Goal: Use online tool/utility: Utilize a website feature to perform a specific function

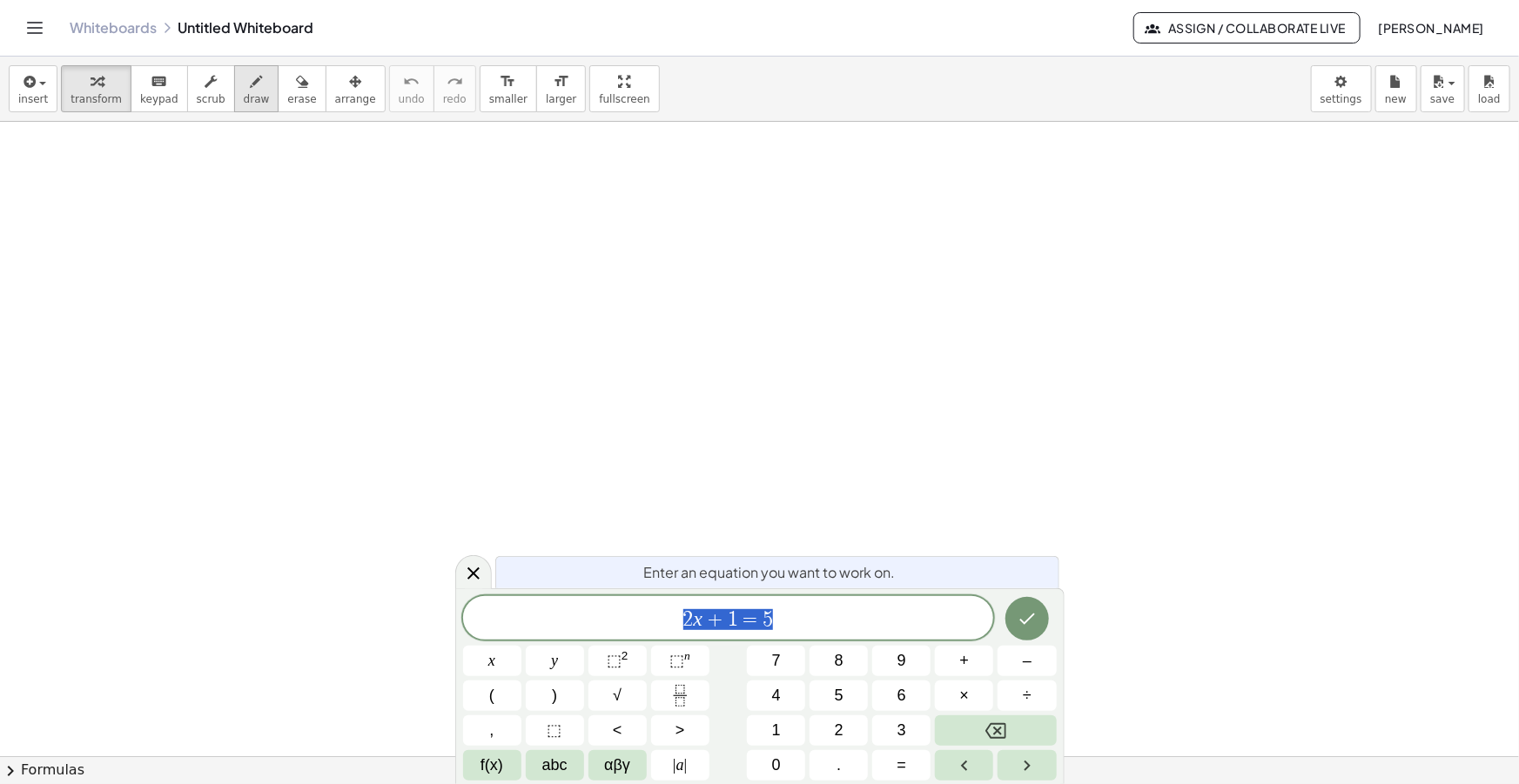
click at [234, 83] on button "draw" at bounding box center [257, 89] width 45 height 47
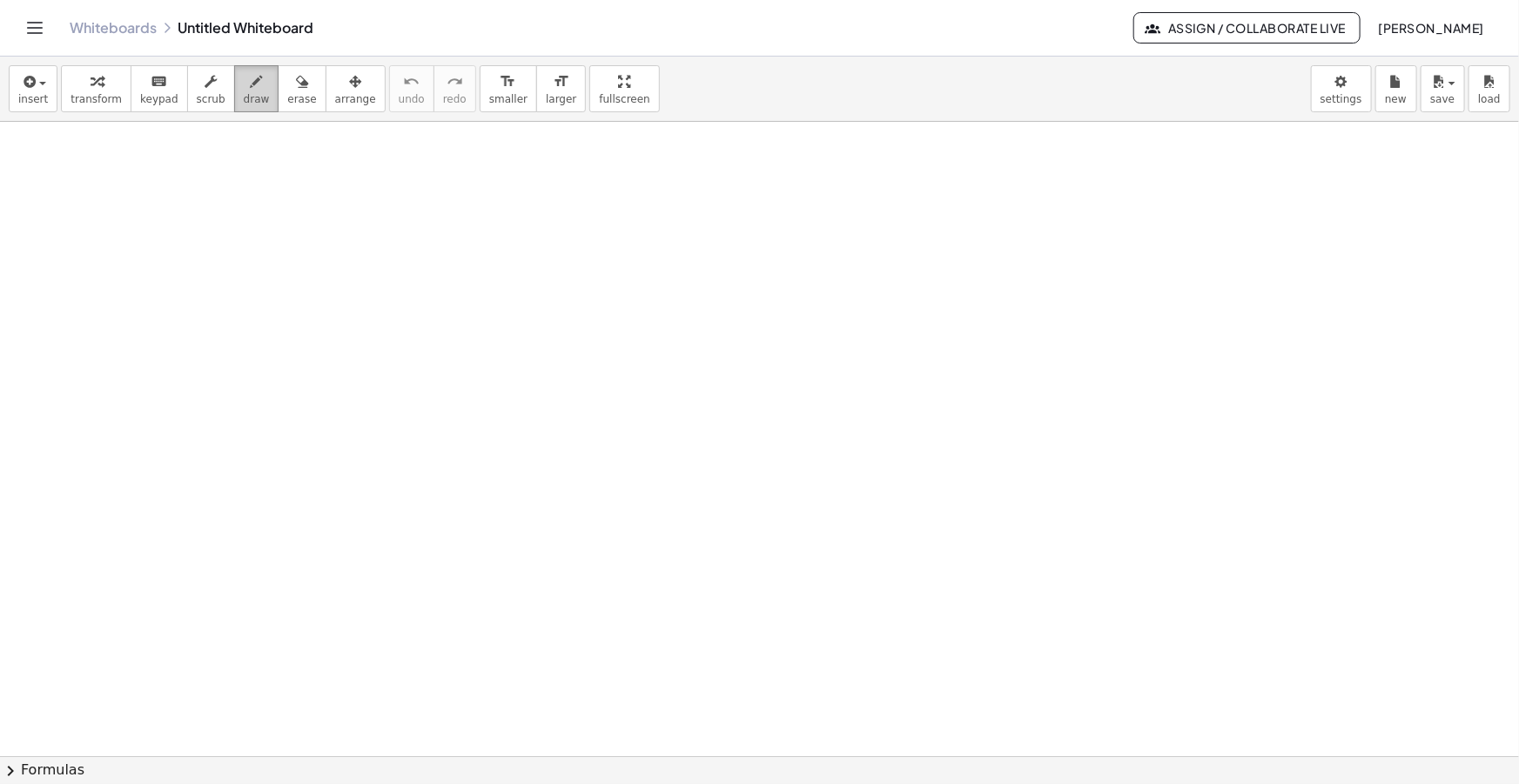
click at [244, 89] on div "button" at bounding box center [257, 81] width 26 height 21
drag, startPoint x: 43, startPoint y: 207, endPoint x: 121, endPoint y: 201, distance: 78.2
drag, startPoint x: 50, startPoint y: 219, endPoint x: 62, endPoint y: 231, distance: 17.0
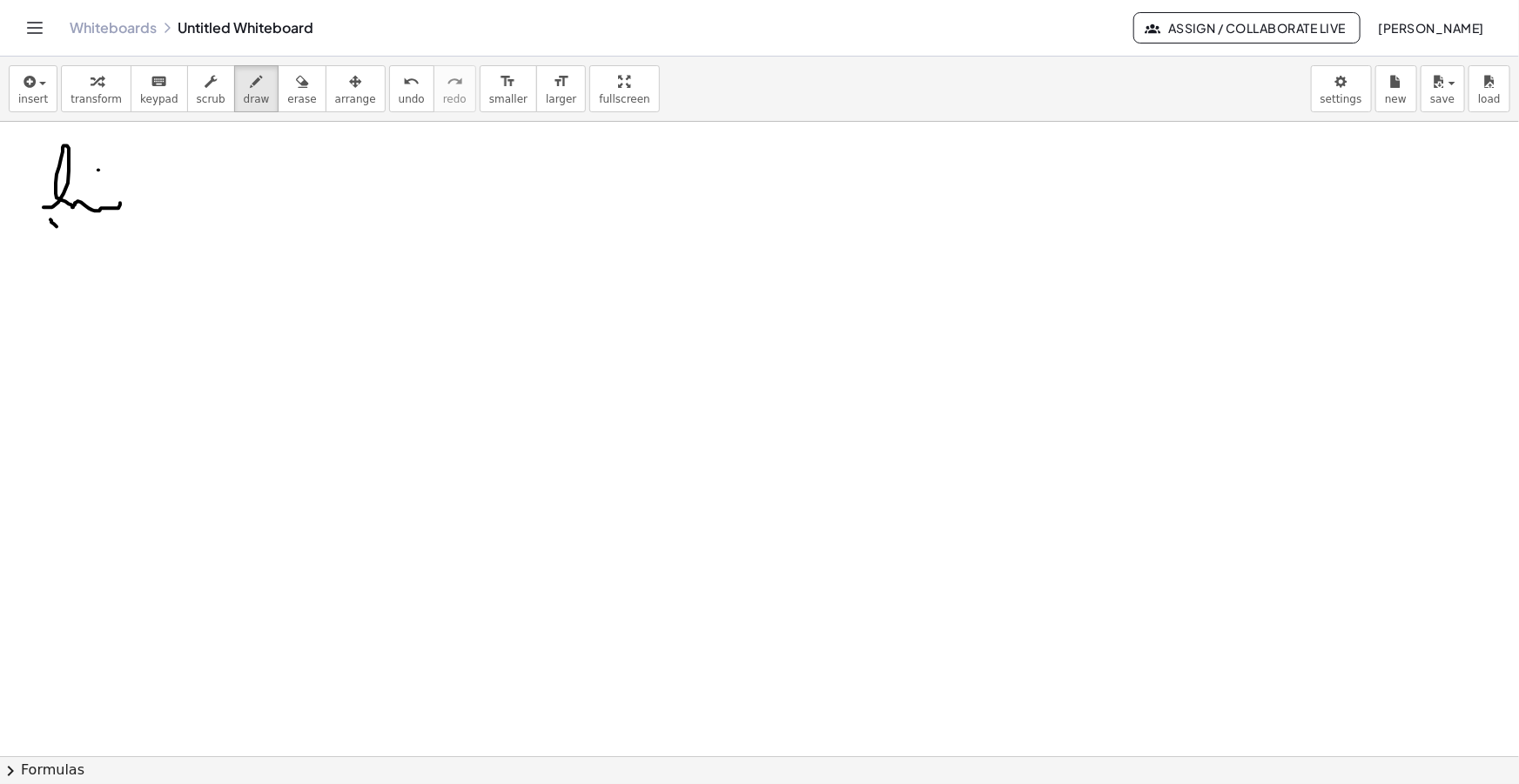
drag, startPoint x: 50, startPoint y: 232, endPoint x: 68, endPoint y: 215, distance: 24.8
drag, startPoint x: 74, startPoint y: 227, endPoint x: 94, endPoint y: 236, distance: 21.9
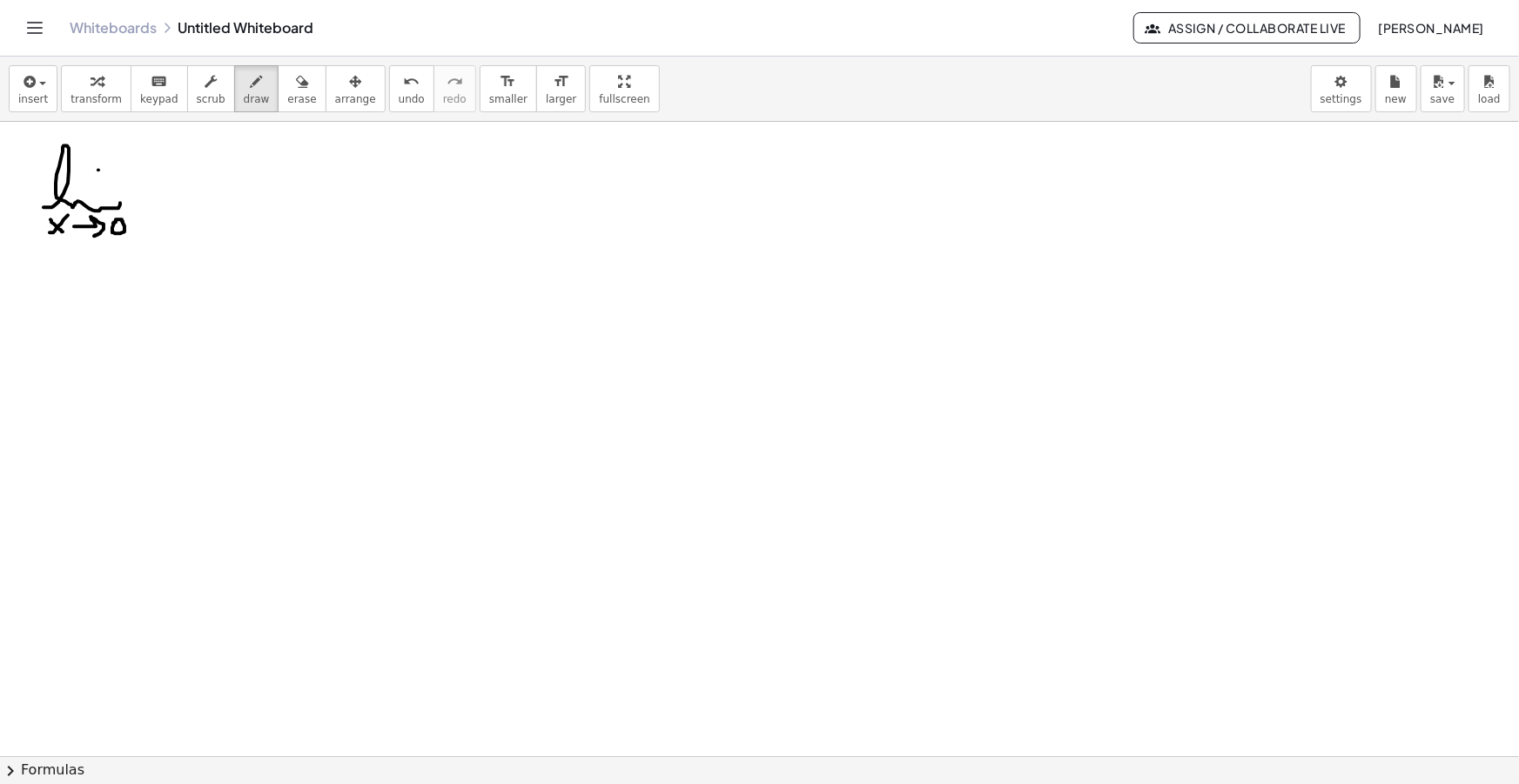
click at [27, 98] on span "insert" at bounding box center [32, 99] width 29 height 12
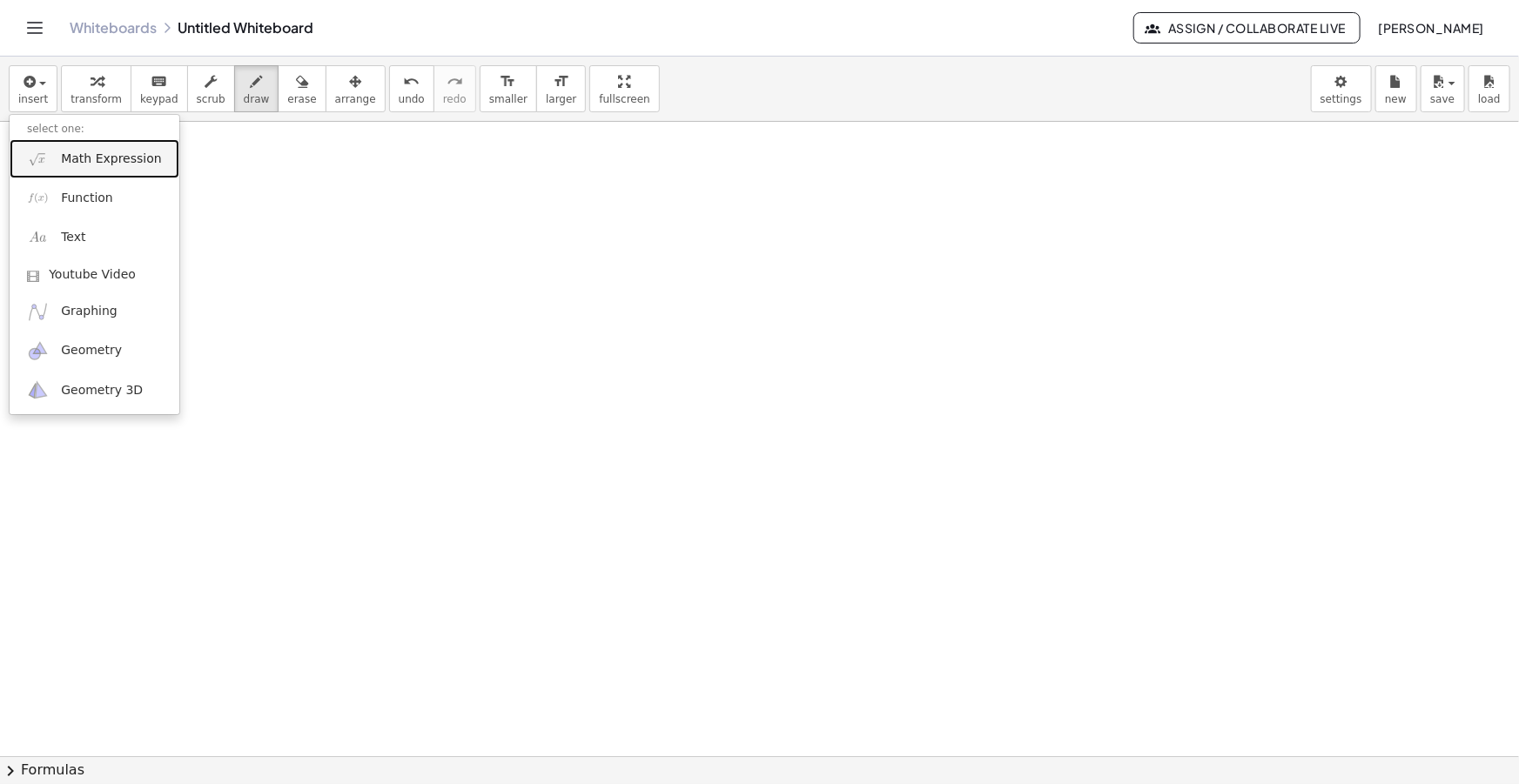
click at [71, 147] on link "Math Expression" at bounding box center [94, 158] width 170 height 39
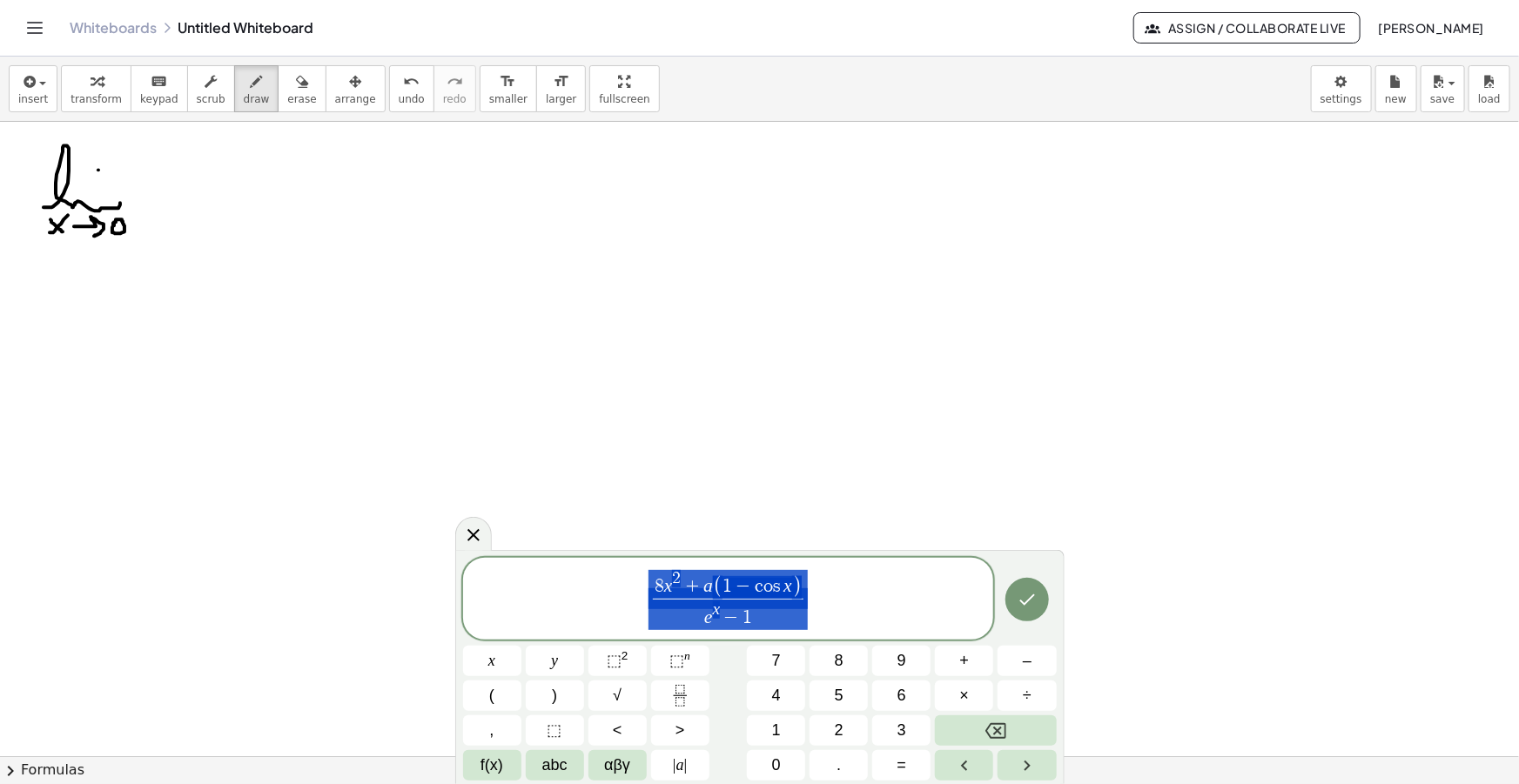
drag, startPoint x: 834, startPoint y: 598, endPoint x: 625, endPoint y: 593, distance: 209.1
click at [635, 593] on span "8 x 2 + a ( 1 − c o s x ) e x − 1 ​" at bounding box center [728, 600] width 531 height 63
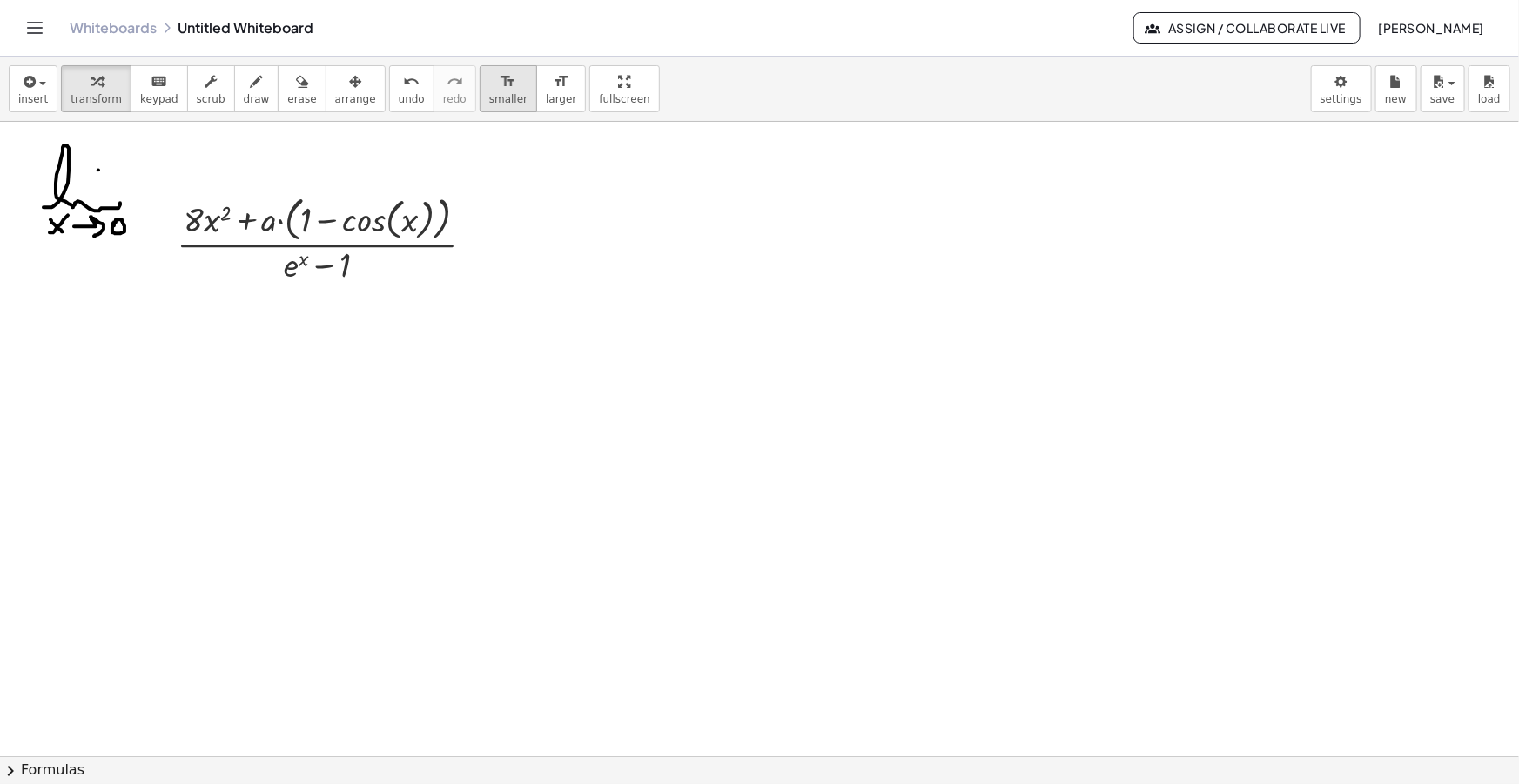
click at [489, 101] on span "smaller" at bounding box center [508, 99] width 39 height 12
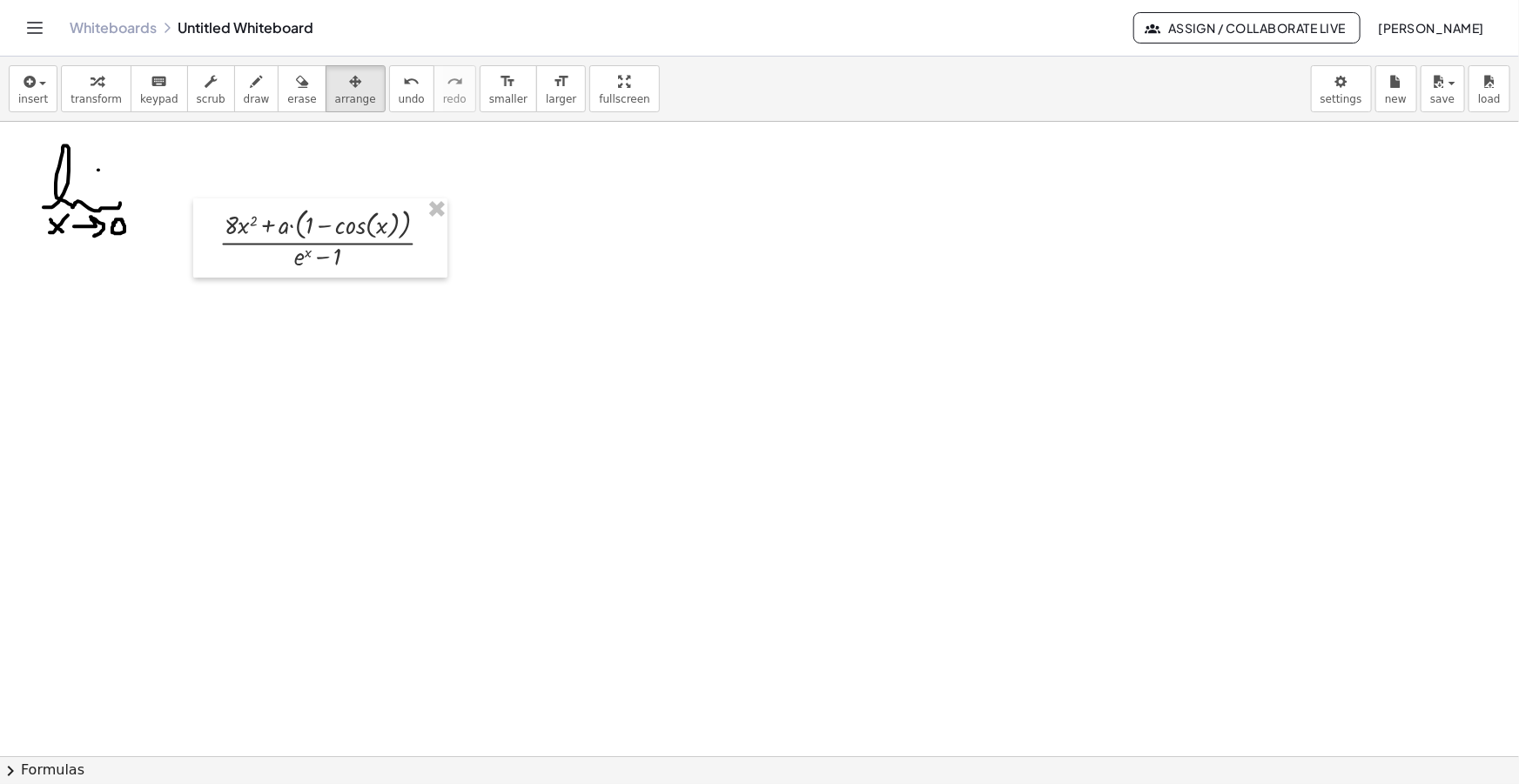
drag, startPoint x: 316, startPoint y: 89, endPoint x: 306, endPoint y: 129, distance: 41.2
click at [326, 93] on button "arrange" at bounding box center [356, 89] width 60 height 47
drag, startPoint x: 257, startPoint y: 229, endPoint x: 261, endPoint y: 208, distance: 21.4
click at [238, 216] on div at bounding box center [275, 196] width 254 height 79
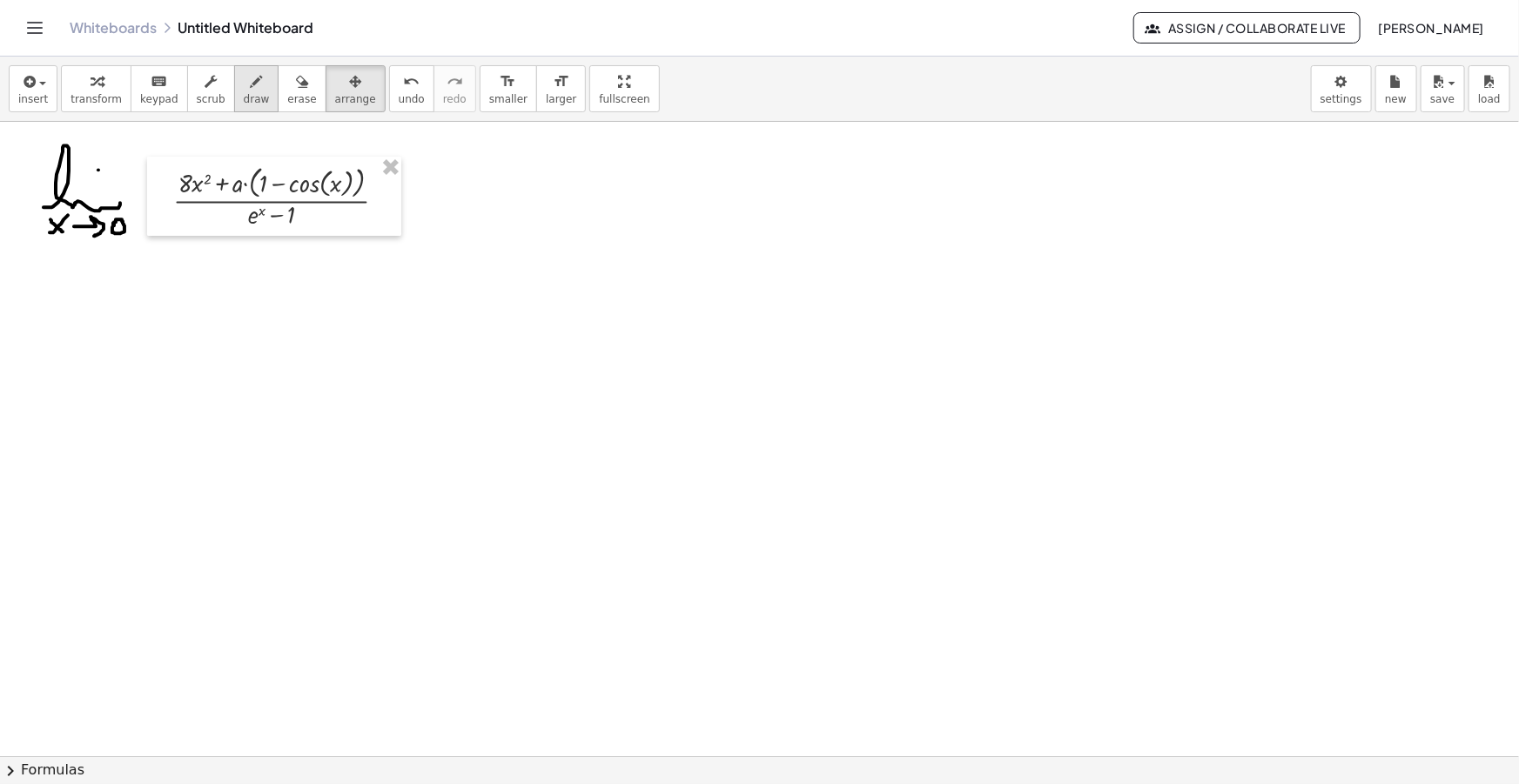
click at [250, 90] on icon "button" at bounding box center [256, 82] width 12 height 21
drag, startPoint x: 448, startPoint y: 190, endPoint x: 525, endPoint y: 191, distance: 77.0
drag, startPoint x: 445, startPoint y: 205, endPoint x: 527, endPoint y: 205, distance: 82.0
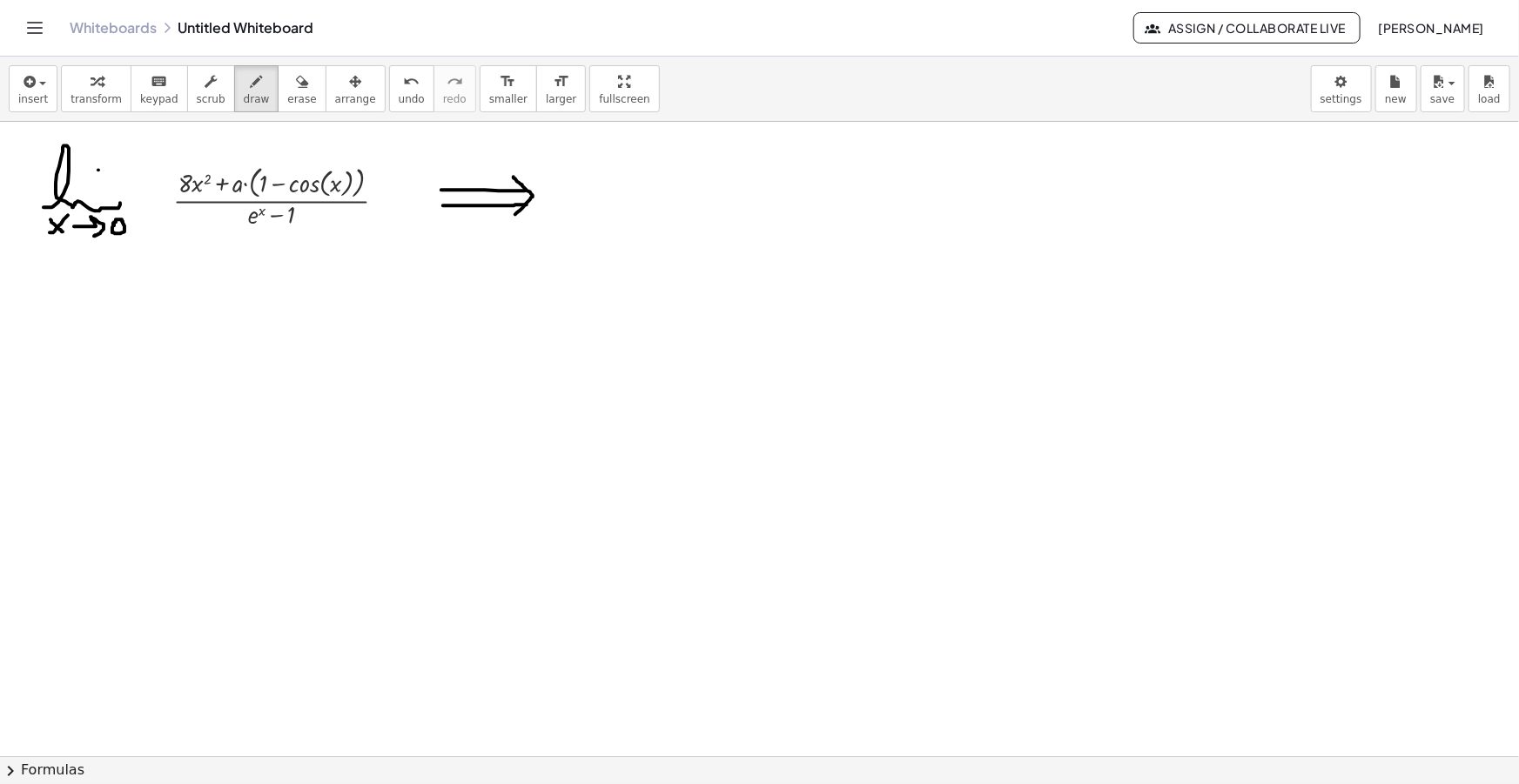
drag, startPoint x: 514, startPoint y: 178, endPoint x: 510, endPoint y: 218, distance: 40.2
click at [40, 69] on button "insert" at bounding box center [33, 89] width 49 height 47
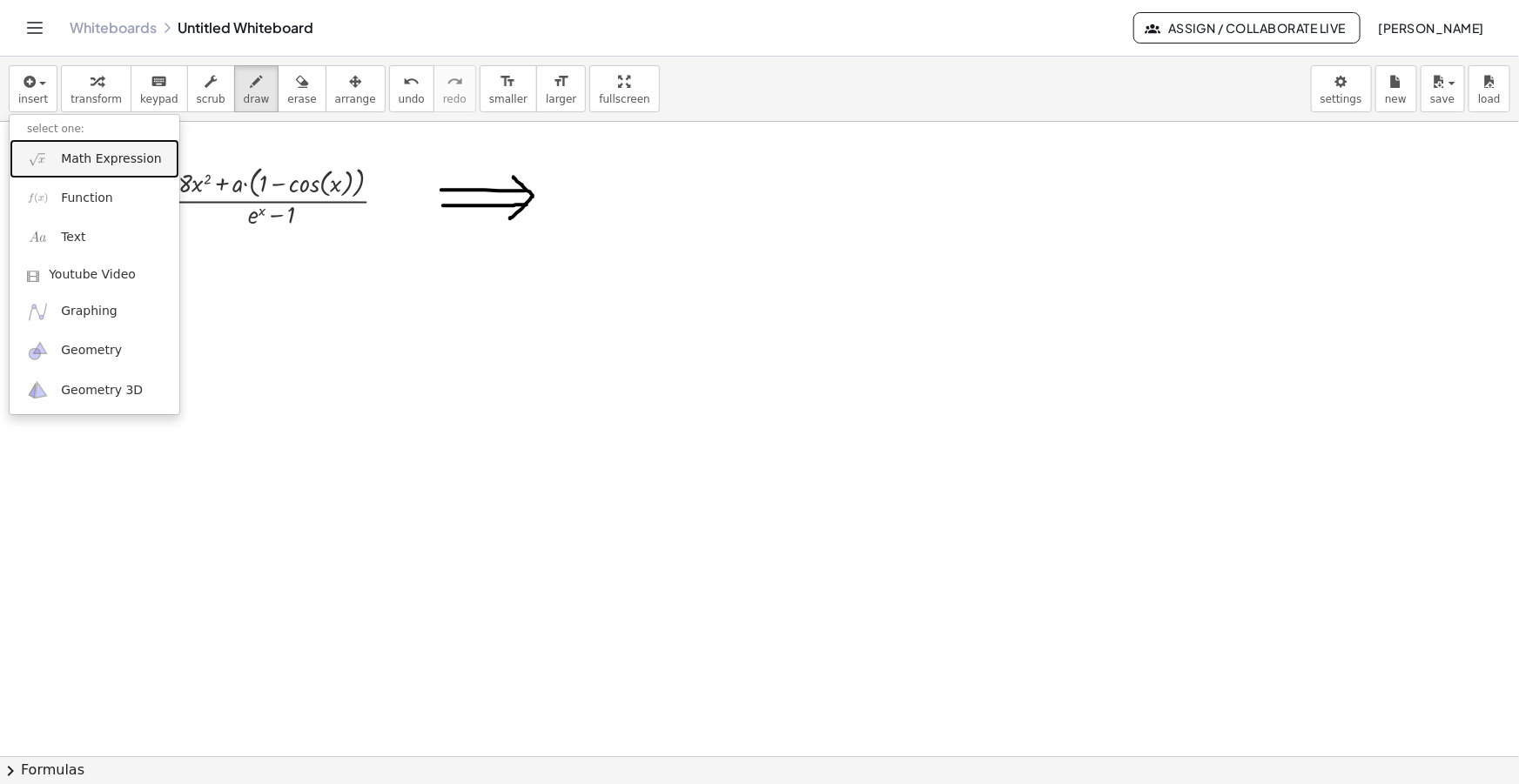
click at [90, 162] on span "Math Expression" at bounding box center [111, 159] width 100 height 17
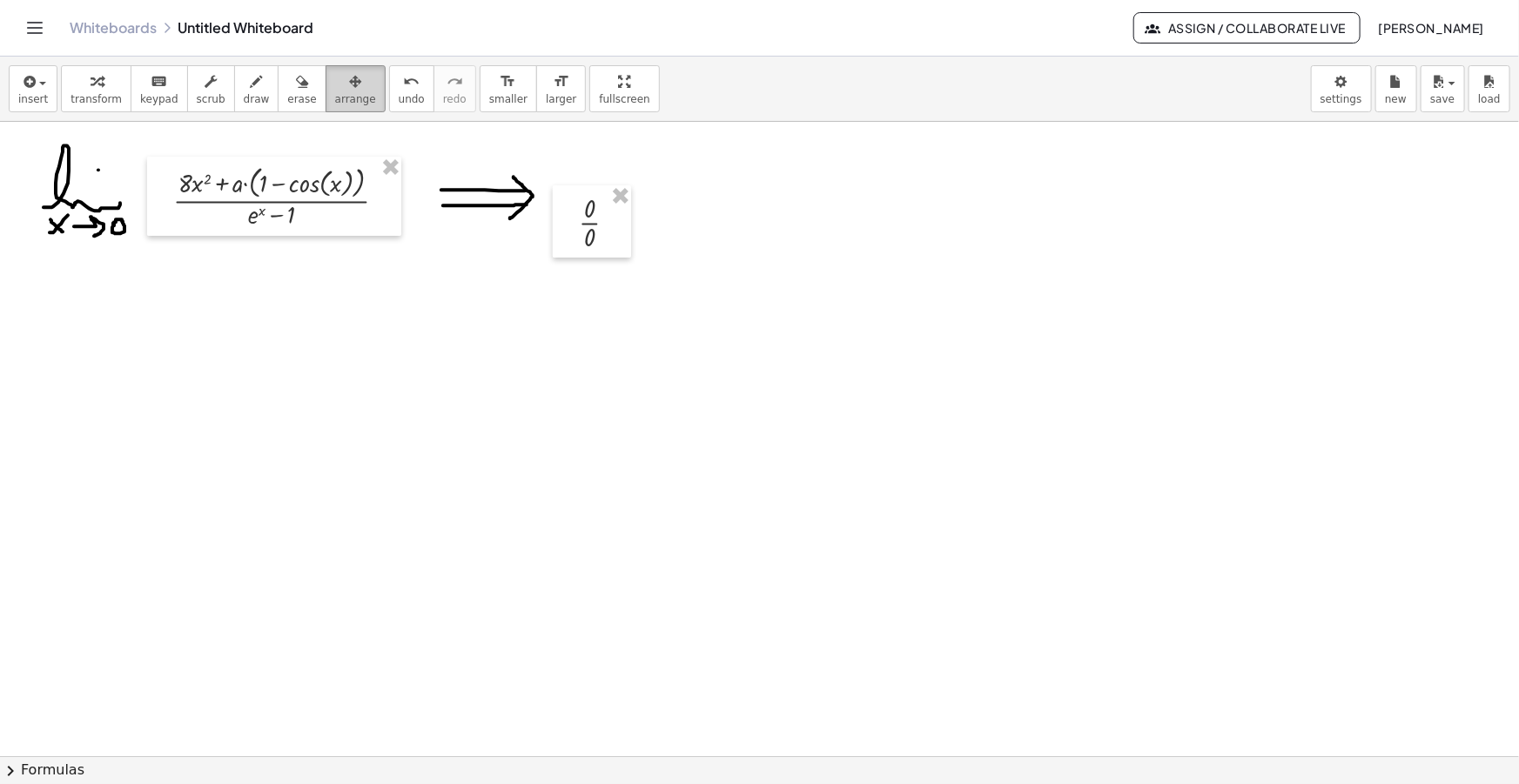
click at [336, 77] on div "button" at bounding box center [355, 81] width 41 height 21
drag, startPoint x: 584, startPoint y: 230, endPoint x: 572, endPoint y: 202, distance: 30.5
click at [572, 202] on div at bounding box center [582, 194] width 78 height 72
click at [31, 95] on span "insert" at bounding box center [32, 99] width 29 height 12
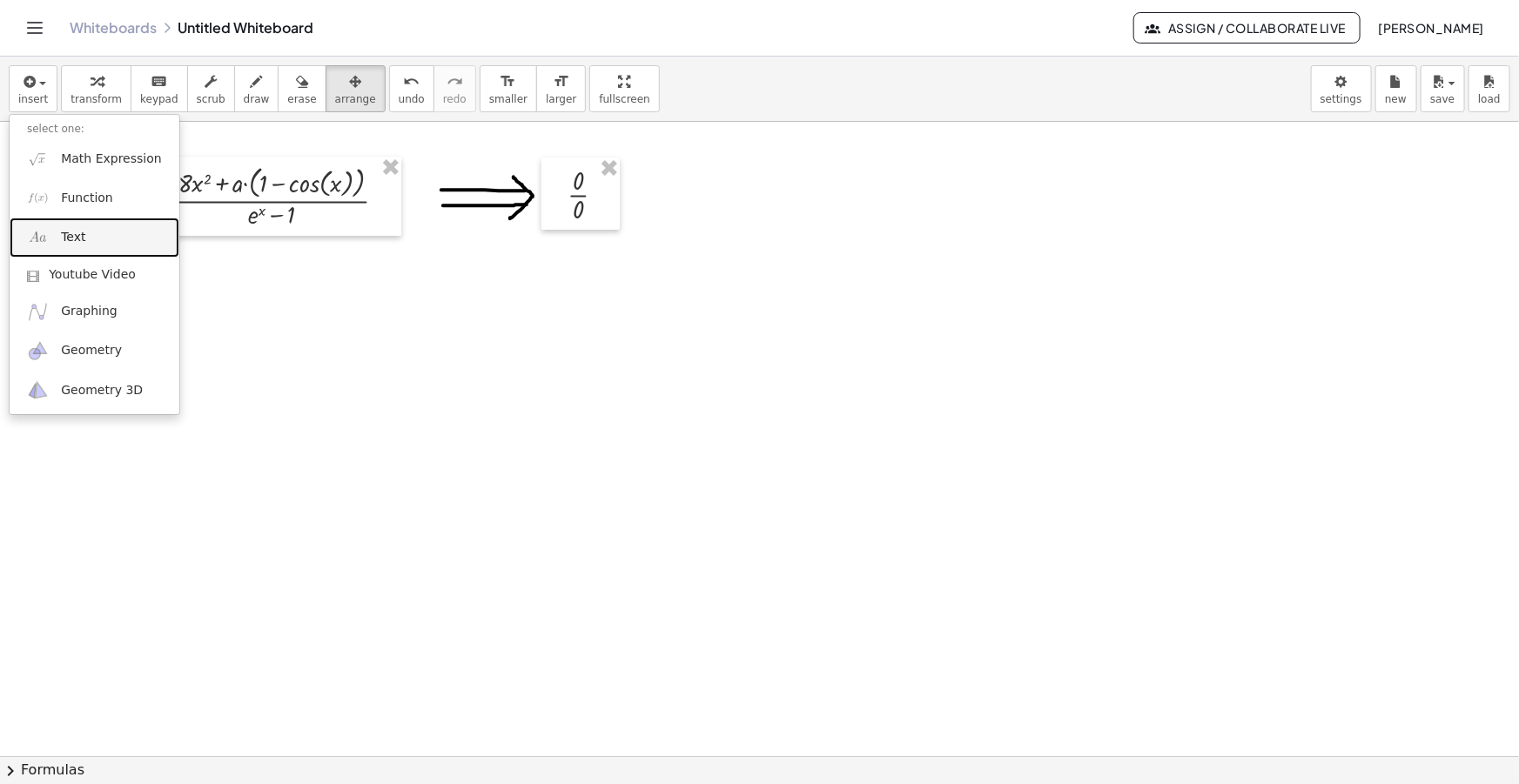
click at [78, 235] on span "Text" at bounding box center [74, 237] width 25 height 17
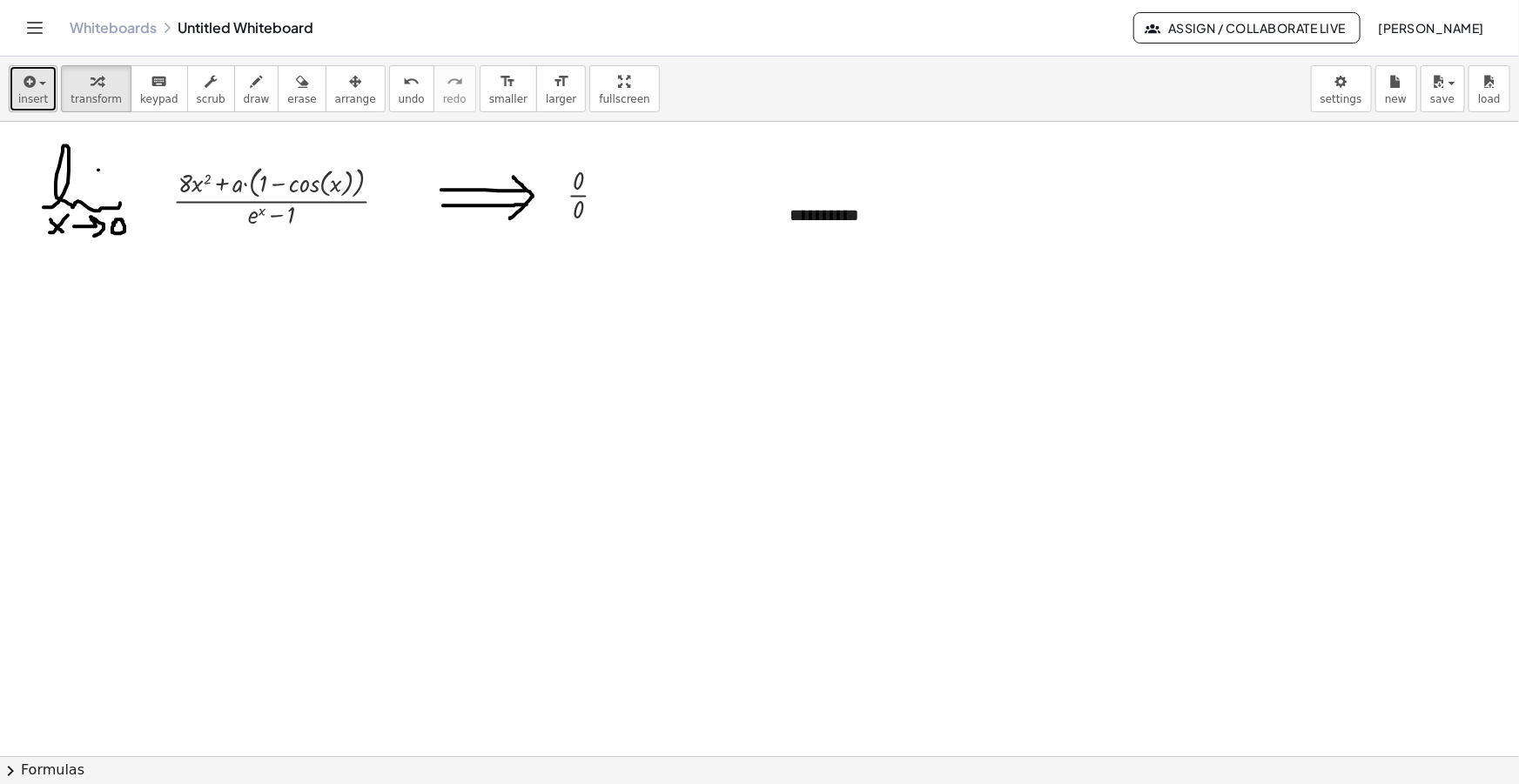
click at [21, 91] on icon "button" at bounding box center [27, 82] width 16 height 21
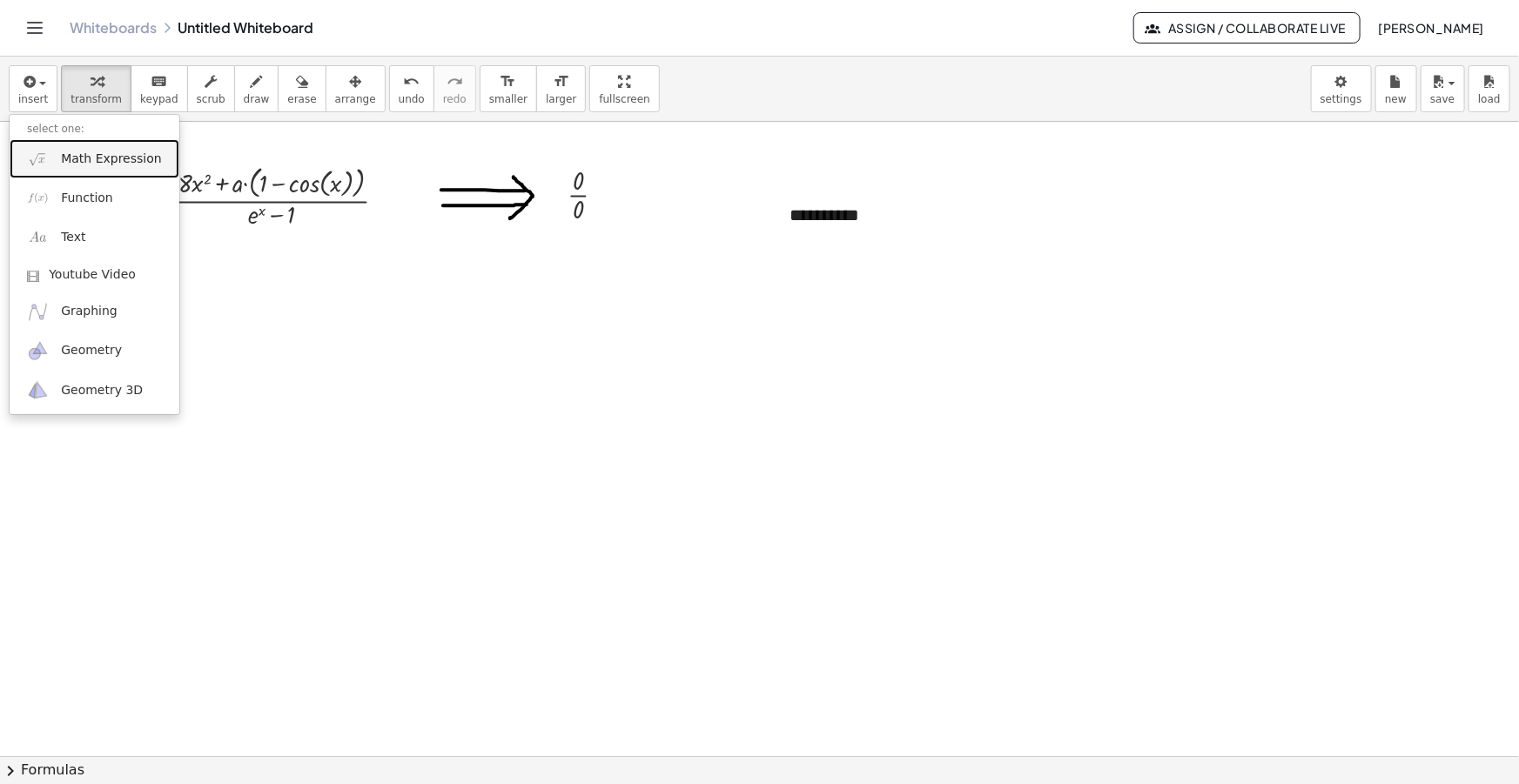
click at [94, 152] on span "Math Expression" at bounding box center [111, 159] width 100 height 17
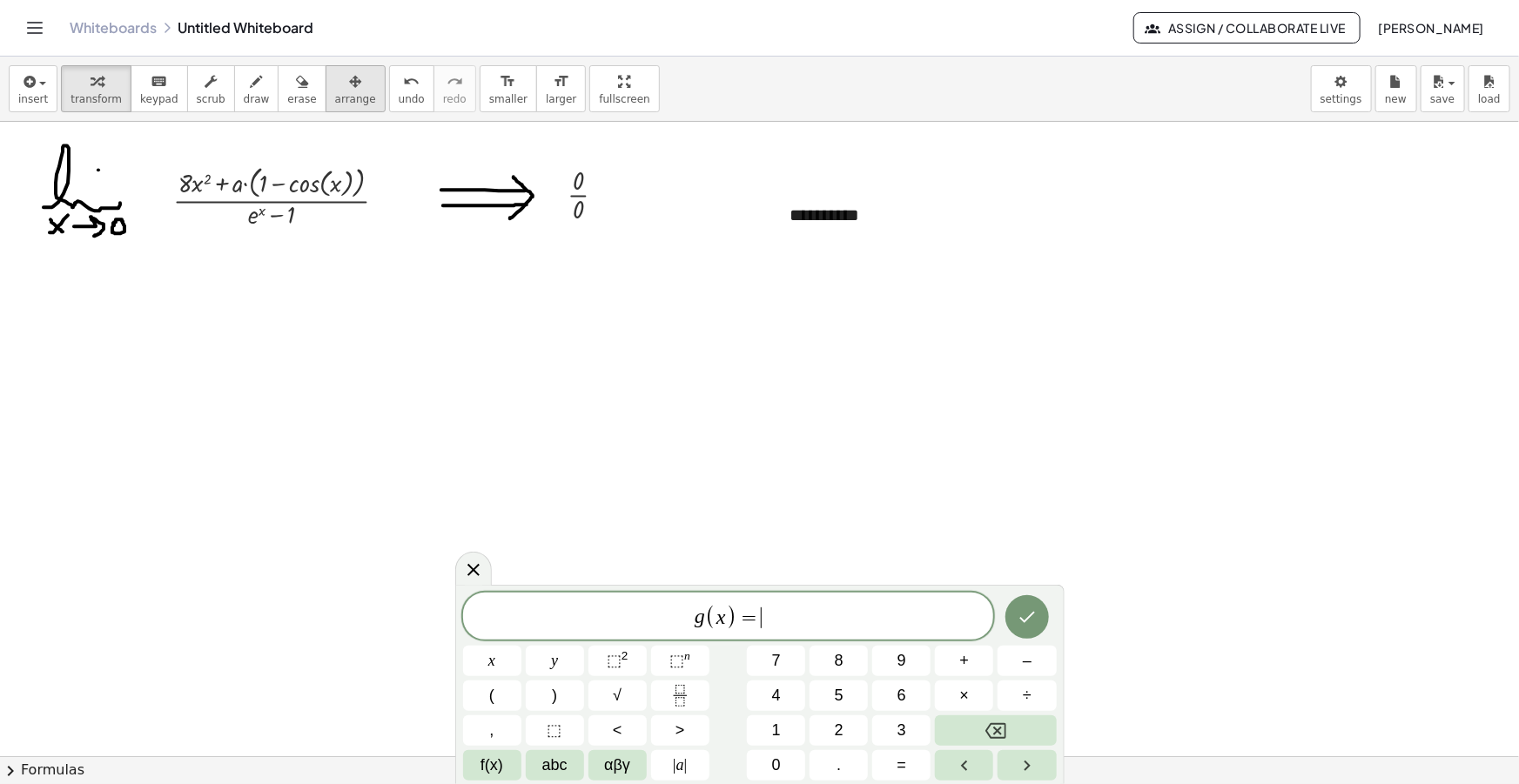
click at [335, 94] on span "arrange" at bounding box center [355, 99] width 41 height 12
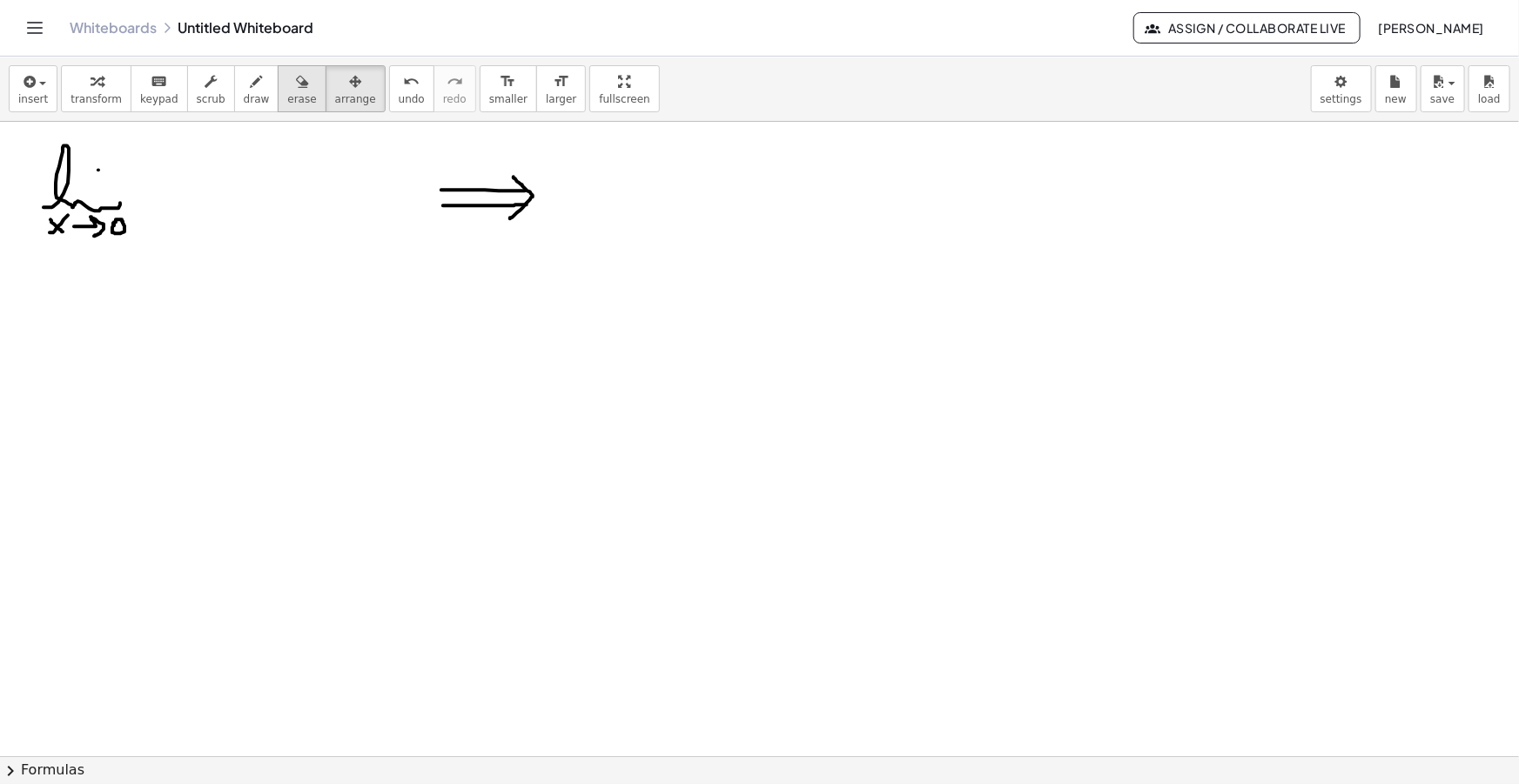
click at [296, 80] on icon "button" at bounding box center [301, 82] width 12 height 21
drag, startPoint x: 504, startPoint y: 230, endPoint x: 432, endPoint y: 237, distance: 72.3
click at [287, 94] on span "erase" at bounding box center [301, 99] width 28 height 12
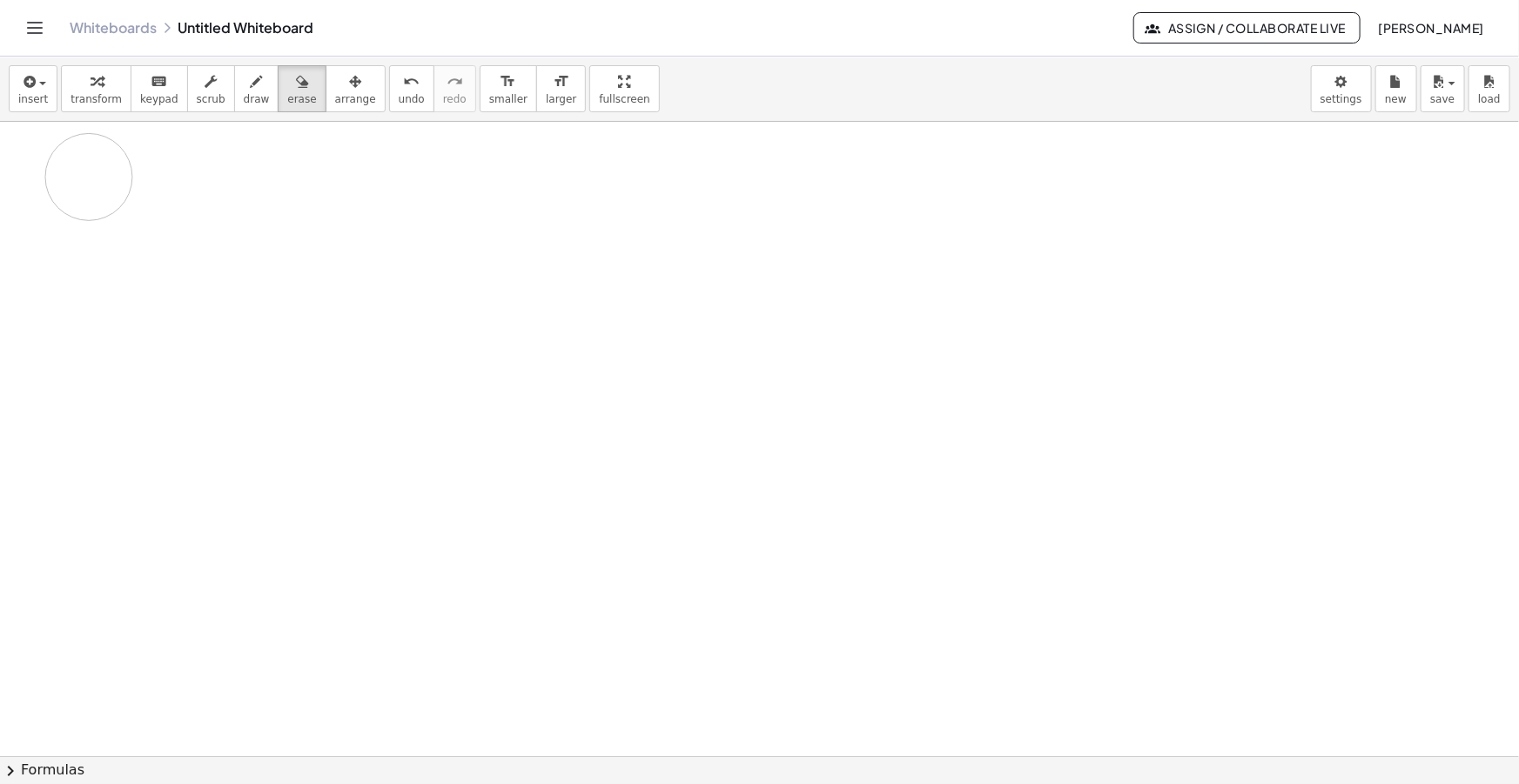
drag, startPoint x: 46, startPoint y: 316, endPoint x: 77, endPoint y: 169, distance: 150.2
click at [244, 86] on div "button" at bounding box center [257, 81] width 26 height 21
drag, startPoint x: 25, startPoint y: 207, endPoint x: 104, endPoint y: 208, distance: 79.0
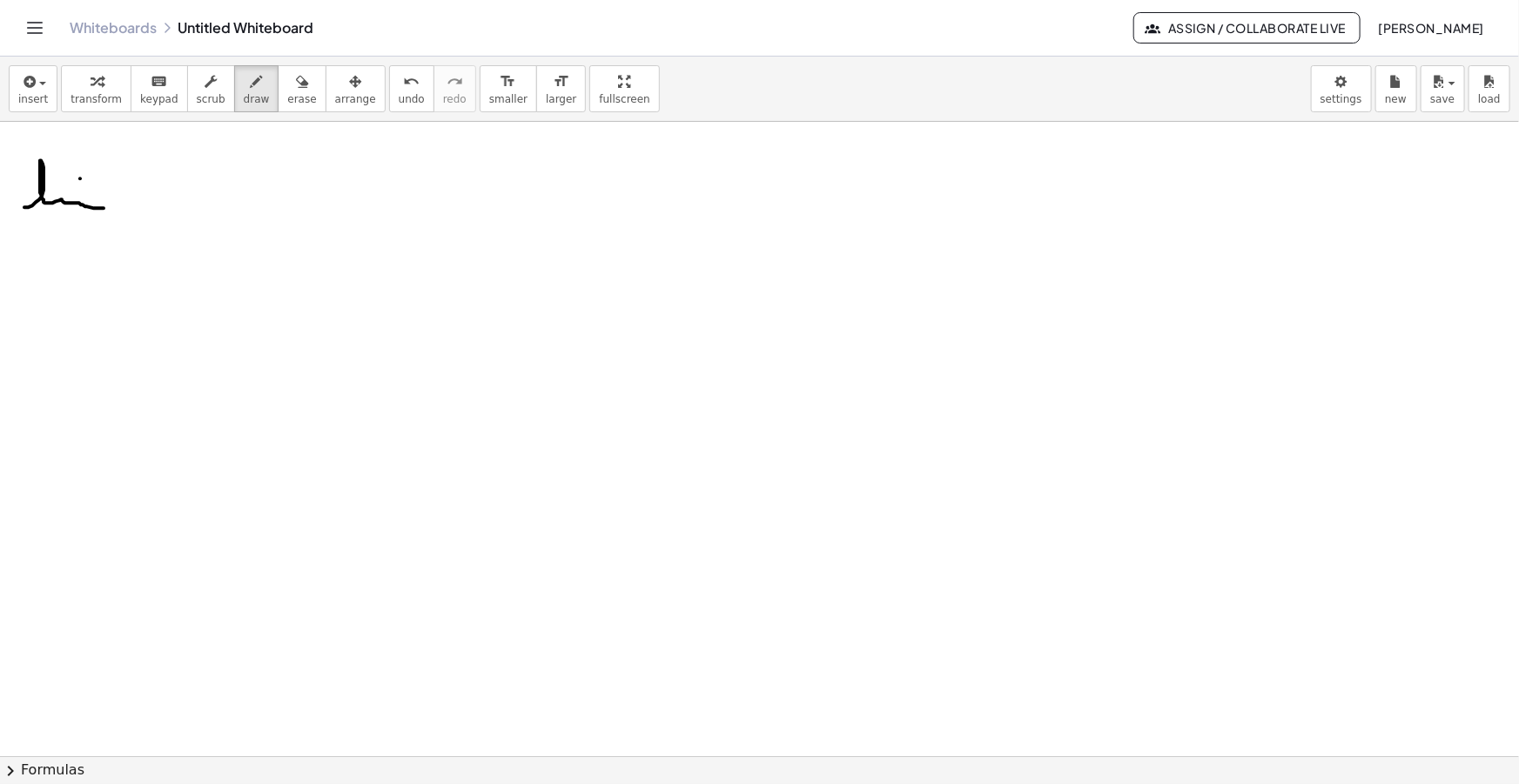
drag, startPoint x: 31, startPoint y: 216, endPoint x: 43, endPoint y: 231, distance: 19.2
drag, startPoint x: 55, startPoint y: 227, endPoint x: 73, endPoint y: 231, distance: 18.4
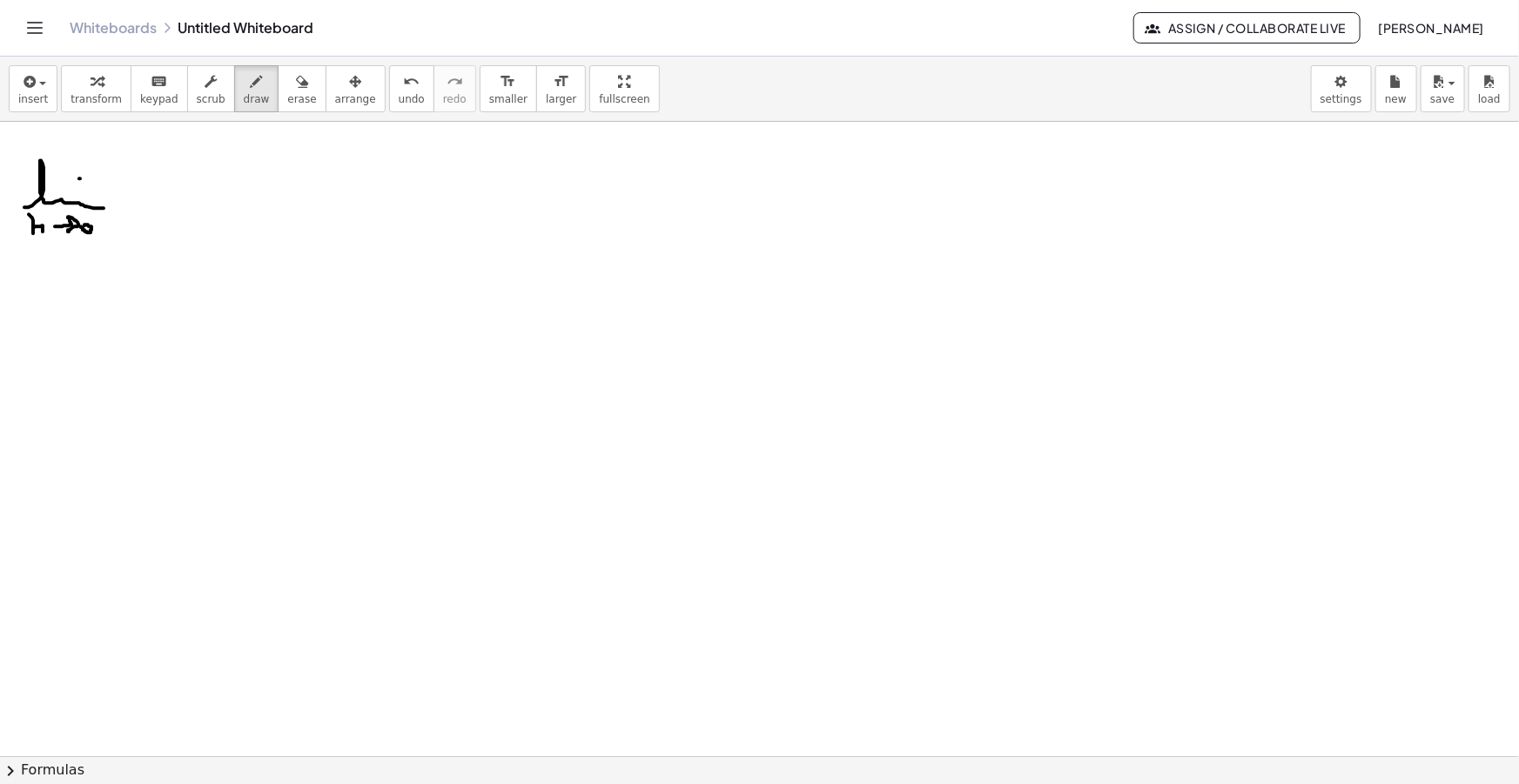
drag, startPoint x: 19, startPoint y: 71, endPoint x: 98, endPoint y: 183, distance: 137.1
click at [20, 72] on icon "button" at bounding box center [27, 82] width 16 height 21
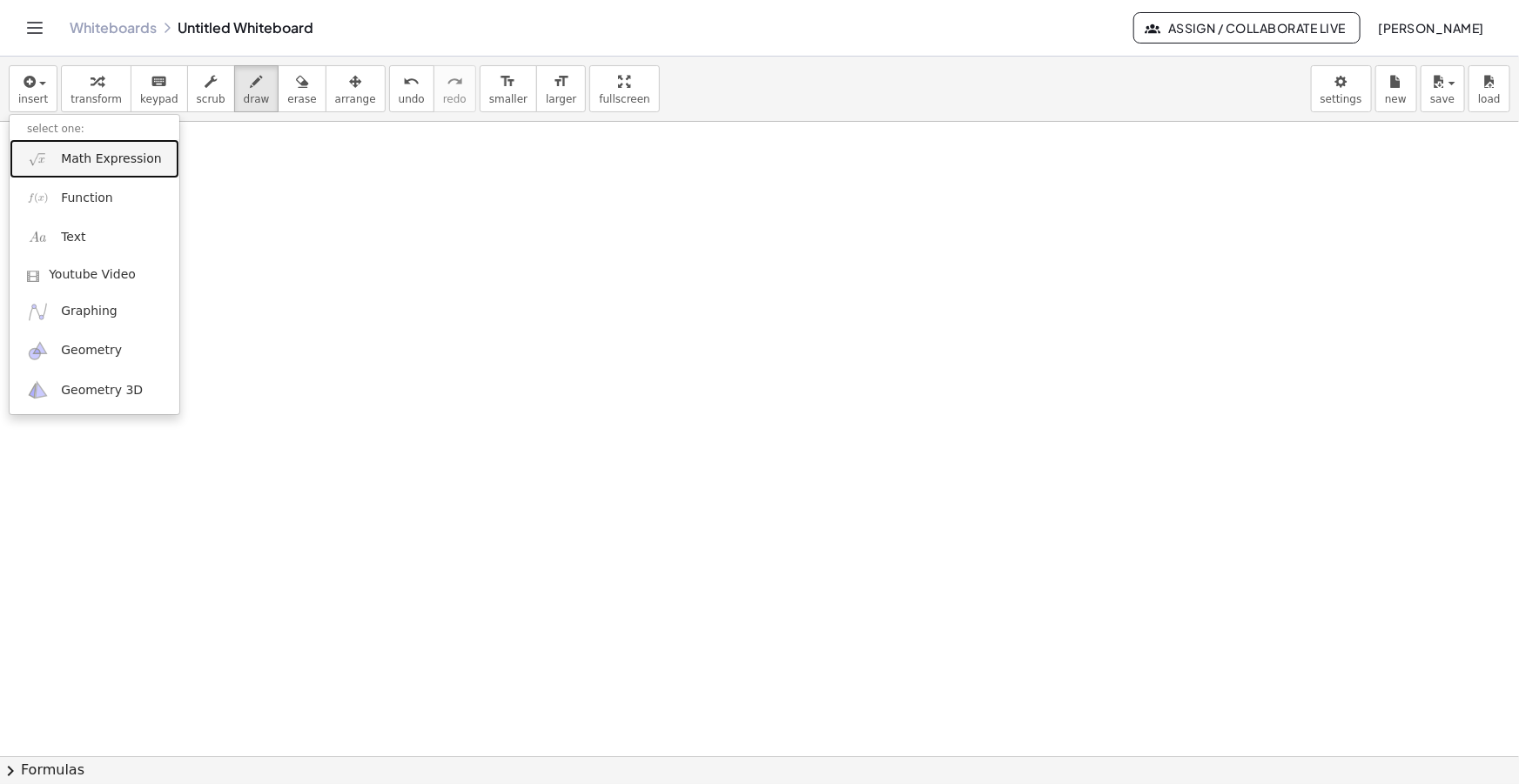
click at [80, 144] on link "Math Expression" at bounding box center [94, 158] width 170 height 39
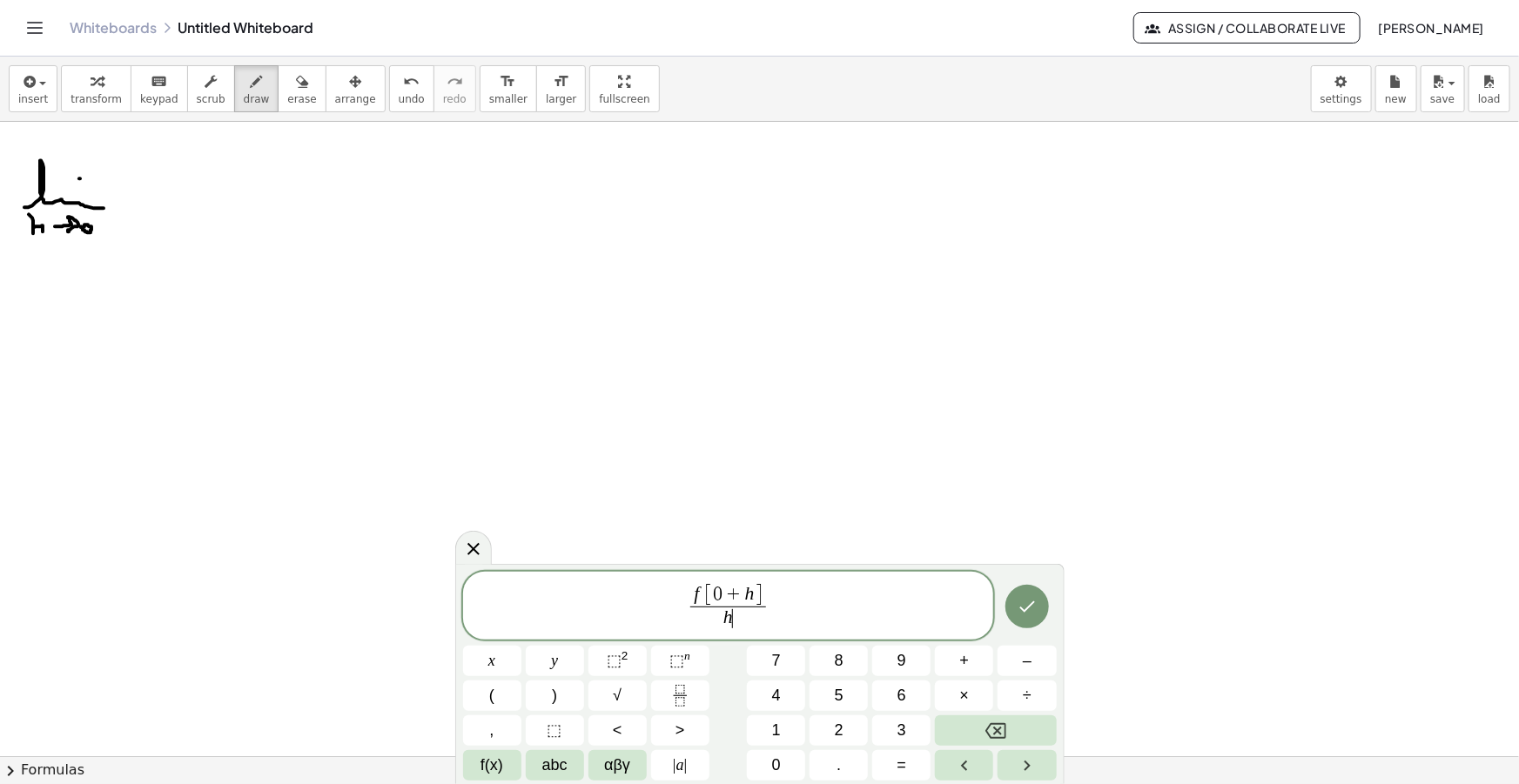
click at [768, 588] on span "f [ 0 + h ] h ​ ​" at bounding box center [728, 606] width 83 height 46
click at [762, 597] on span "f [ 0 + h ]" at bounding box center [728, 595] width 76 height 23
drag, startPoint x: 806, startPoint y: 605, endPoint x: 556, endPoint y: 600, distance: 250.0
click at [560, 601] on span "f [ 0 + h ] − f [ 0 ] h ​ ​" at bounding box center [728, 607] width 531 height 50
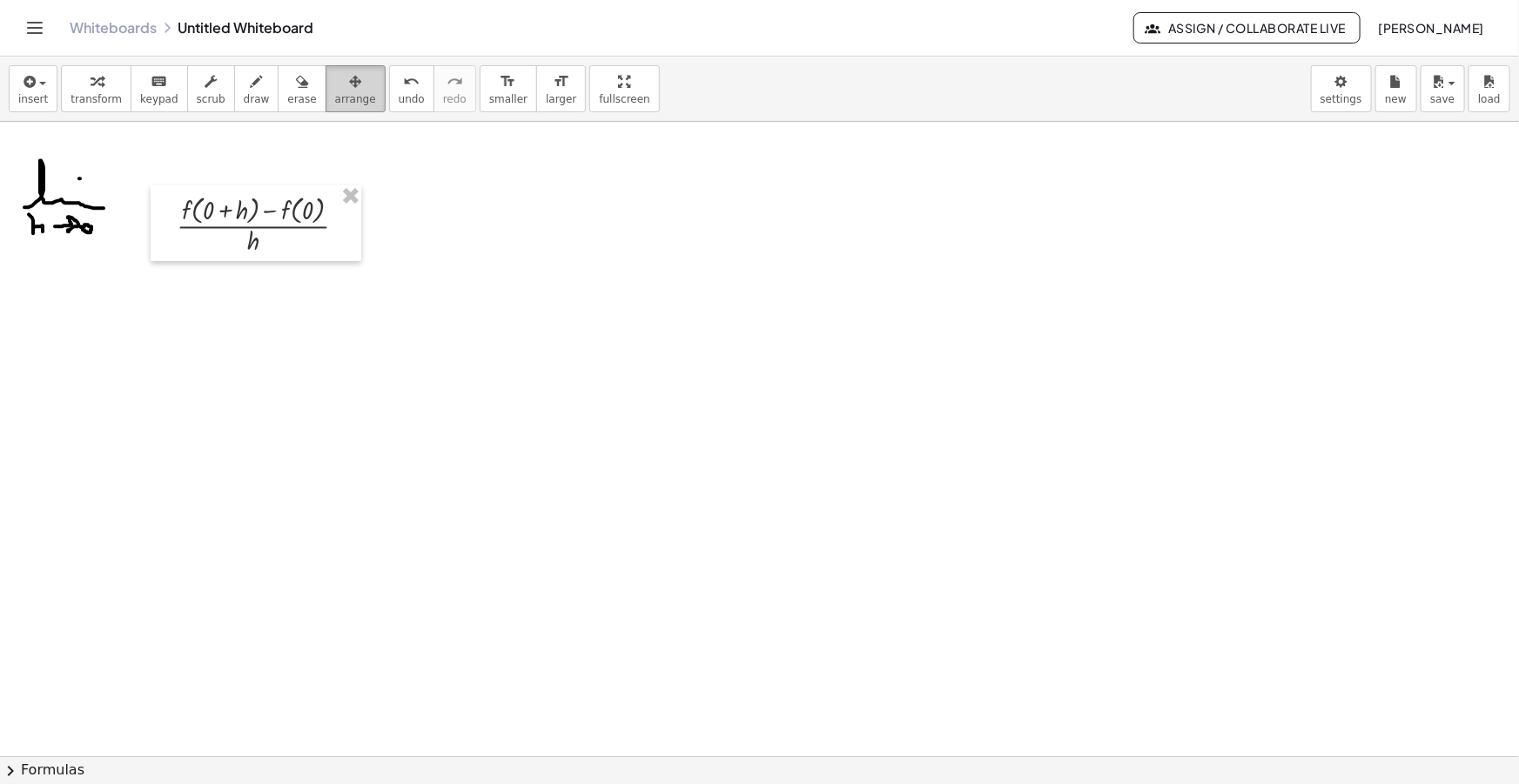
drag, startPoint x: 330, startPoint y: 103, endPoint x: 270, endPoint y: 207, distance: 120.1
click at [335, 103] on span "arrange" at bounding box center [355, 99] width 41 height 12
drag, startPoint x: 262, startPoint y: 226, endPoint x: 210, endPoint y: 201, distance: 57.7
click at [210, 201] on div at bounding box center [205, 200] width 211 height 76
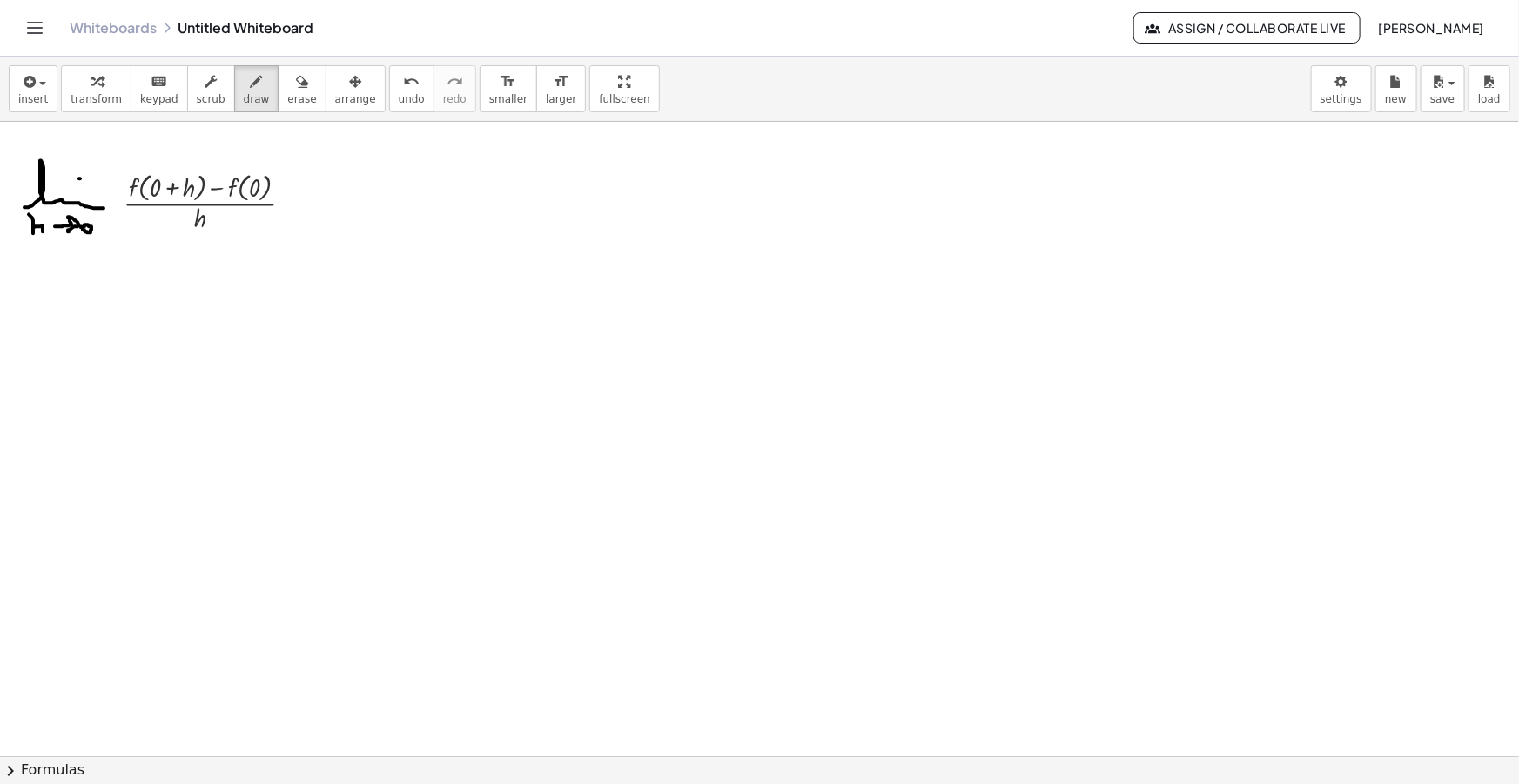
drag, startPoint x: 238, startPoint y: 93, endPoint x: 326, endPoint y: 205, distance: 142.4
click at [244, 94] on span "draw" at bounding box center [257, 99] width 26 height 12
drag, startPoint x: 305, startPoint y: 208, endPoint x: 316, endPoint y: 208, distance: 11.0
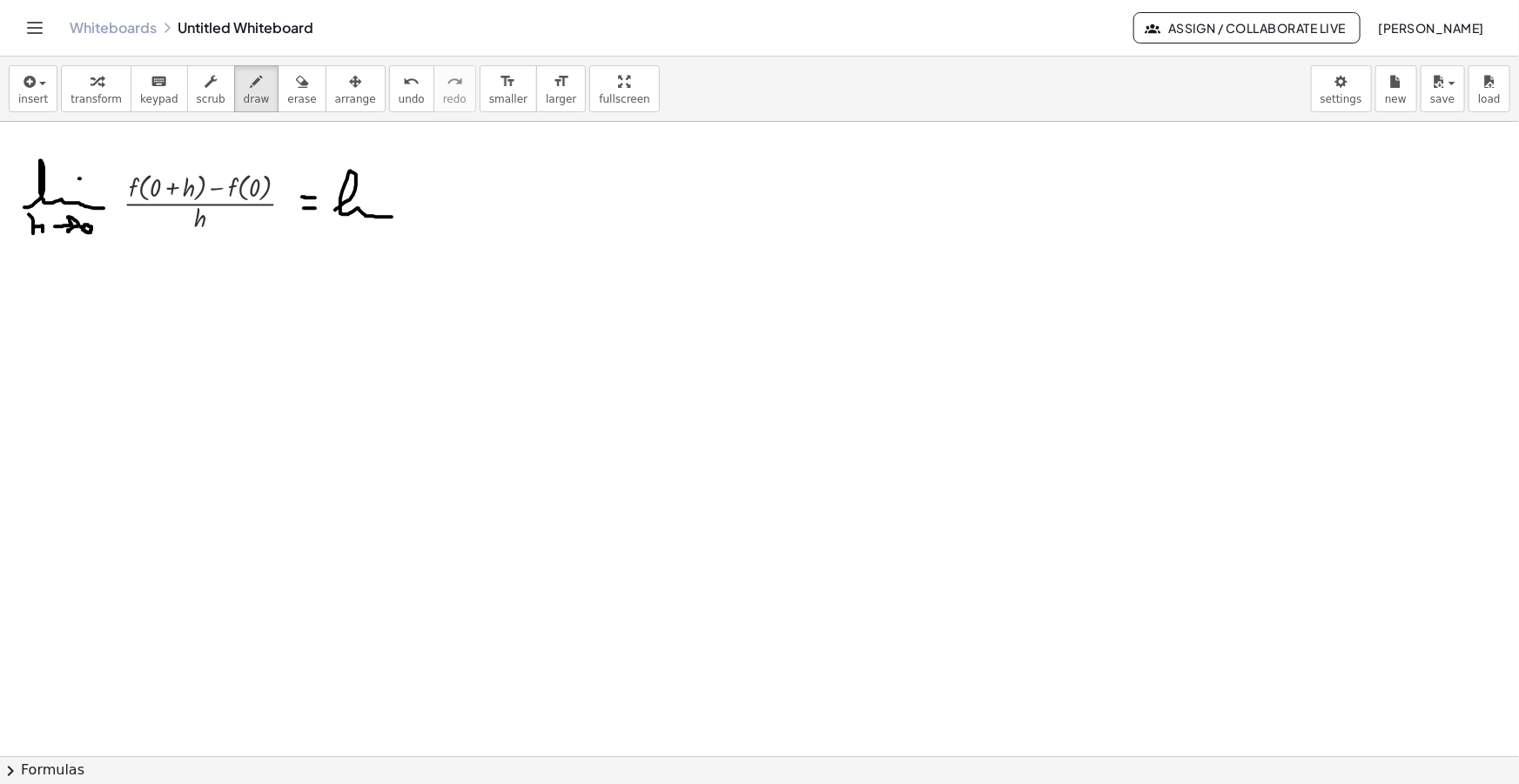
drag, startPoint x: 340, startPoint y: 205, endPoint x: 392, endPoint y: 216, distance: 53.2
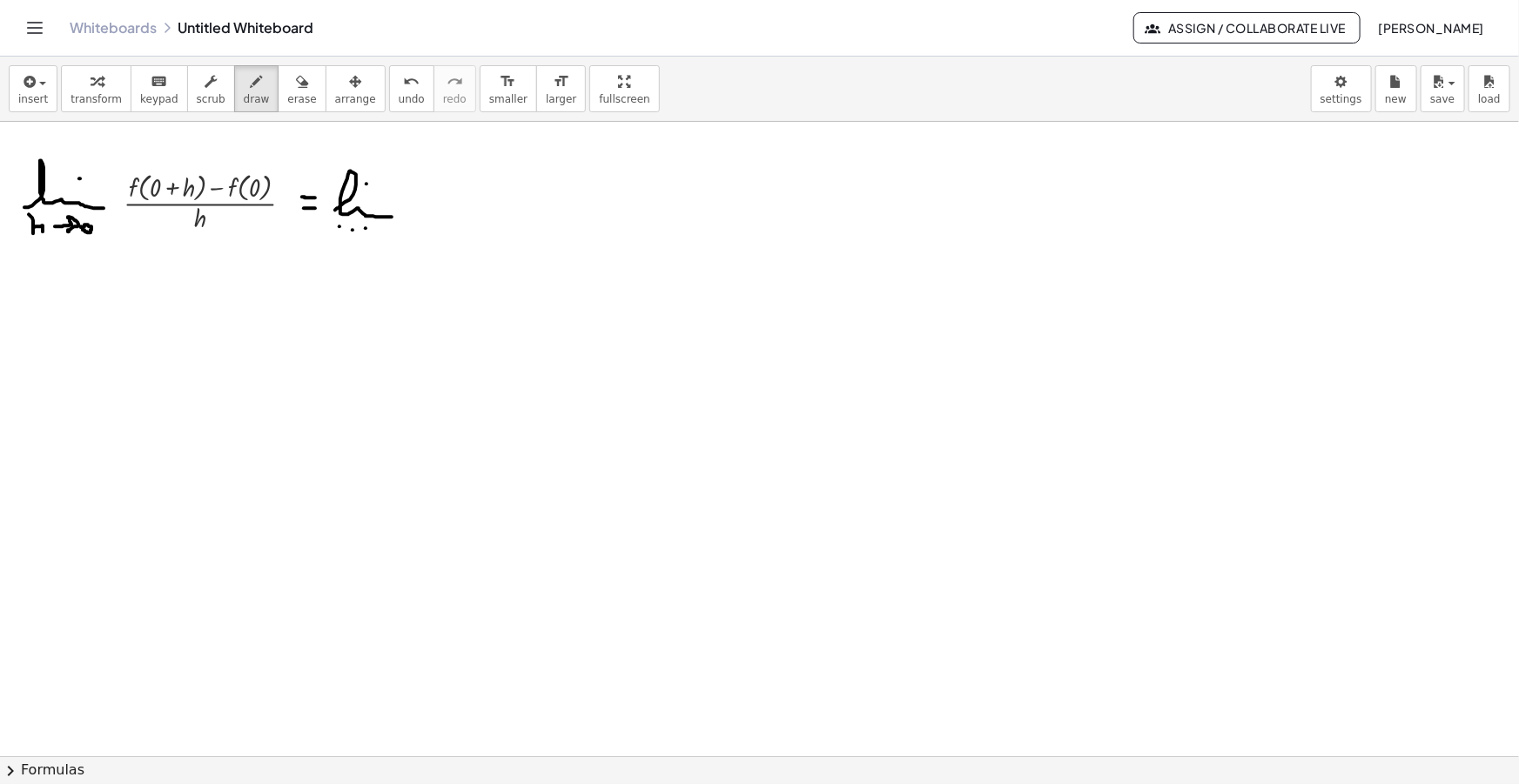
click at [30, 77] on icon "button" at bounding box center [27, 82] width 16 height 21
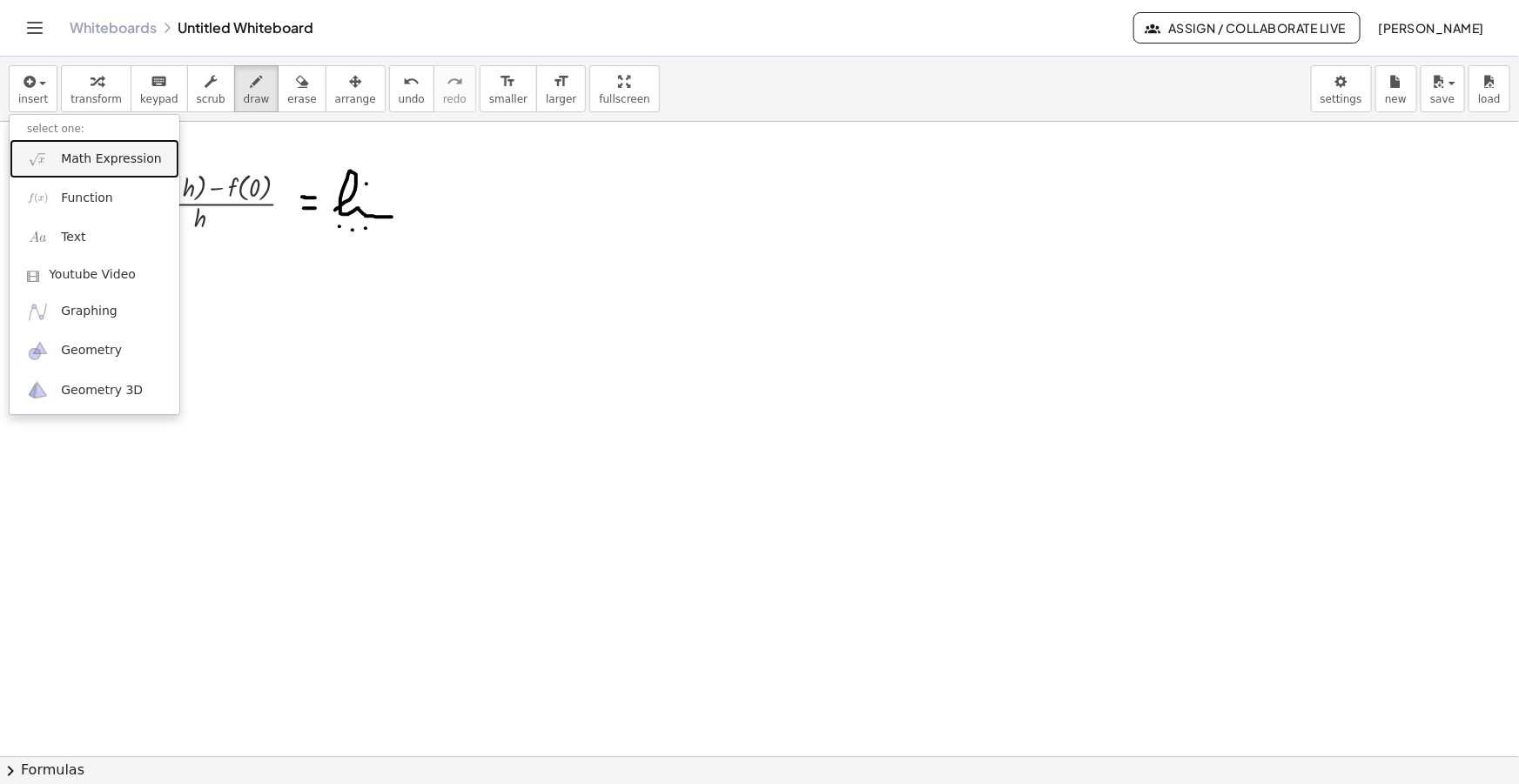
click at [86, 155] on span "Math Expression" at bounding box center [111, 159] width 100 height 17
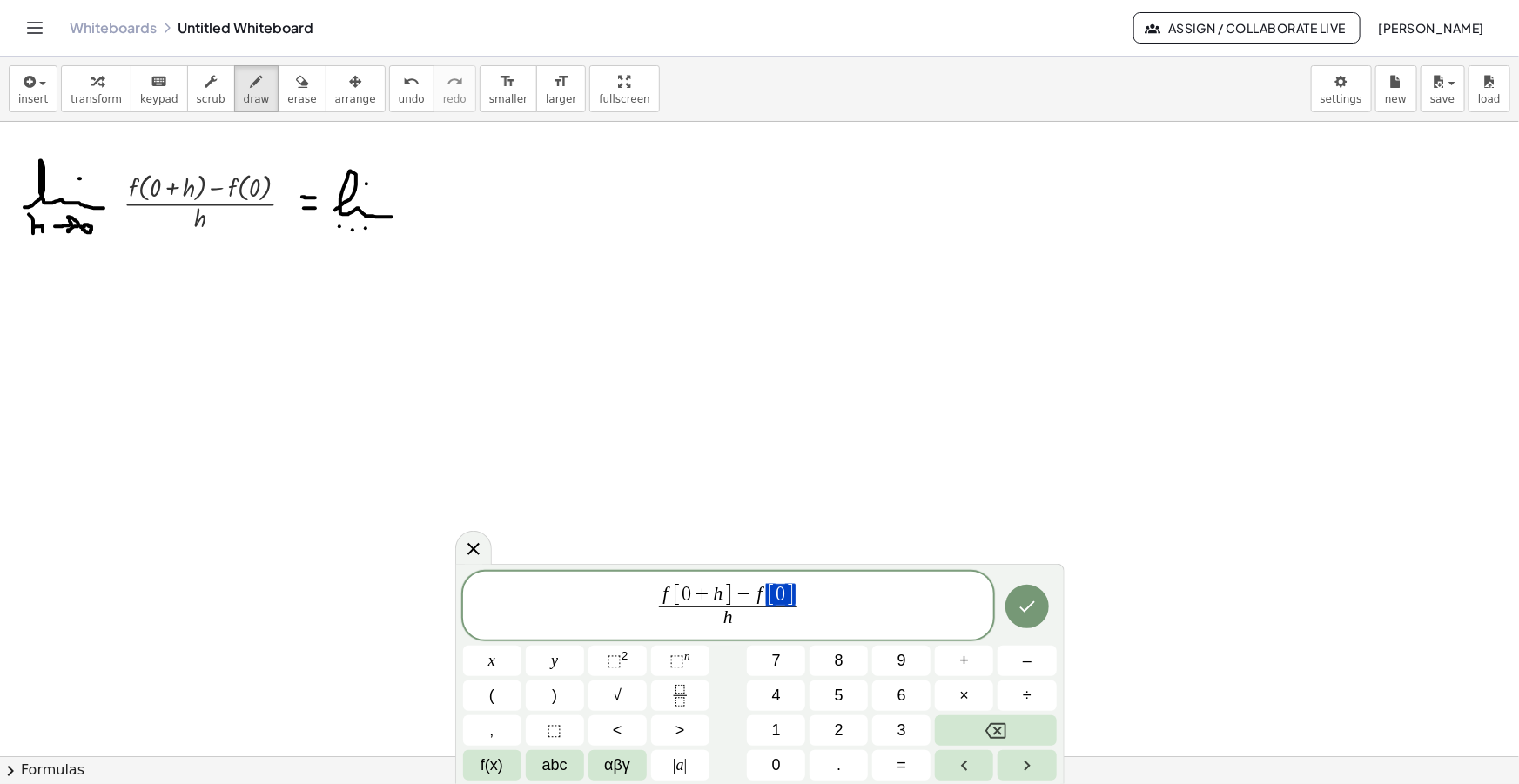
drag, startPoint x: 796, startPoint y: 596, endPoint x: 760, endPoint y: 597, distance: 36.0
click at [760, 597] on span "f [ 0 + h ] − f [ 0 ] h ​" at bounding box center [728, 606] width 145 height 46
drag, startPoint x: 745, startPoint y: 590, endPoint x: 679, endPoint y: 593, distance: 66.1
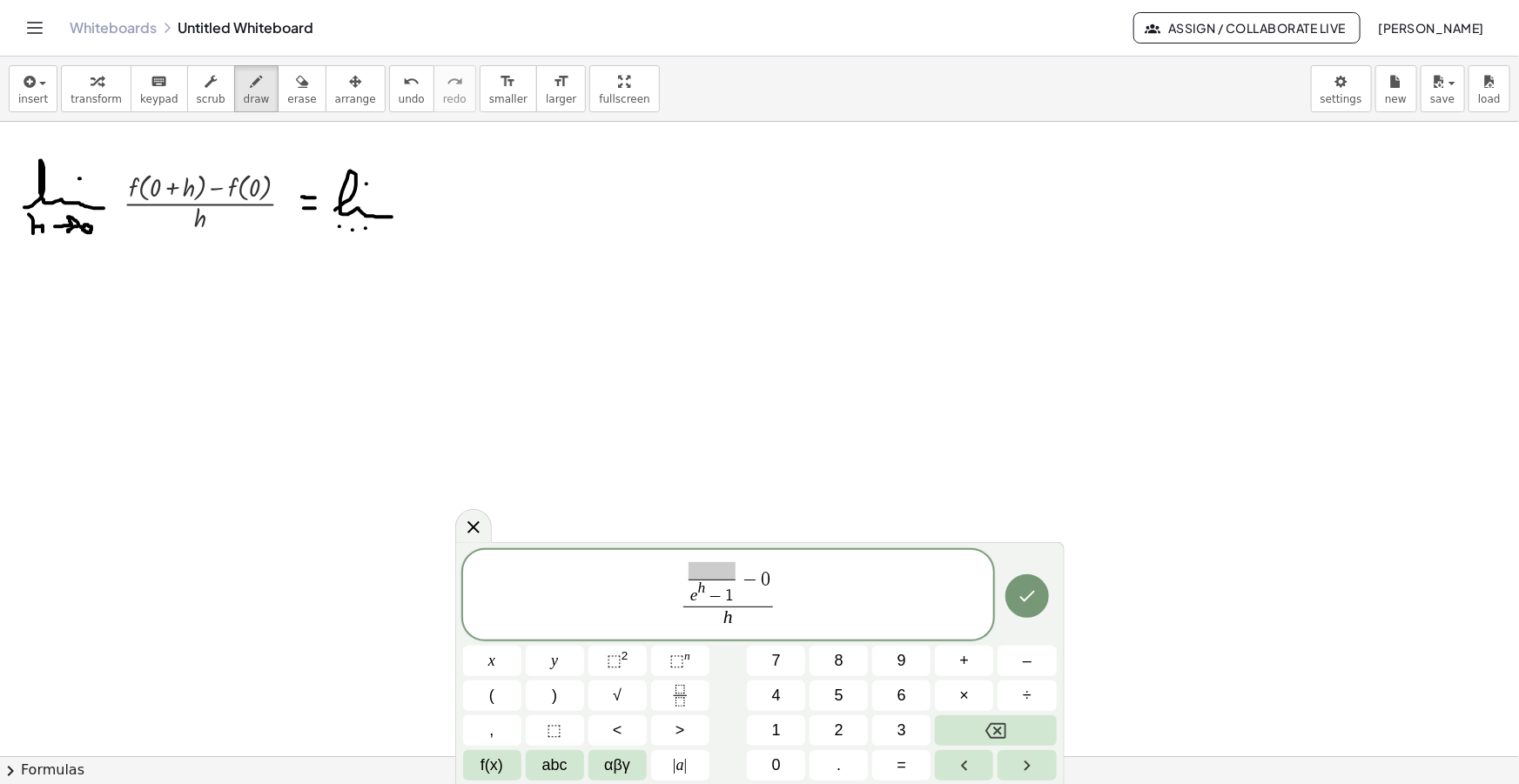
click at [723, 566] on span at bounding box center [712, 571] width 47 height 17
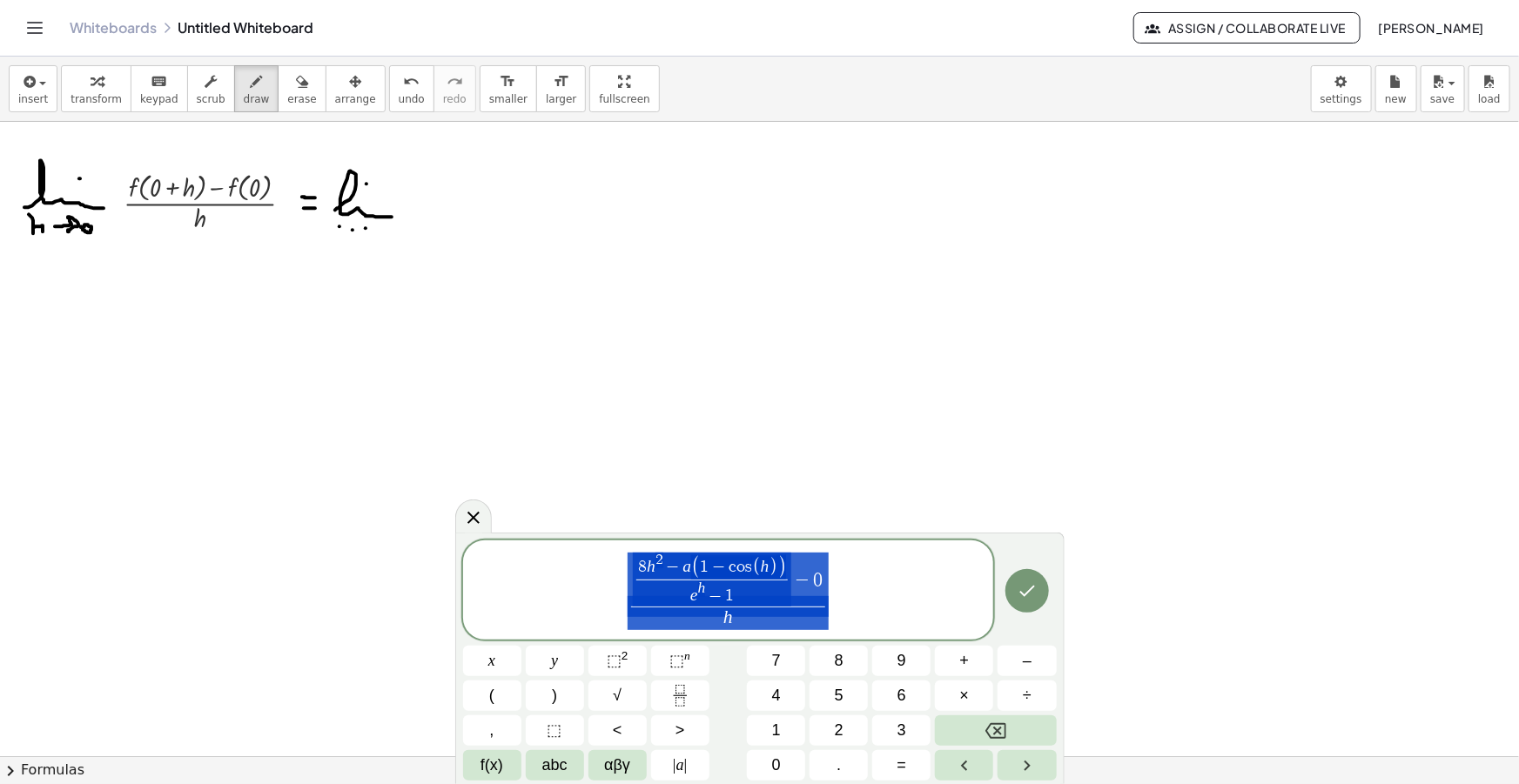
drag, startPoint x: 791, startPoint y: 611, endPoint x: 566, endPoint y: 570, distance: 228.7
click at [566, 570] on span "8 h 2 − a ( 1 − c o s ( h ) ) e h − 1 ​ − 0 h ​" at bounding box center [728, 591] width 531 height 81
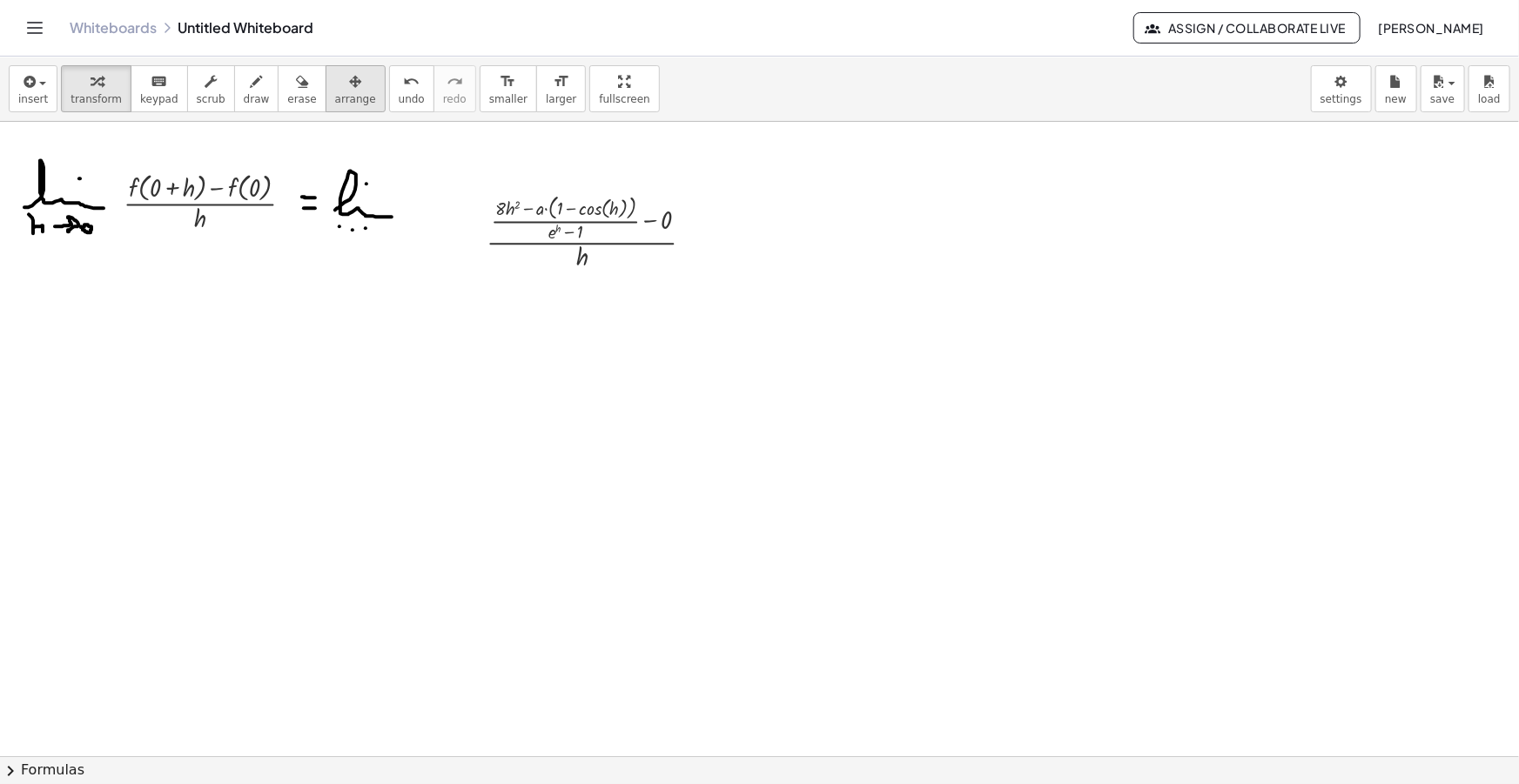
click at [350, 90] on icon "button" at bounding box center [355, 82] width 12 height 21
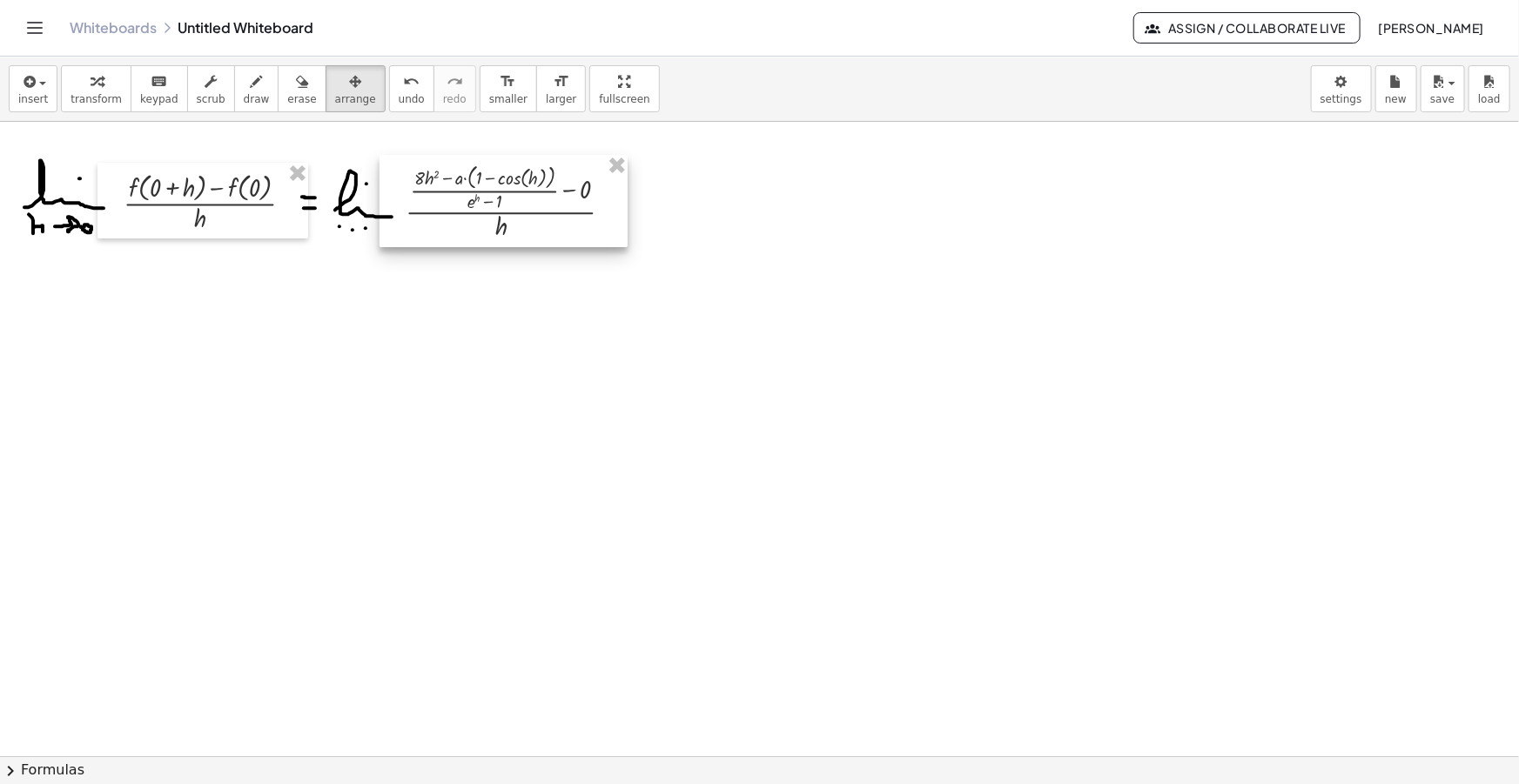
drag, startPoint x: 531, startPoint y: 240, endPoint x: 450, endPoint y: 210, distance: 86.4
click at [450, 210] on div at bounding box center [503, 201] width 248 height 93
click at [250, 87] on icon "button" at bounding box center [256, 82] width 12 height 21
click at [248, 76] on button "draw" at bounding box center [257, 89] width 45 height 47
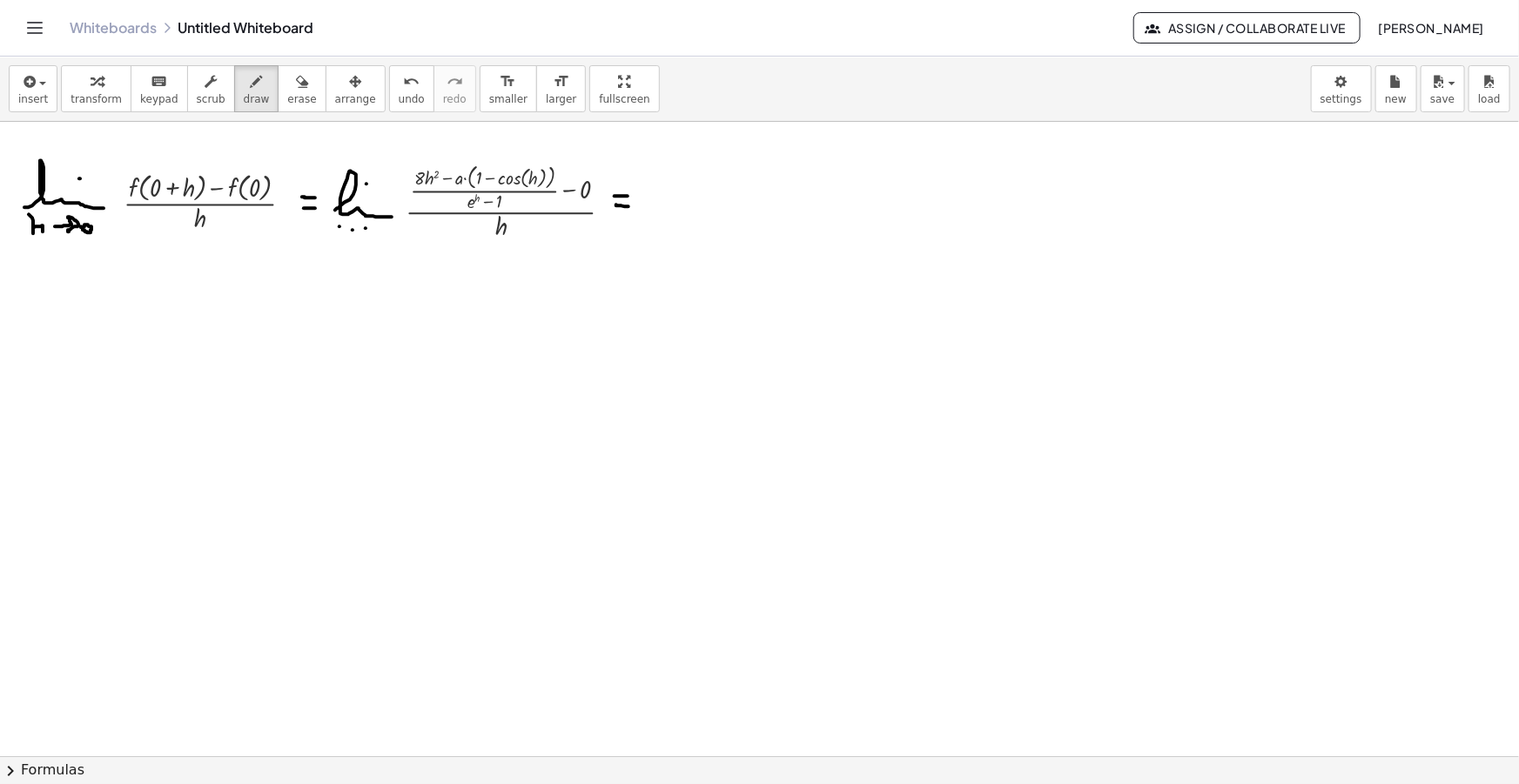
drag, startPoint x: 640, startPoint y: 209, endPoint x: 701, endPoint y: 213, distance: 61.1
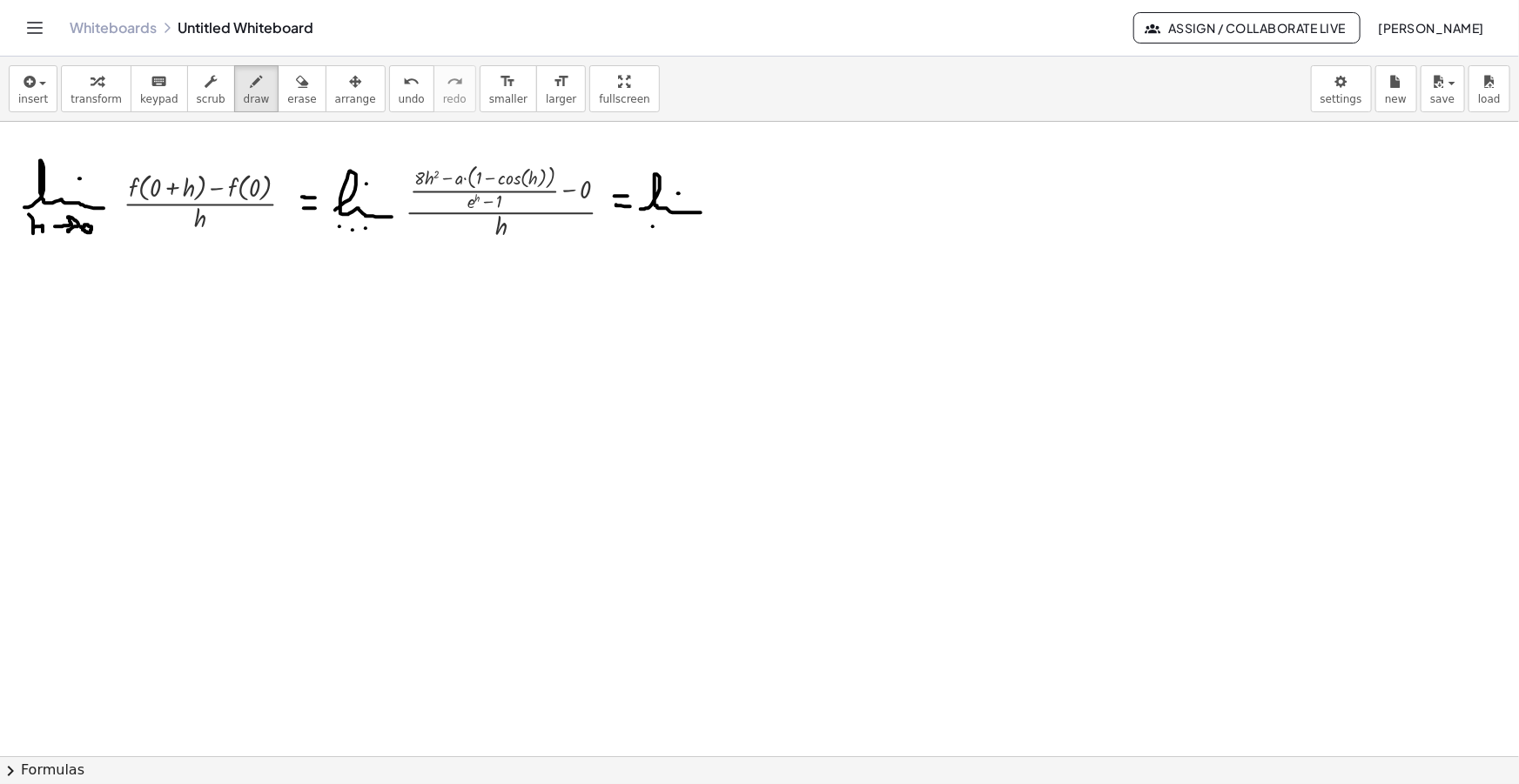
click at [14, 93] on button "insert" at bounding box center [33, 89] width 49 height 47
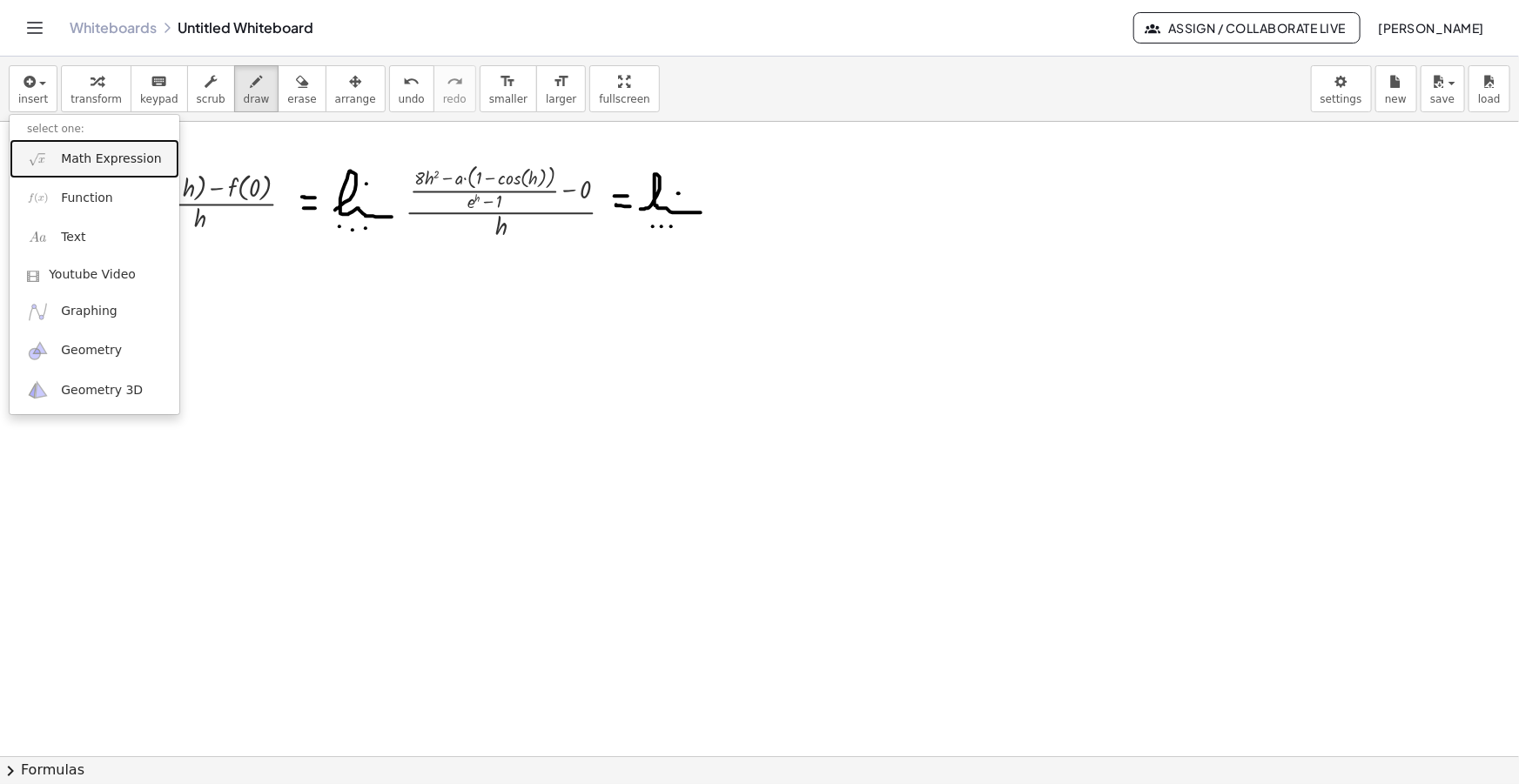
click at [70, 166] on span "Math Expression" at bounding box center [111, 159] width 100 height 17
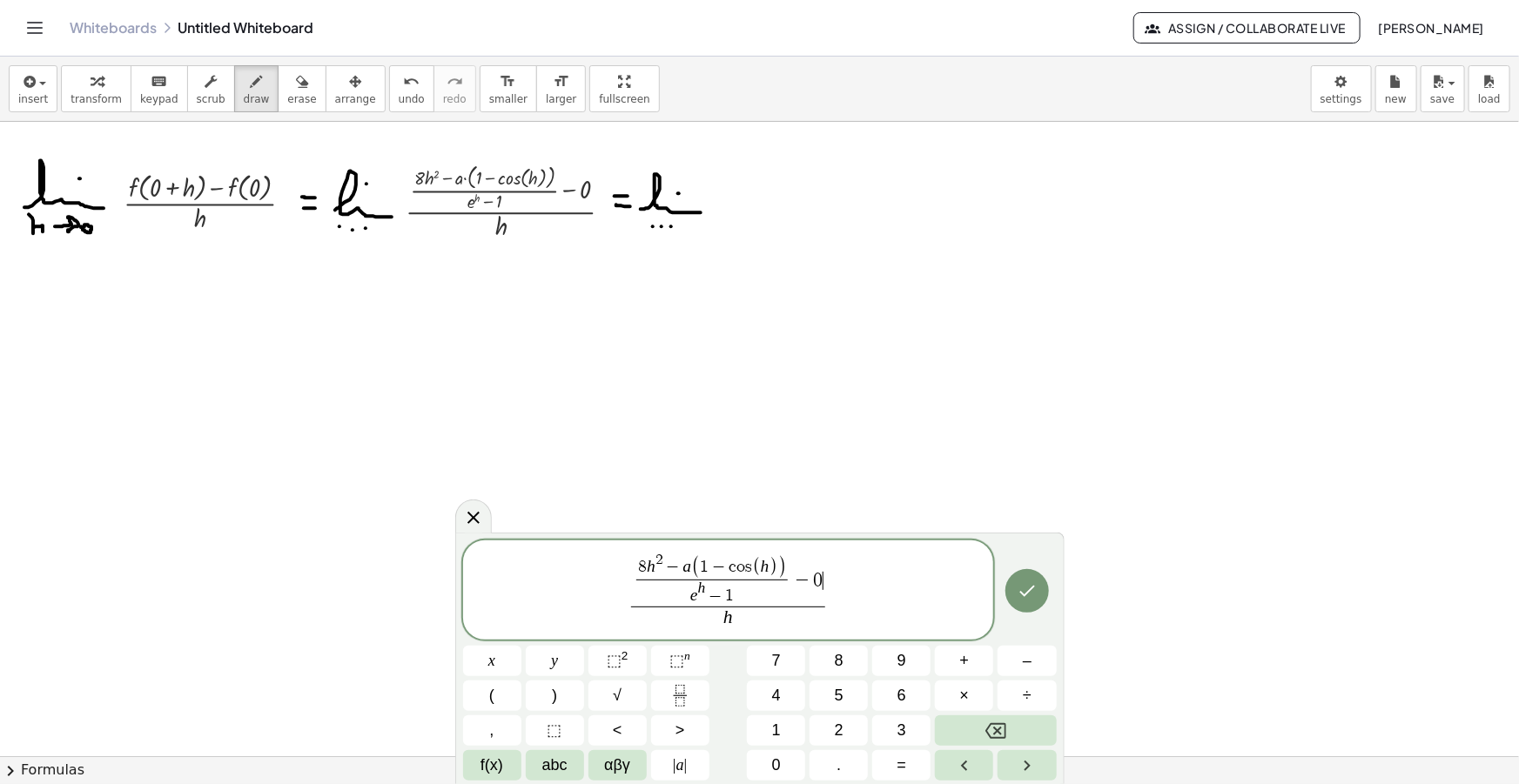
click at [825, 575] on span "8 h 2 − a ( 1 − c o s ( h ) ) e h − 1 ​ − 0 ​" at bounding box center [728, 579] width 195 height 54
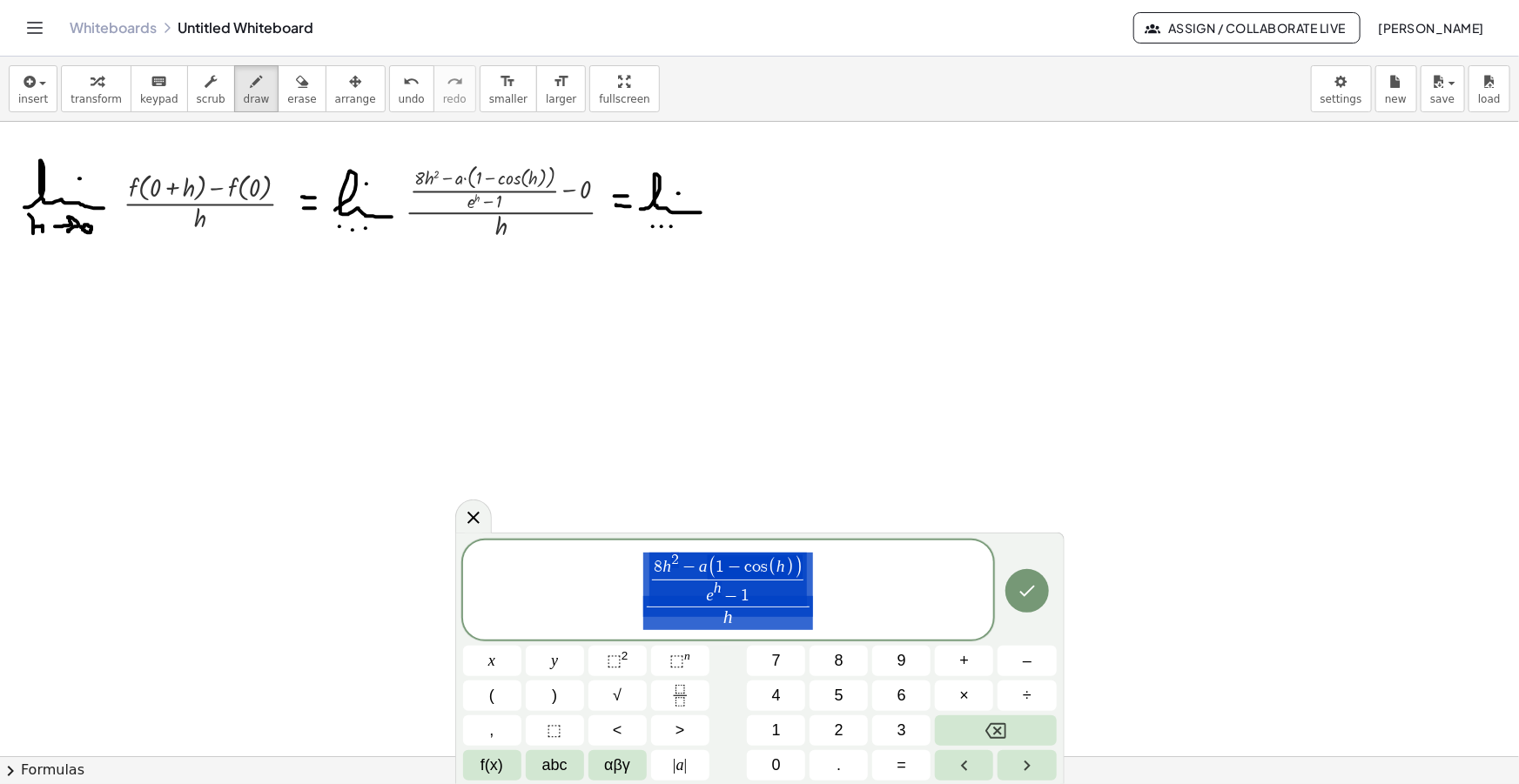
drag, startPoint x: 817, startPoint y: 607, endPoint x: 658, endPoint y: 586, distance: 160.4
click at [658, 586] on span "8 h 2 − a ( 1 − c o s ( h ) ) e h − 1 ​ h ​" at bounding box center [728, 591] width 531 height 81
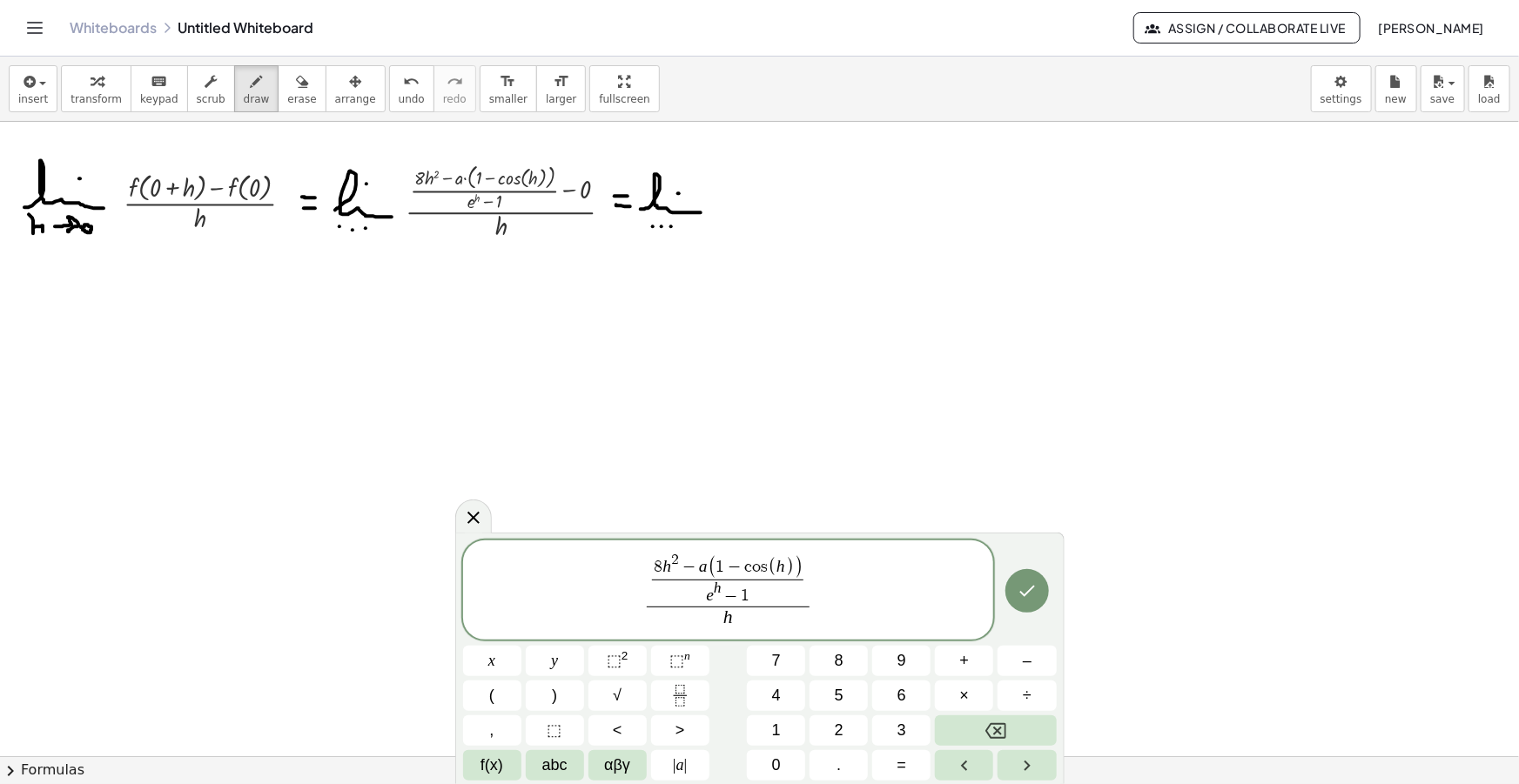
click at [727, 616] on var "h" at bounding box center [728, 617] width 9 height 21
click at [704, 590] on span "e h − 1" at bounding box center [727, 593] width 151 height 27
click at [760, 597] on span ")" at bounding box center [759, 592] width 9 height 29
click at [747, 618] on span "h" at bounding box center [727, 618] width 162 height 24
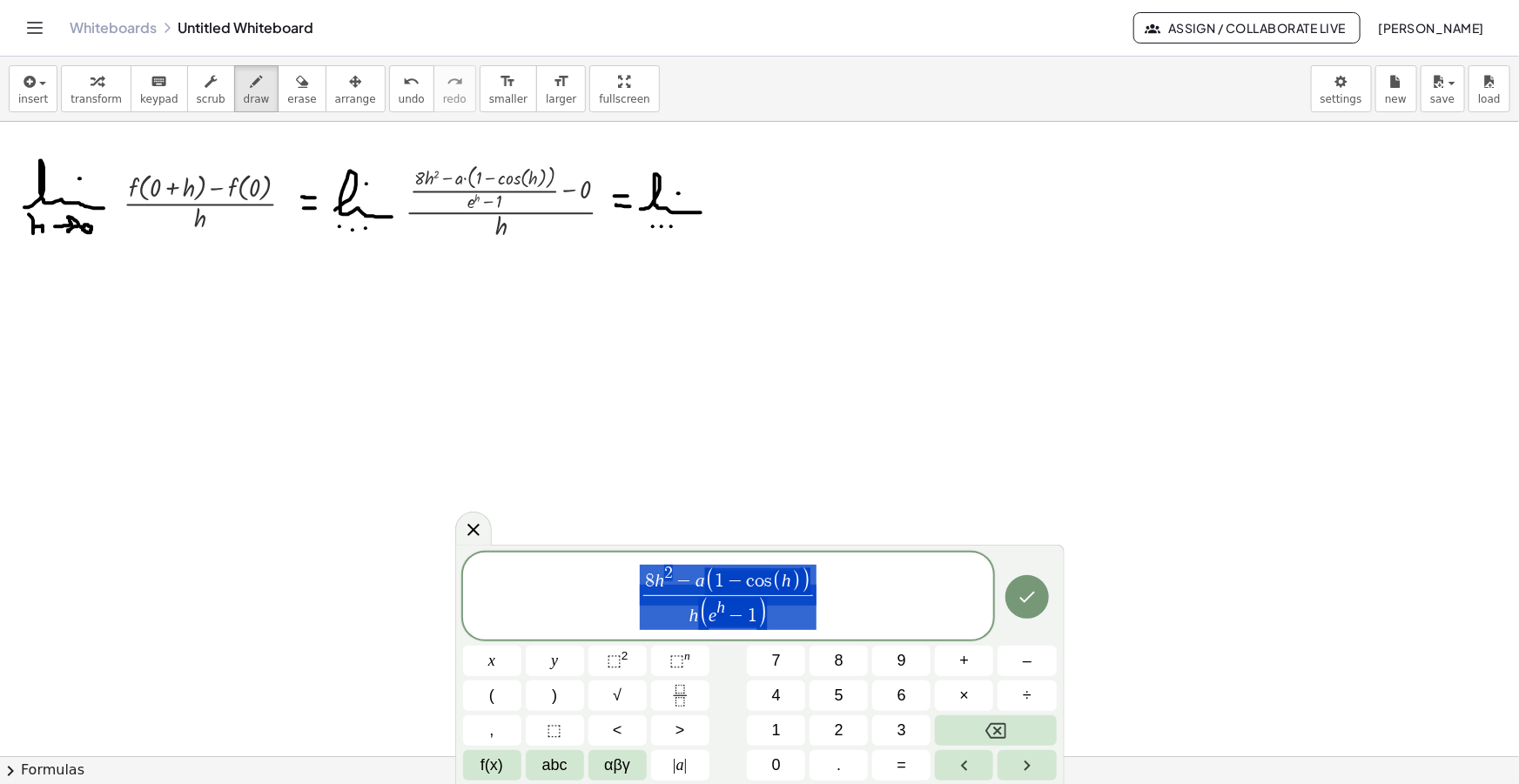
drag, startPoint x: 759, startPoint y: 598, endPoint x: 660, endPoint y: 601, distance: 99.0
click at [660, 601] on span "8 h 2 − a ( 1 − c o s ( h ) ) h ( e h − 1 ) ​" at bounding box center [728, 597] width 531 height 69
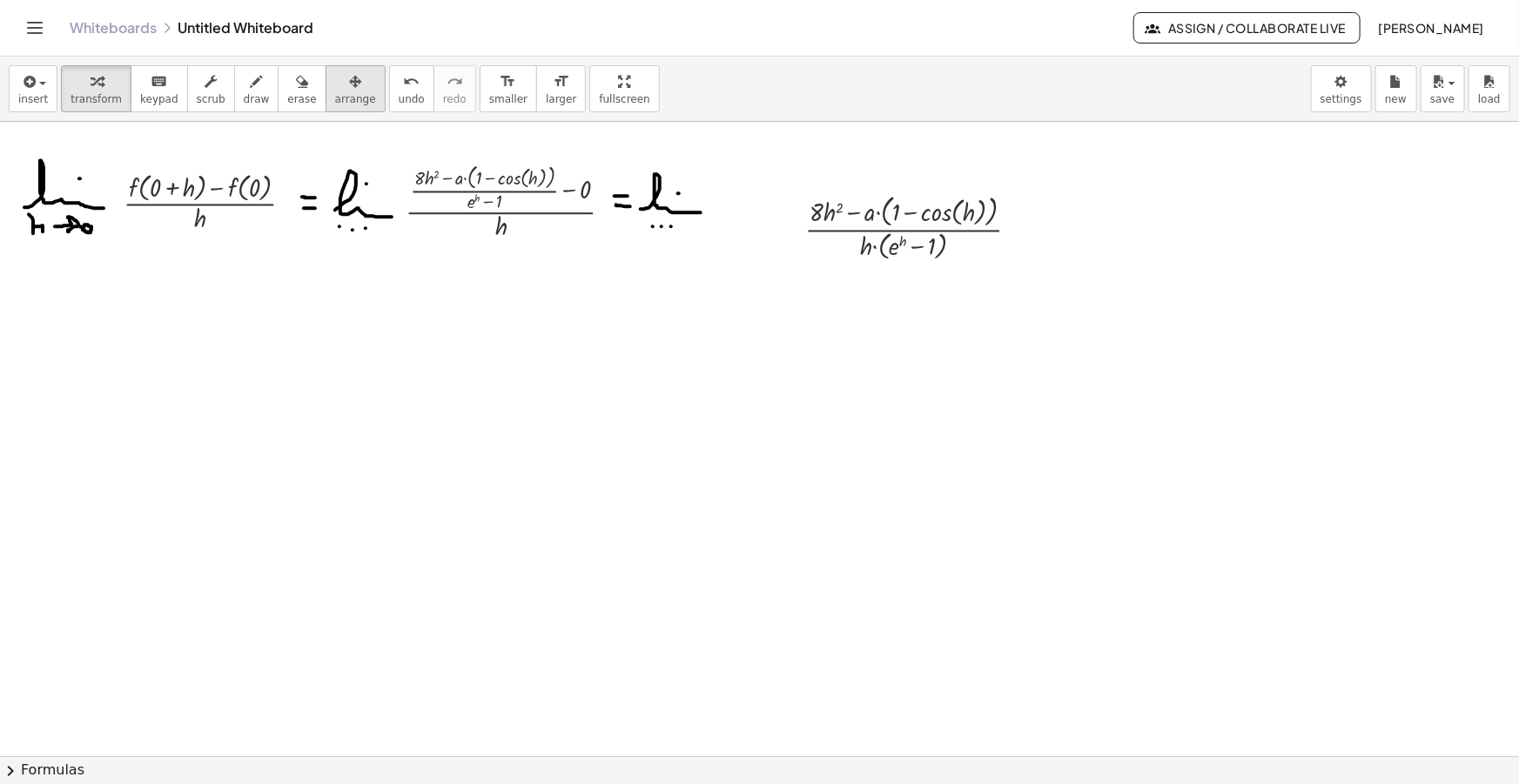
click at [341, 94] on span "arrange" at bounding box center [355, 99] width 41 height 12
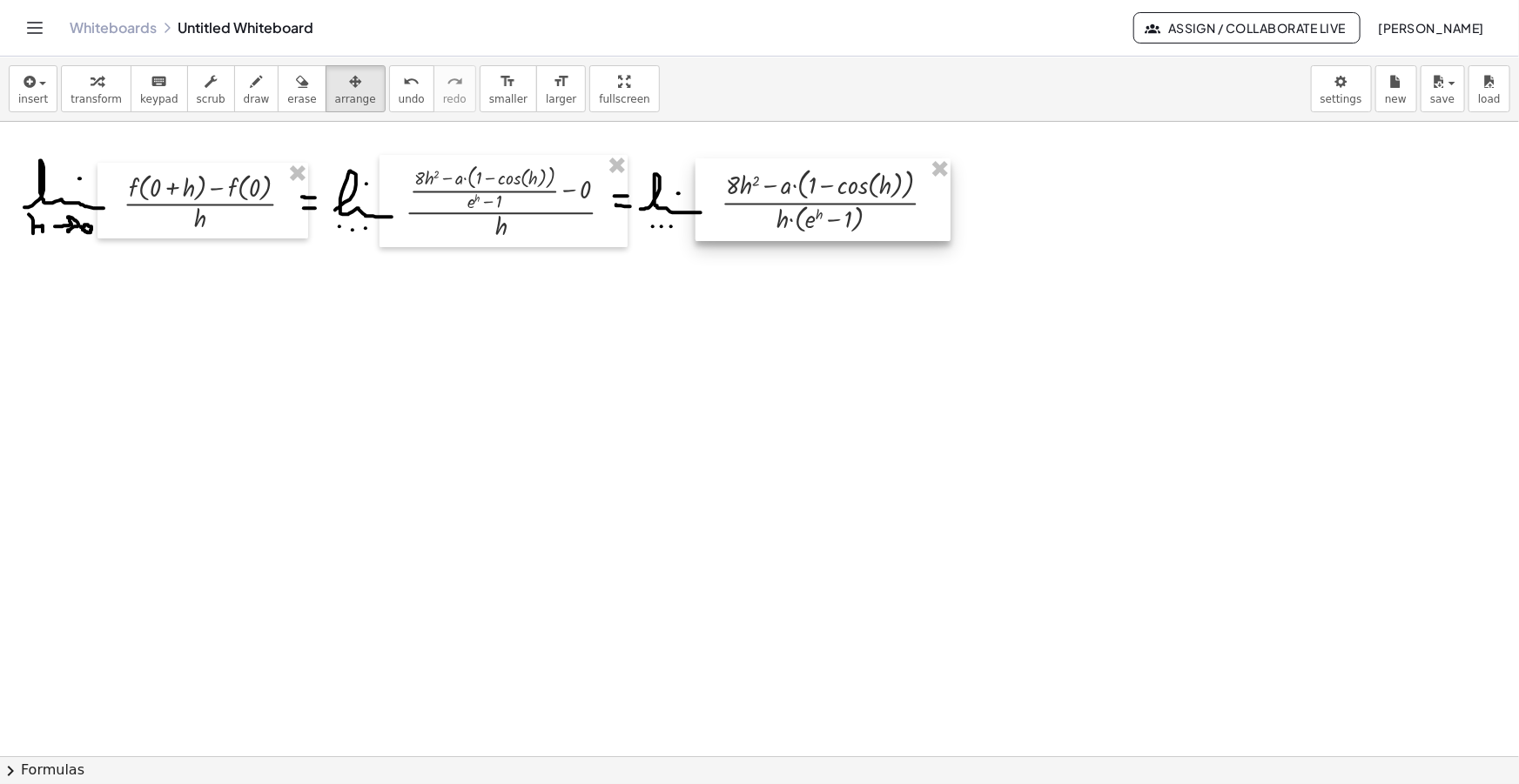
drag, startPoint x: 892, startPoint y: 252, endPoint x: 818, endPoint y: 230, distance: 77.2
click at [818, 230] on div at bounding box center [823, 200] width 255 height 83
click at [244, 86] on div "button" at bounding box center [257, 81] width 26 height 21
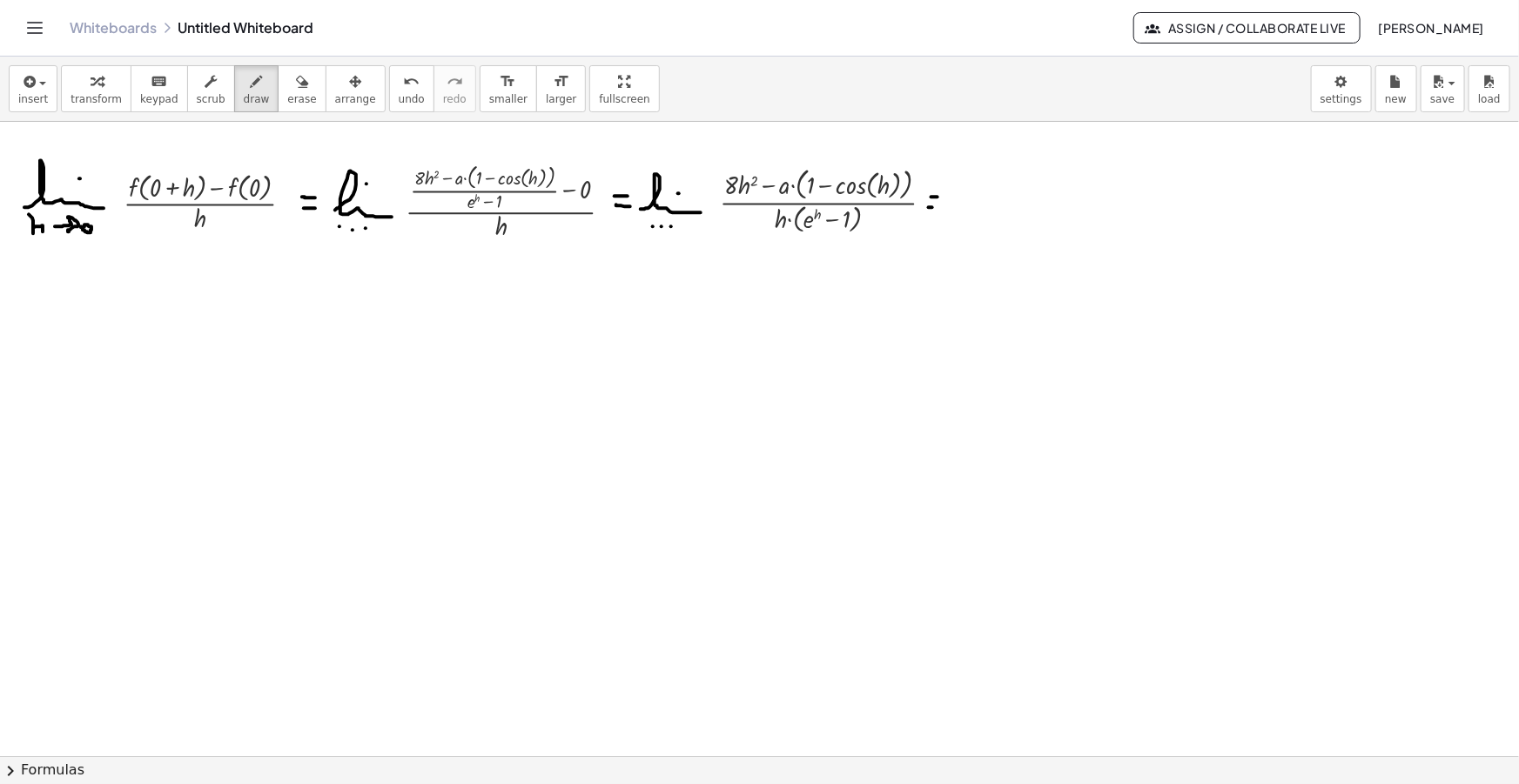
drag, startPoint x: 929, startPoint y: 207, endPoint x: 940, endPoint y: 206, distance: 11.0
drag, startPoint x: 960, startPoint y: 203, endPoint x: 992, endPoint y: 205, distance: 32.1
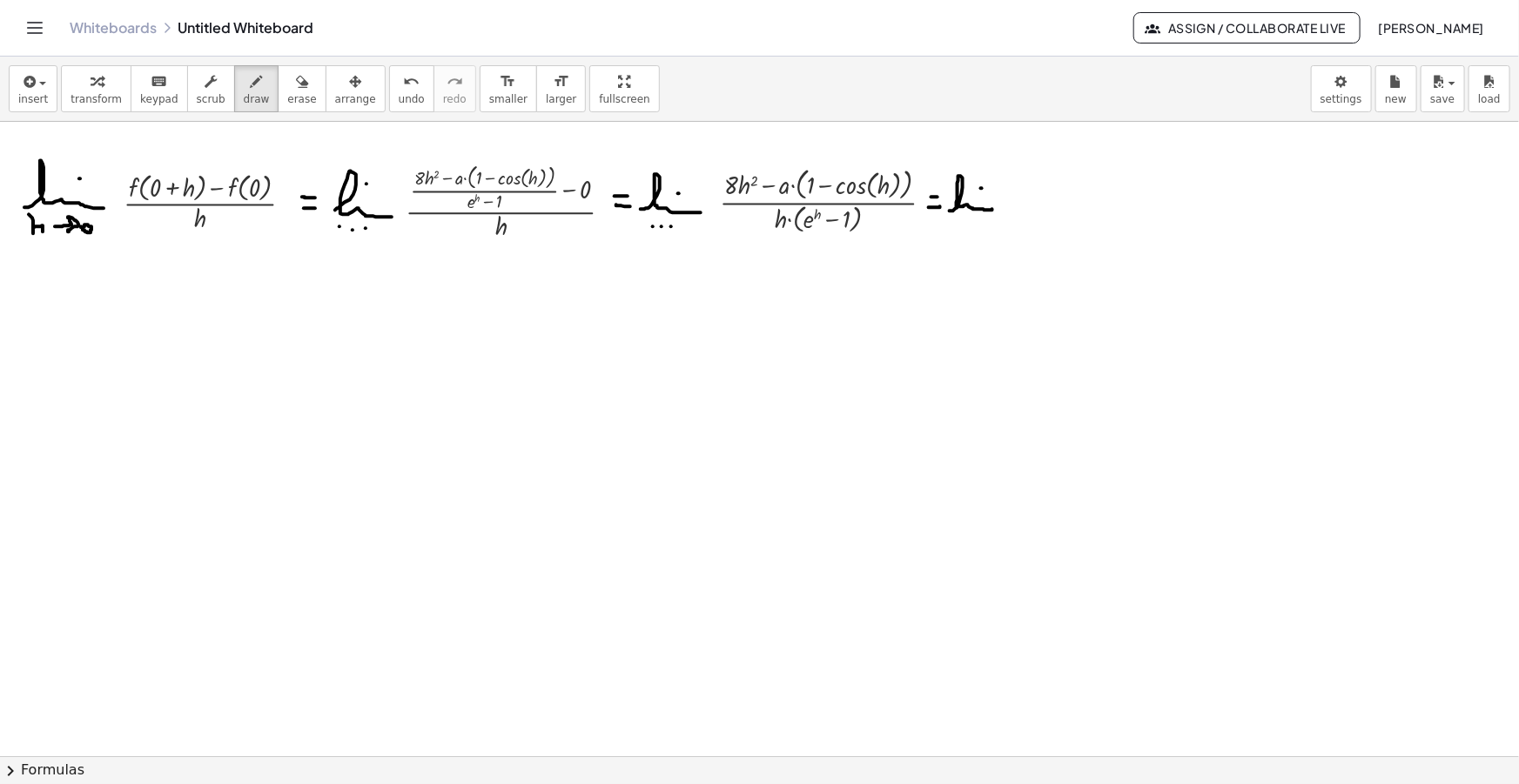
click at [32, 94] on span "insert" at bounding box center [32, 99] width 29 height 12
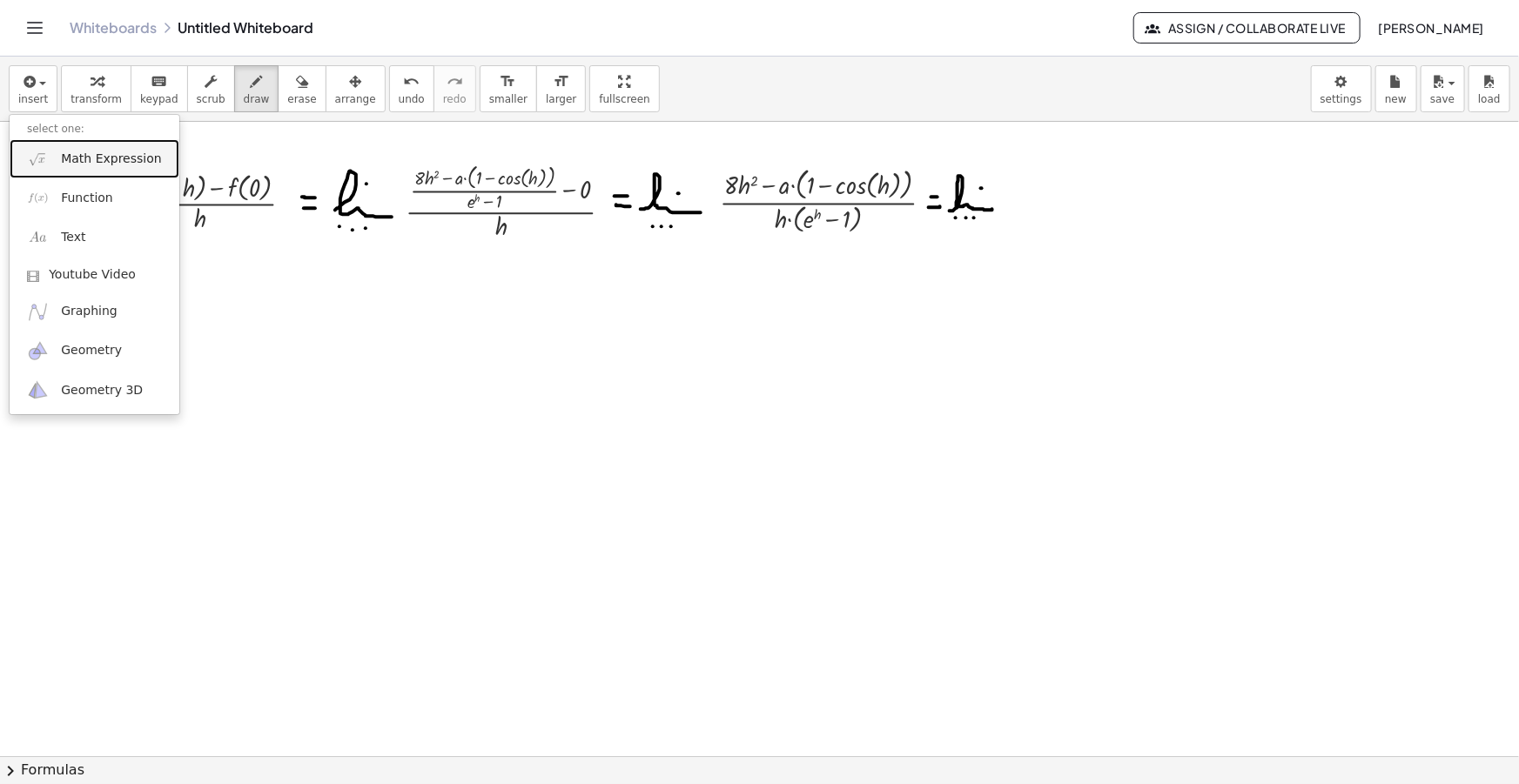
click at [78, 157] on span "Math Expression" at bounding box center [111, 159] width 100 height 17
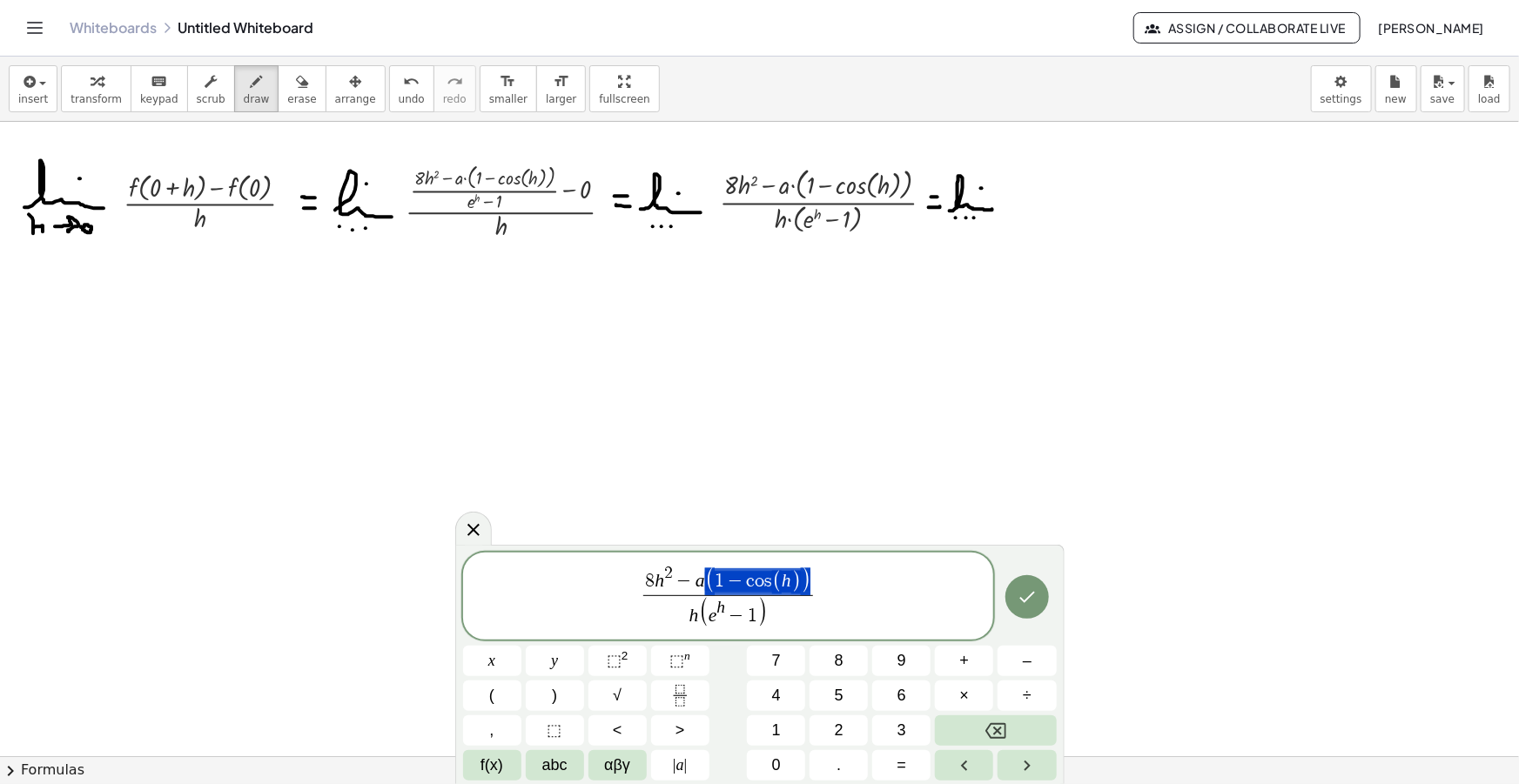
drag, startPoint x: 809, startPoint y: 580, endPoint x: 706, endPoint y: 584, distance: 103.1
click at [746, 583] on span "8 h 2 − a − a c o s ( h ) ​" at bounding box center [728, 581] width 150 height 28
click at [709, 617] on var "e" at bounding box center [712, 615] width 9 height 21
click at [761, 621] on span ")" at bounding box center [766, 612] width 10 height 31
click at [778, 617] on span "h ( h e h − h ) ​" at bounding box center [728, 612] width 160 height 35
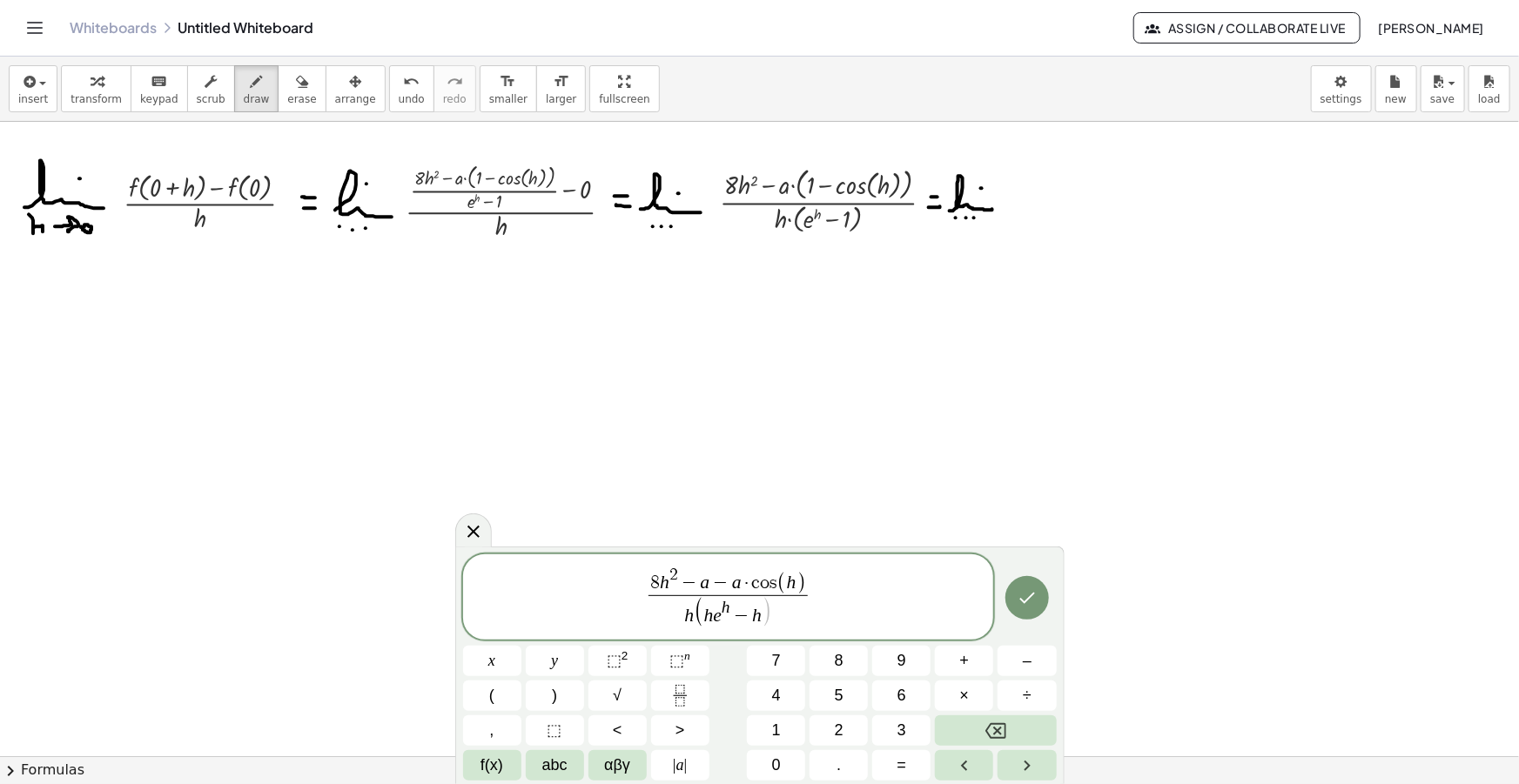
click at [703, 618] on span "( h e h − h ​ )" at bounding box center [732, 613] width 77 height 30
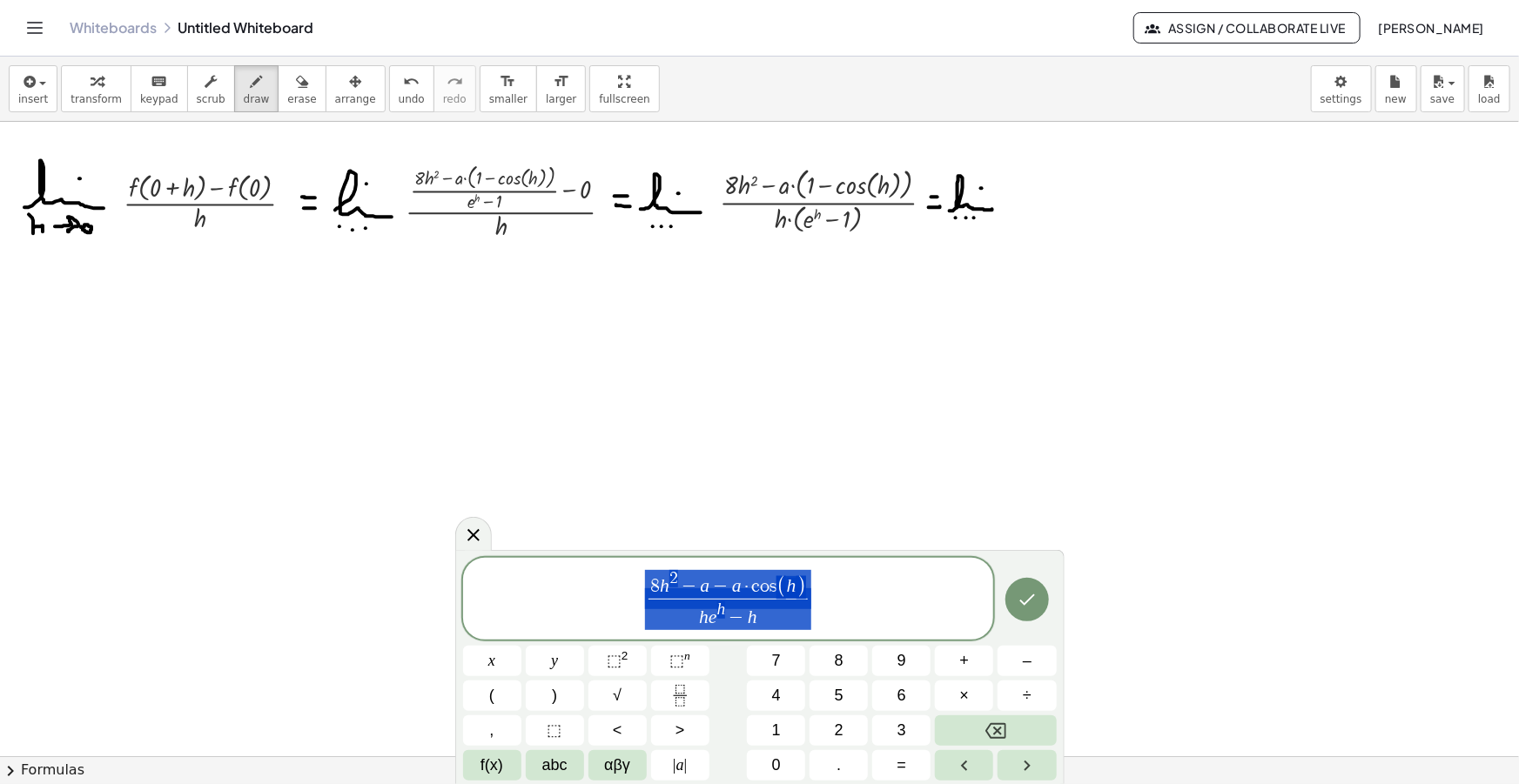
drag, startPoint x: 822, startPoint y: 601, endPoint x: 609, endPoint y: 592, distance: 213.2
click at [609, 592] on span "8 h 2 − a − a · c o s ( h ) h e h − h ​" at bounding box center [728, 600] width 531 height 63
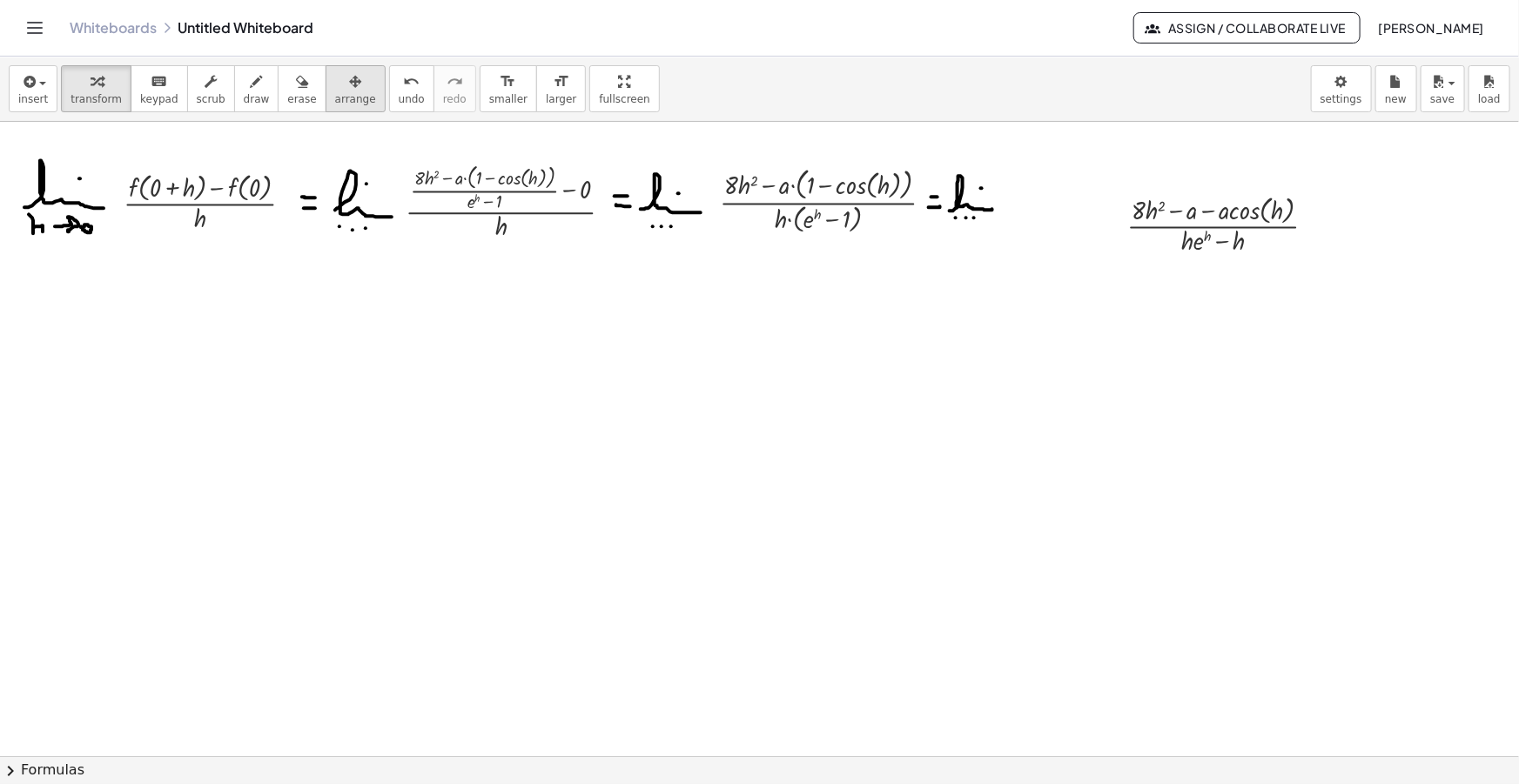
click at [345, 97] on button "arrange" at bounding box center [356, 89] width 60 height 47
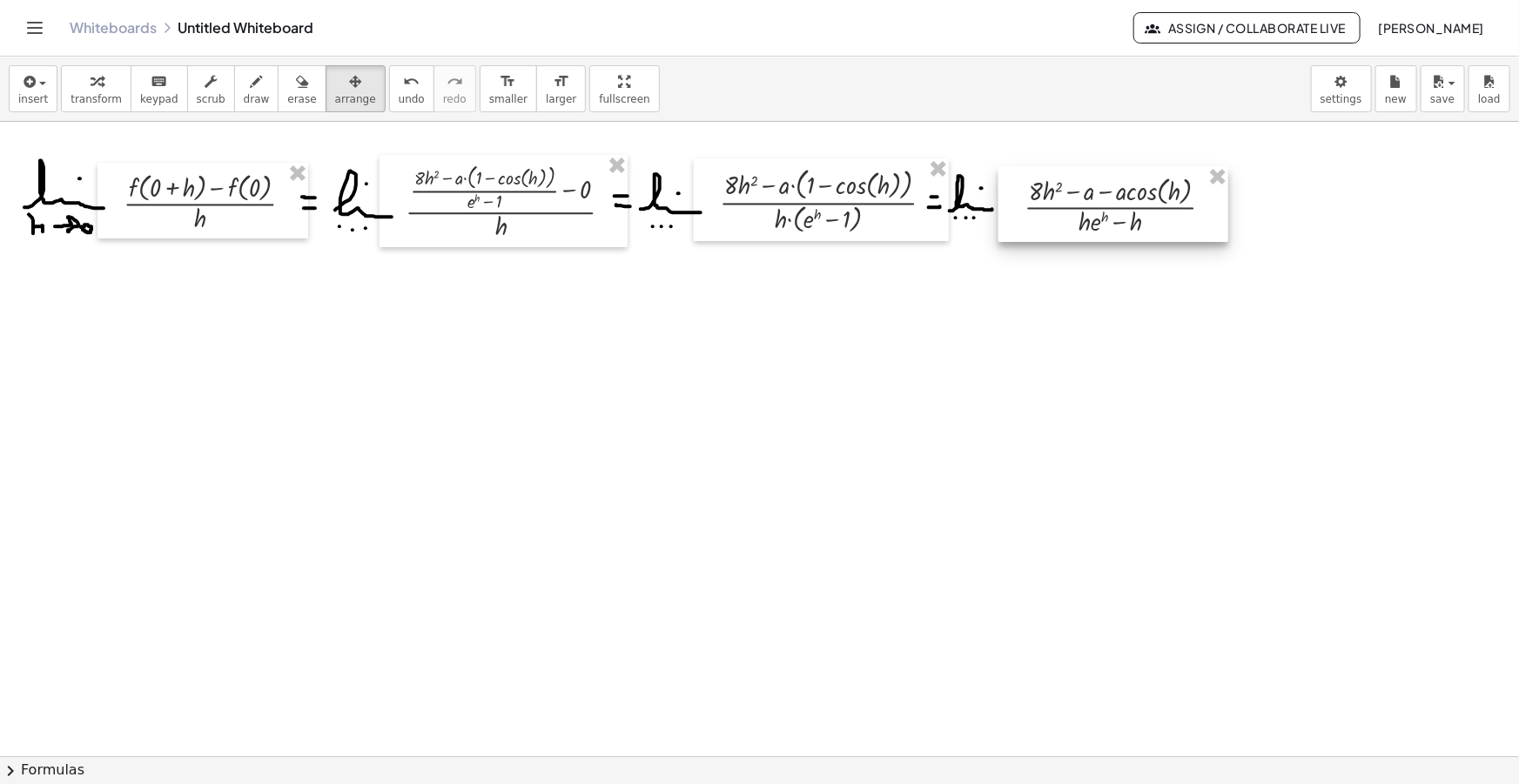
drag, startPoint x: 1198, startPoint y: 233, endPoint x: 1119, endPoint y: 216, distance: 80.8
click at [1119, 216] on div at bounding box center [1113, 204] width 230 height 76
click at [244, 94] on span "draw" at bounding box center [257, 99] width 26 height 12
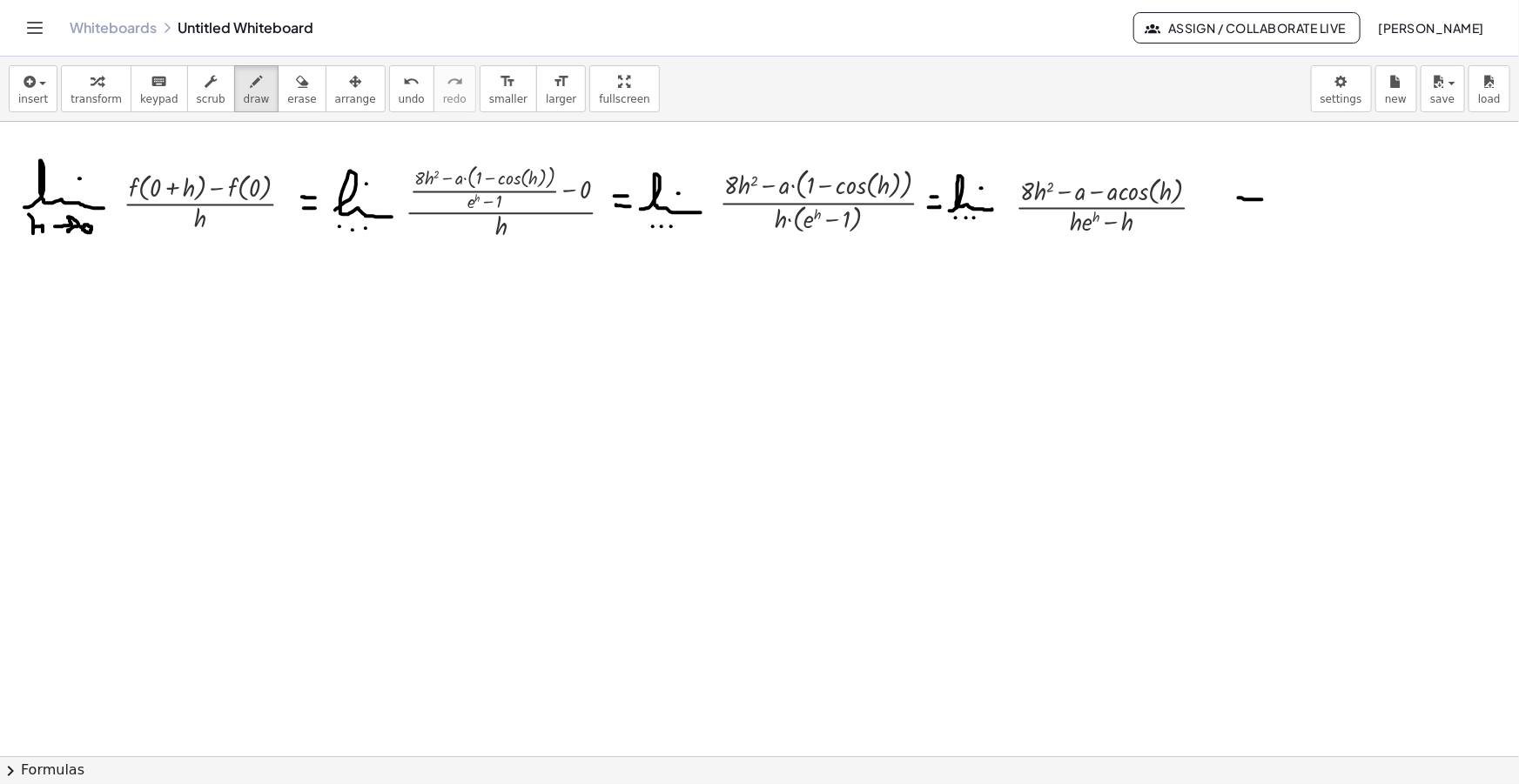
drag, startPoint x: 1238, startPoint y: 197, endPoint x: 1287, endPoint y: 199, distance: 49.0
drag, startPoint x: 1234, startPoint y: 213, endPoint x: 1291, endPoint y: 213, distance: 57.0
drag, startPoint x: 1275, startPoint y: 184, endPoint x: 1281, endPoint y: 229, distance: 45.4
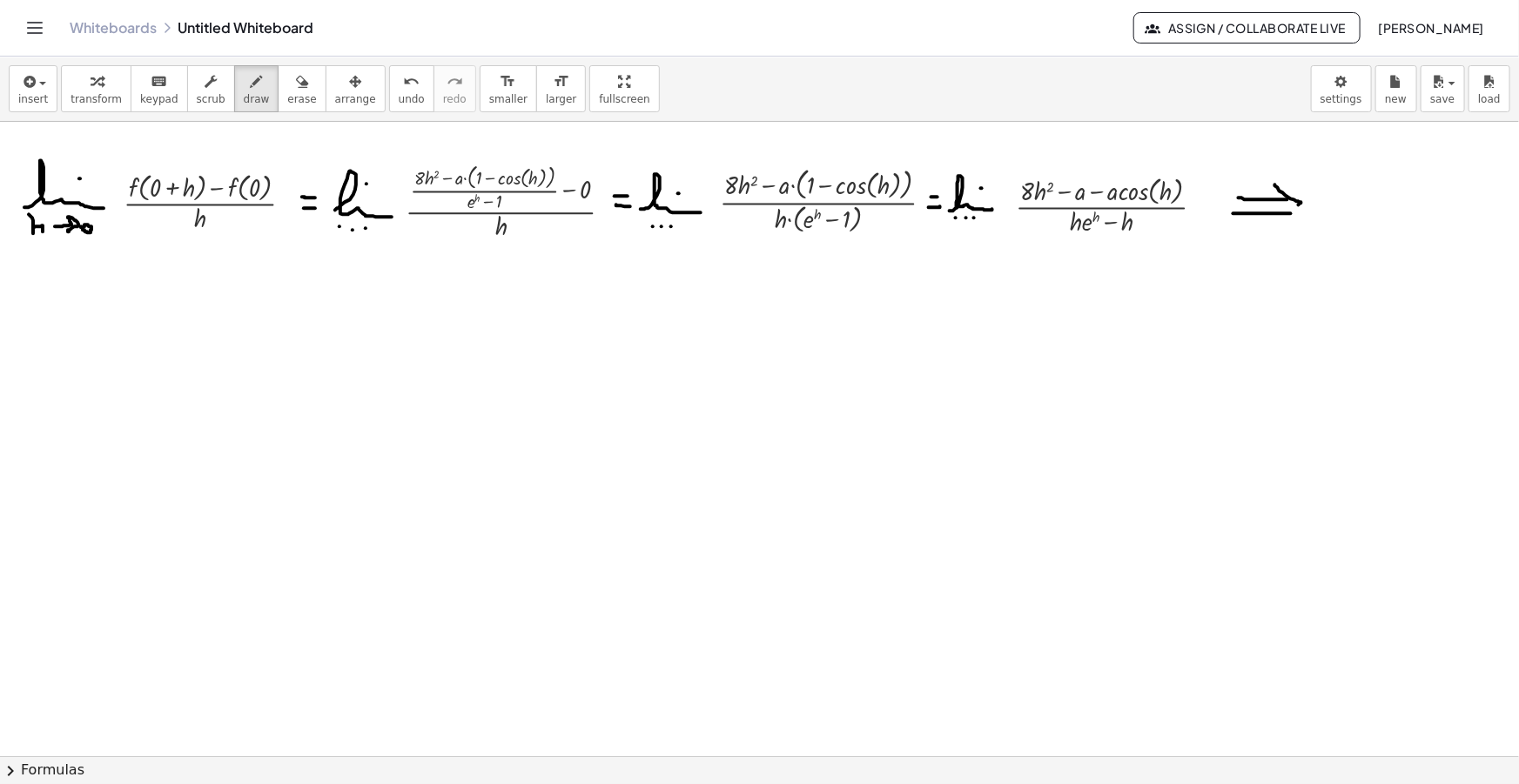
click at [33, 72] on icon "button" at bounding box center [27, 82] width 16 height 21
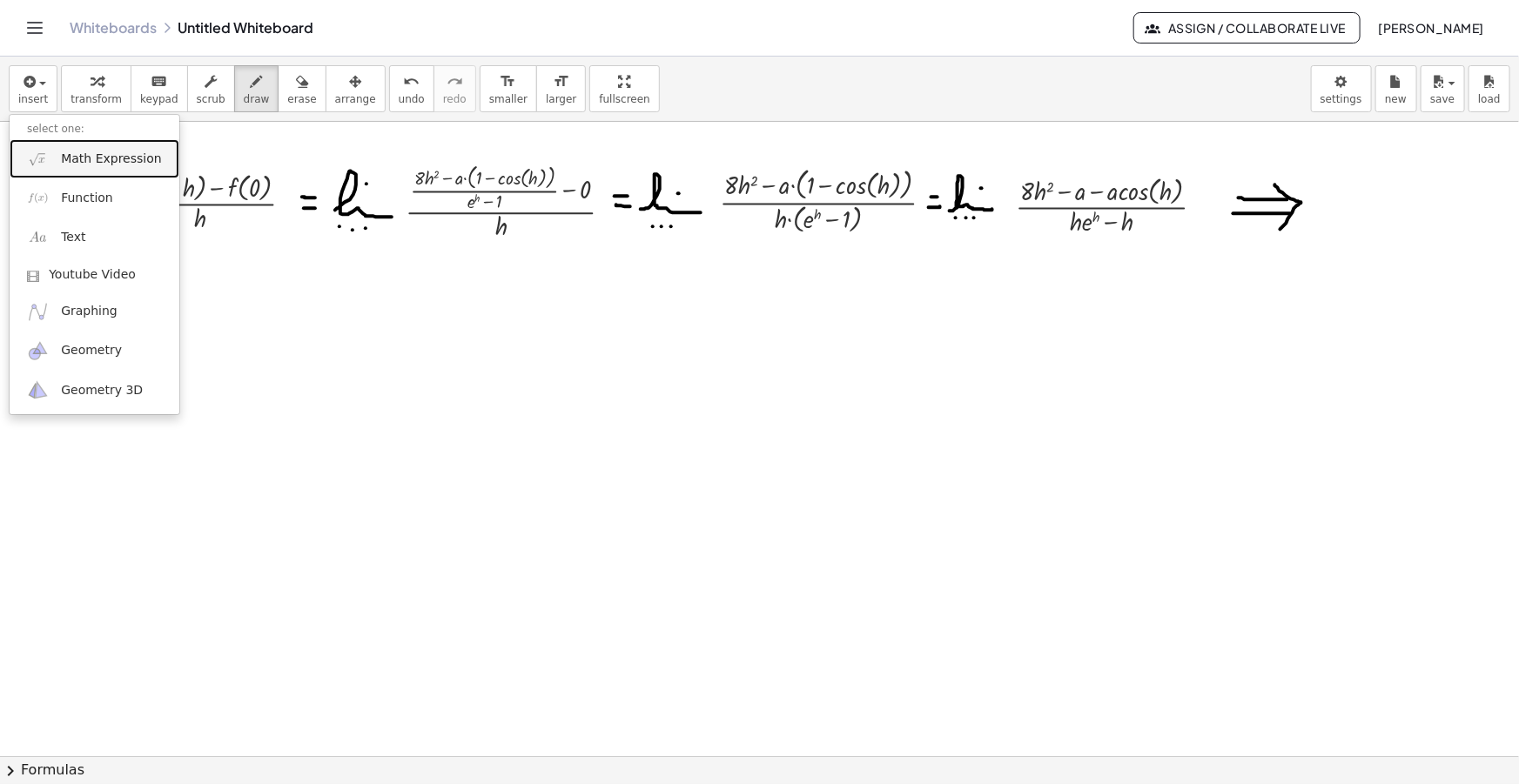
click at [64, 169] on link "Math Expression" at bounding box center [94, 158] width 170 height 39
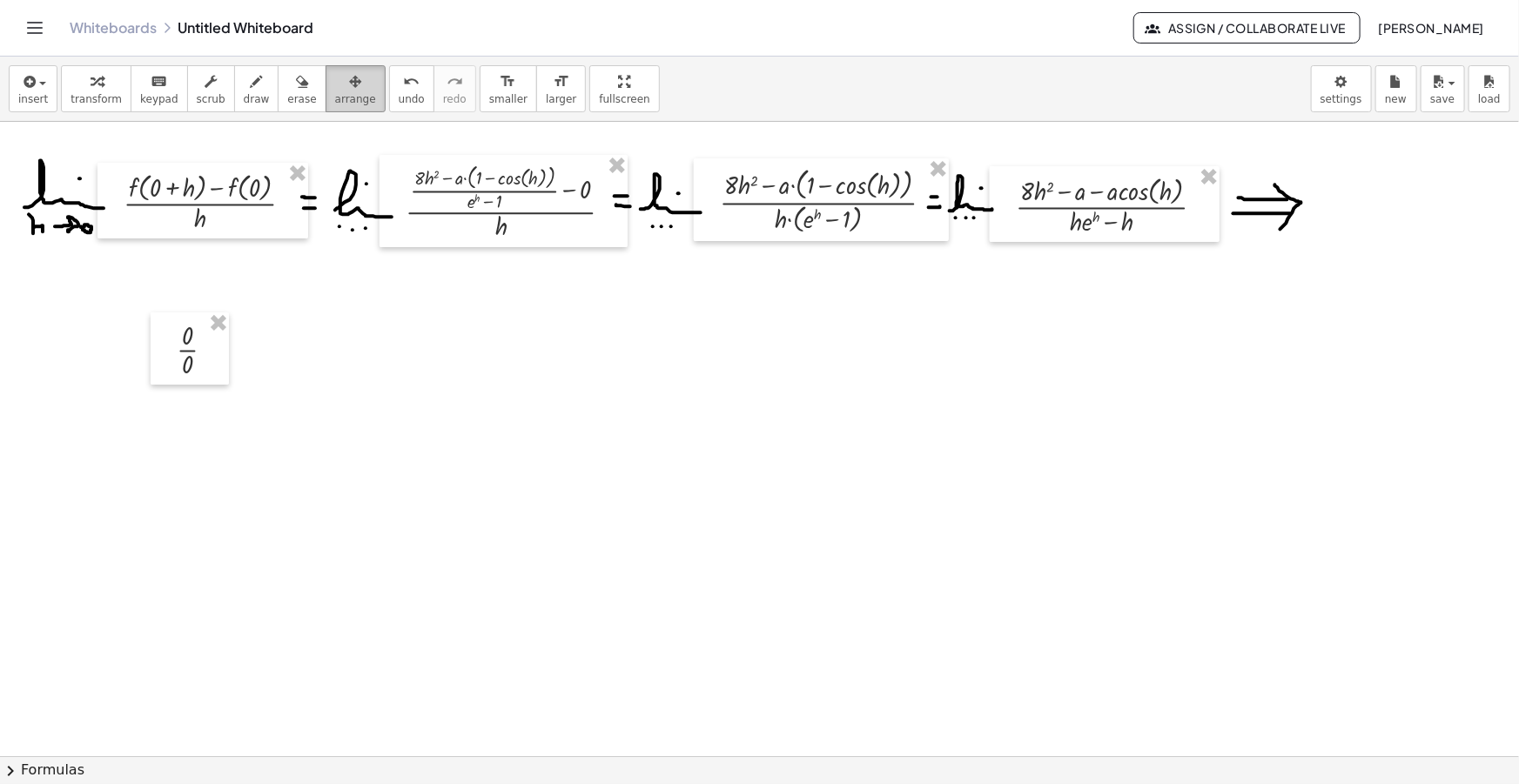
click at [341, 94] on button "arrange" at bounding box center [356, 89] width 60 height 47
drag, startPoint x: 176, startPoint y: 366, endPoint x: 1340, endPoint y: 222, distance: 1172.9
click at [1341, 222] on div at bounding box center [1347, 209] width 78 height 72
click at [29, 83] on icon "button" at bounding box center [27, 82] width 16 height 21
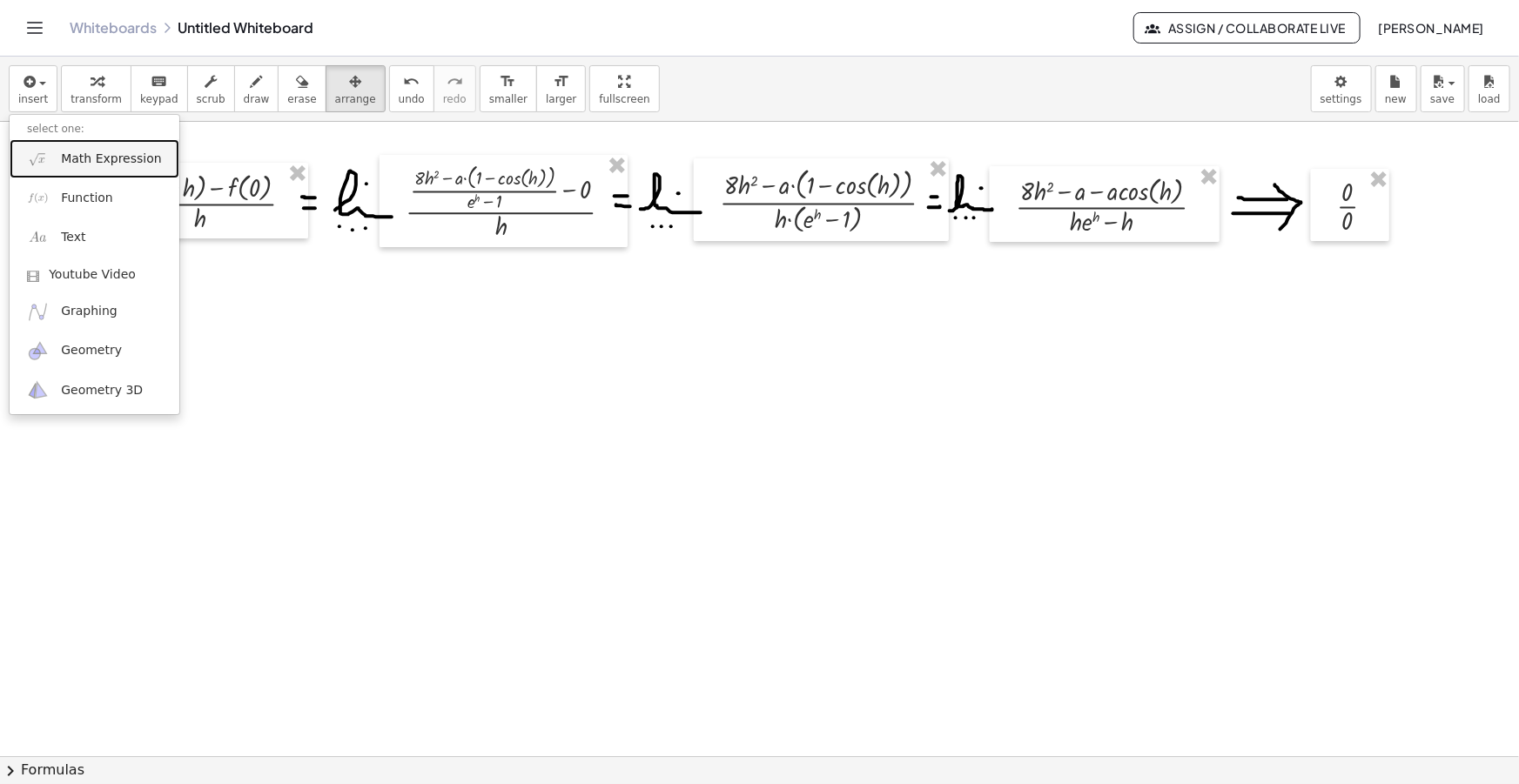
click at [91, 164] on span "Math Expression" at bounding box center [111, 159] width 100 height 17
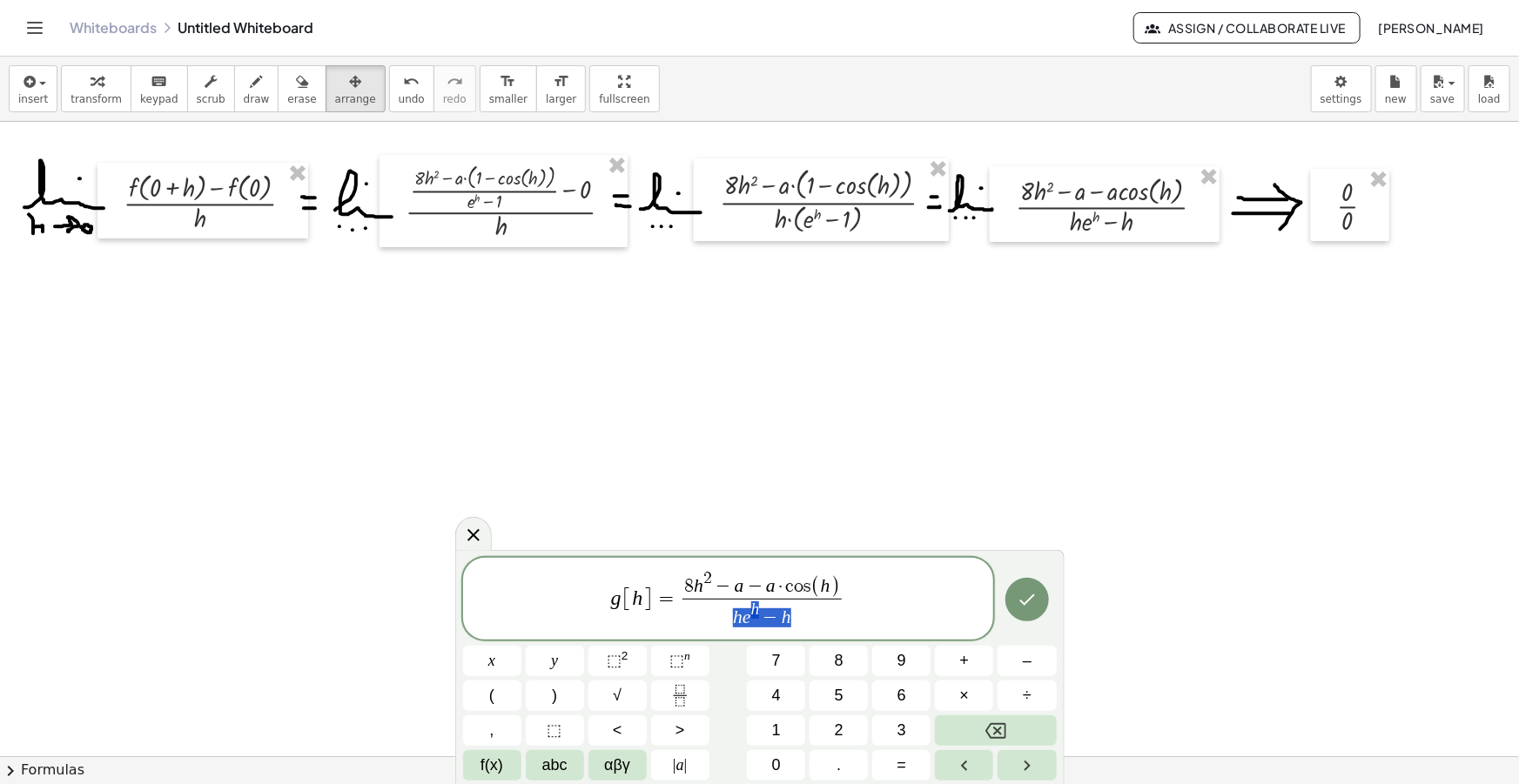
drag, startPoint x: 790, startPoint y: 618, endPoint x: 733, endPoint y: 620, distance: 57.0
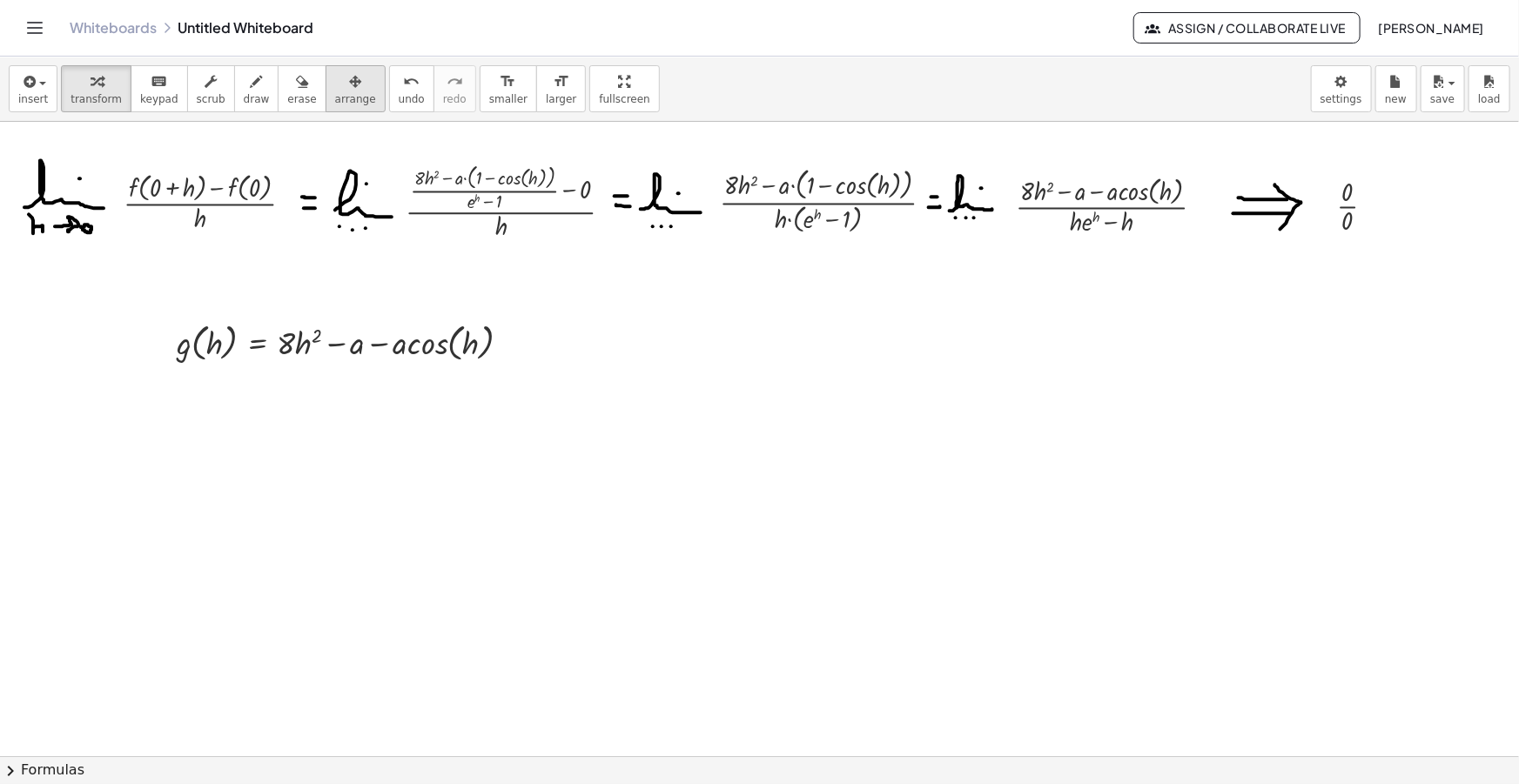
click at [335, 97] on span "arrange" at bounding box center [355, 99] width 41 height 12
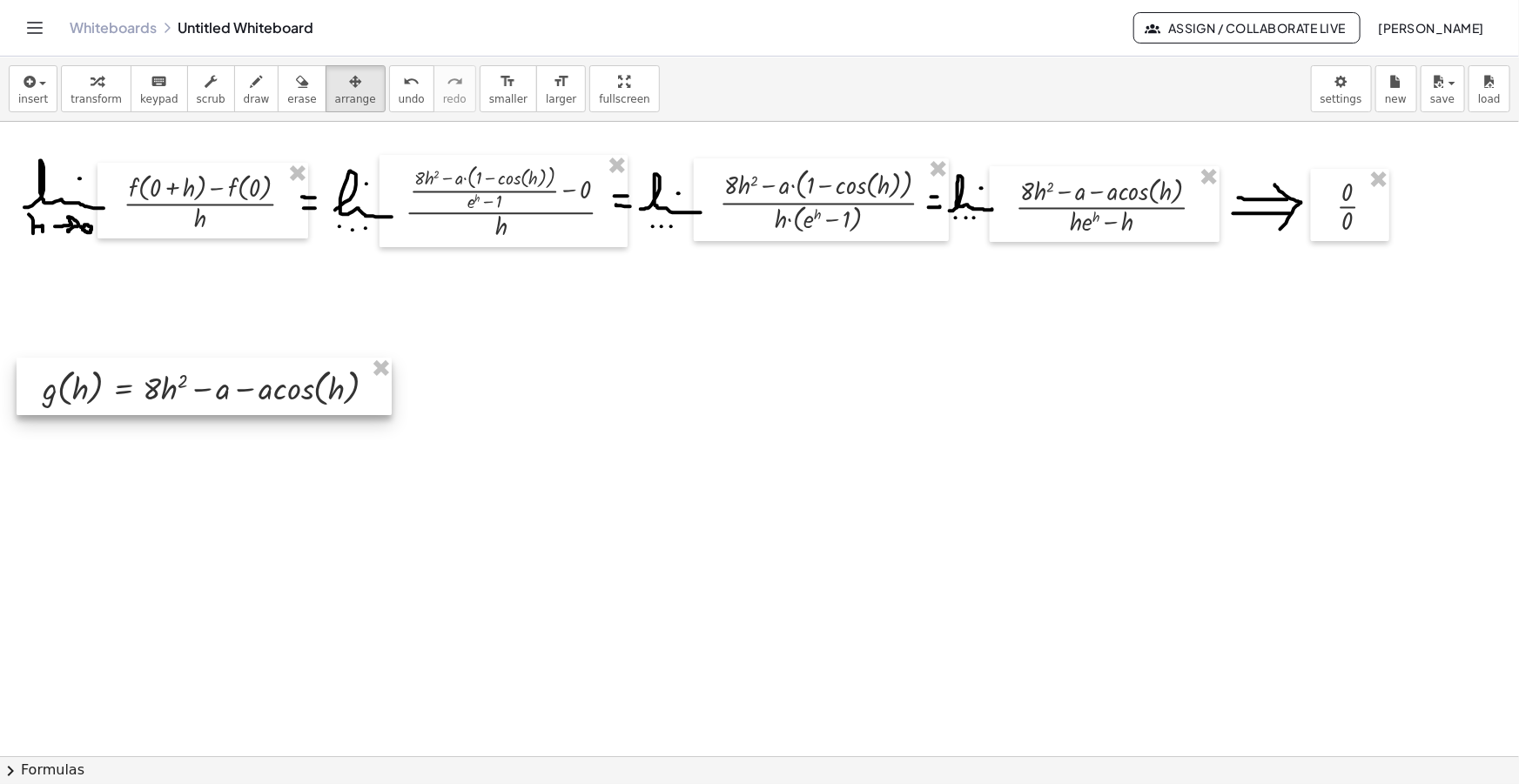
drag, startPoint x: 281, startPoint y: 349, endPoint x: 146, endPoint y: 394, distance: 142.3
click at [146, 394] on div at bounding box center [204, 386] width 375 height 58
click at [30, 99] on span "insert" at bounding box center [32, 99] width 29 height 12
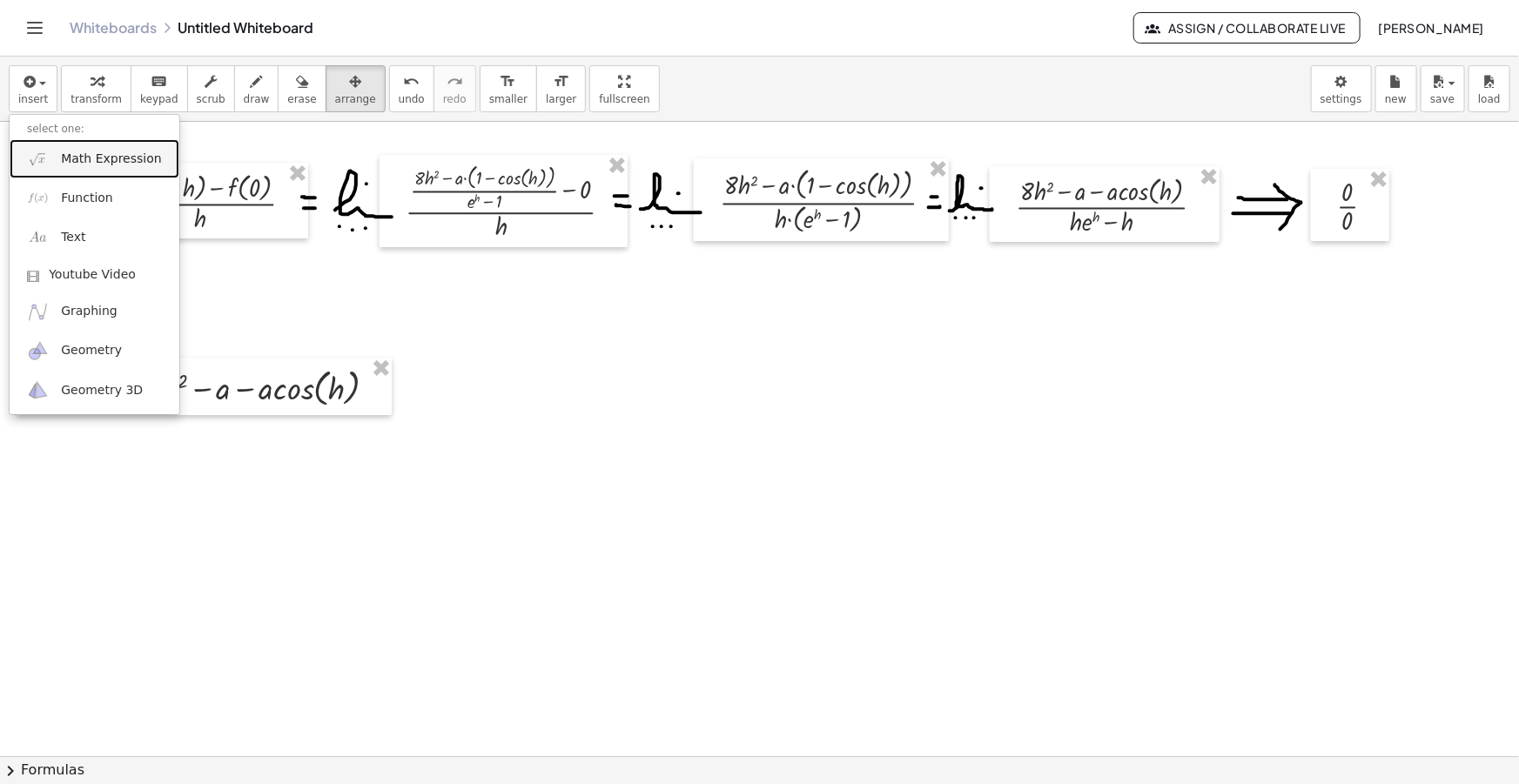
click at [87, 157] on span "Math Expression" at bounding box center [111, 159] width 100 height 17
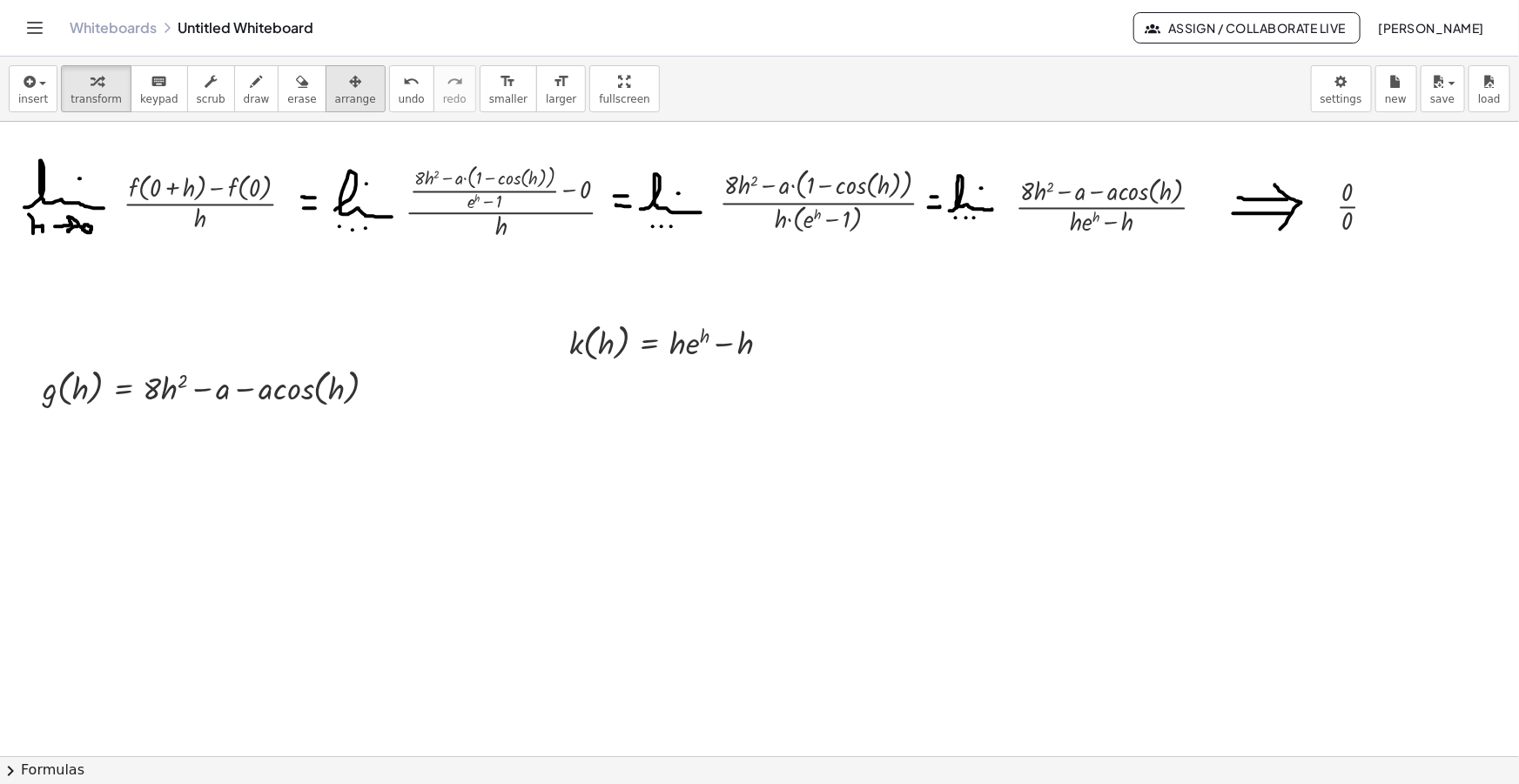
click at [335, 104] on span "arrange" at bounding box center [355, 99] width 41 height 12
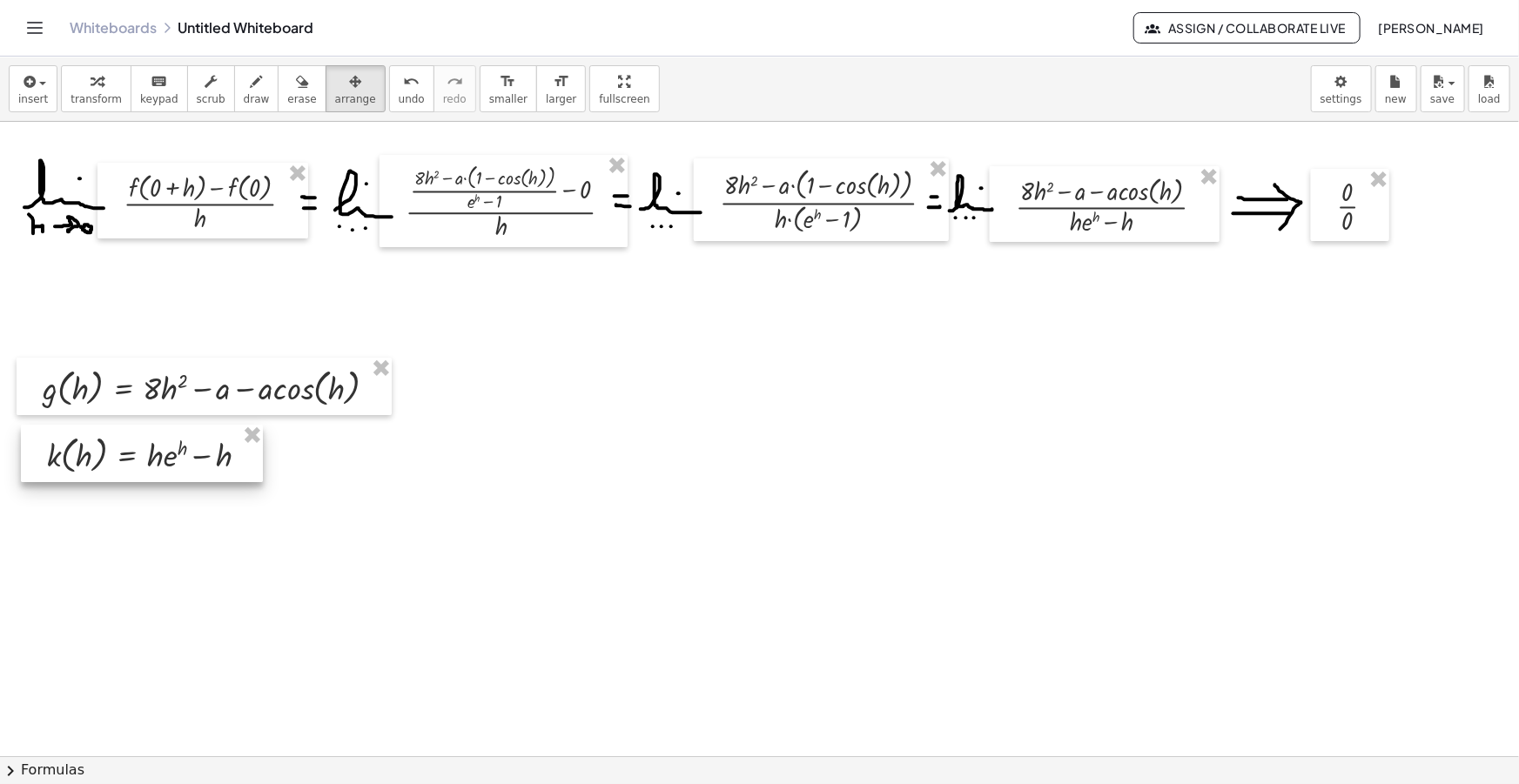
drag, startPoint x: 699, startPoint y: 349, endPoint x: 173, endPoint y: 460, distance: 537.6
click at [173, 460] on div at bounding box center [142, 453] width 242 height 58
click at [39, 104] on span "insert" at bounding box center [32, 99] width 29 height 12
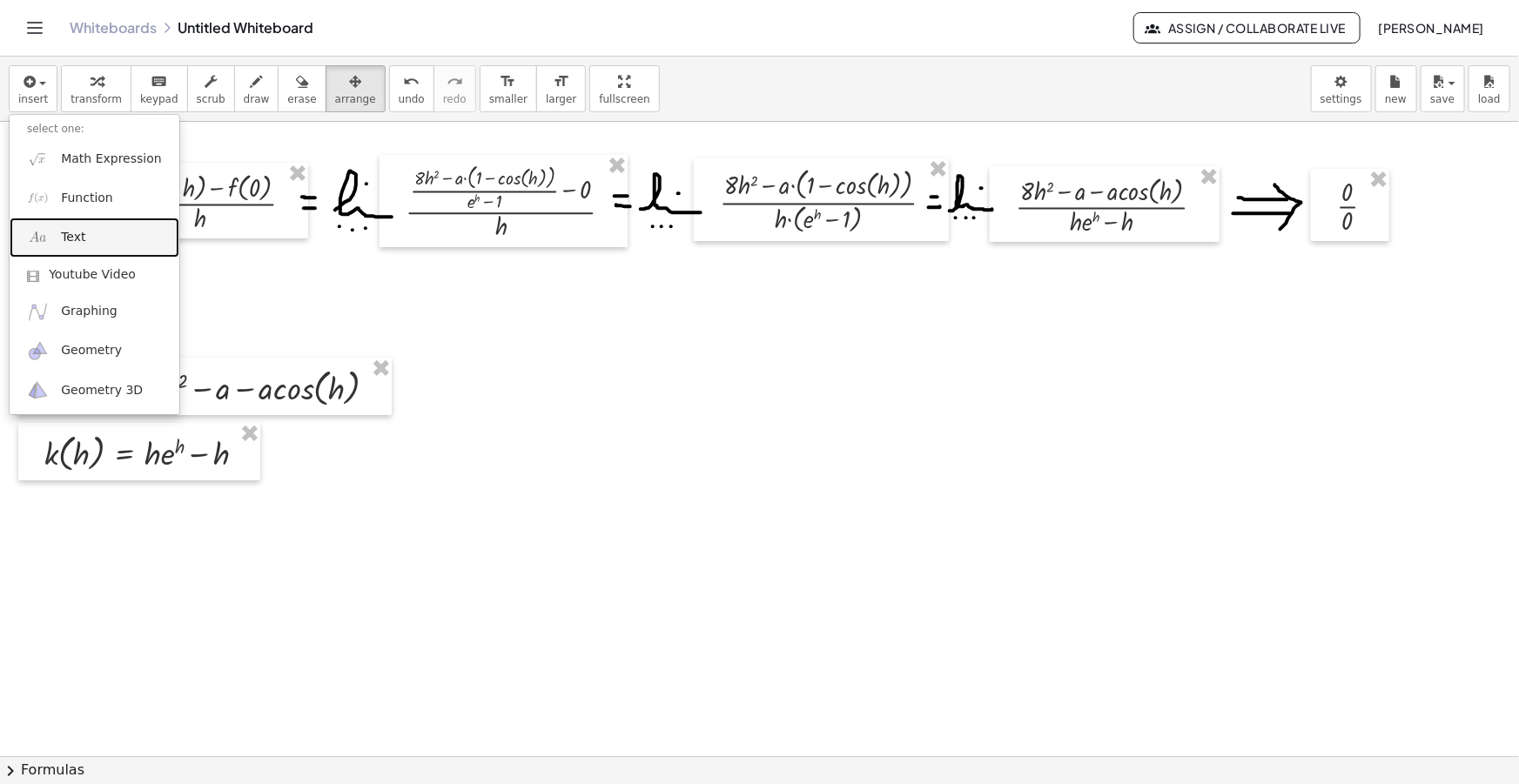
click at [91, 235] on link "Text" at bounding box center [94, 236] width 170 height 39
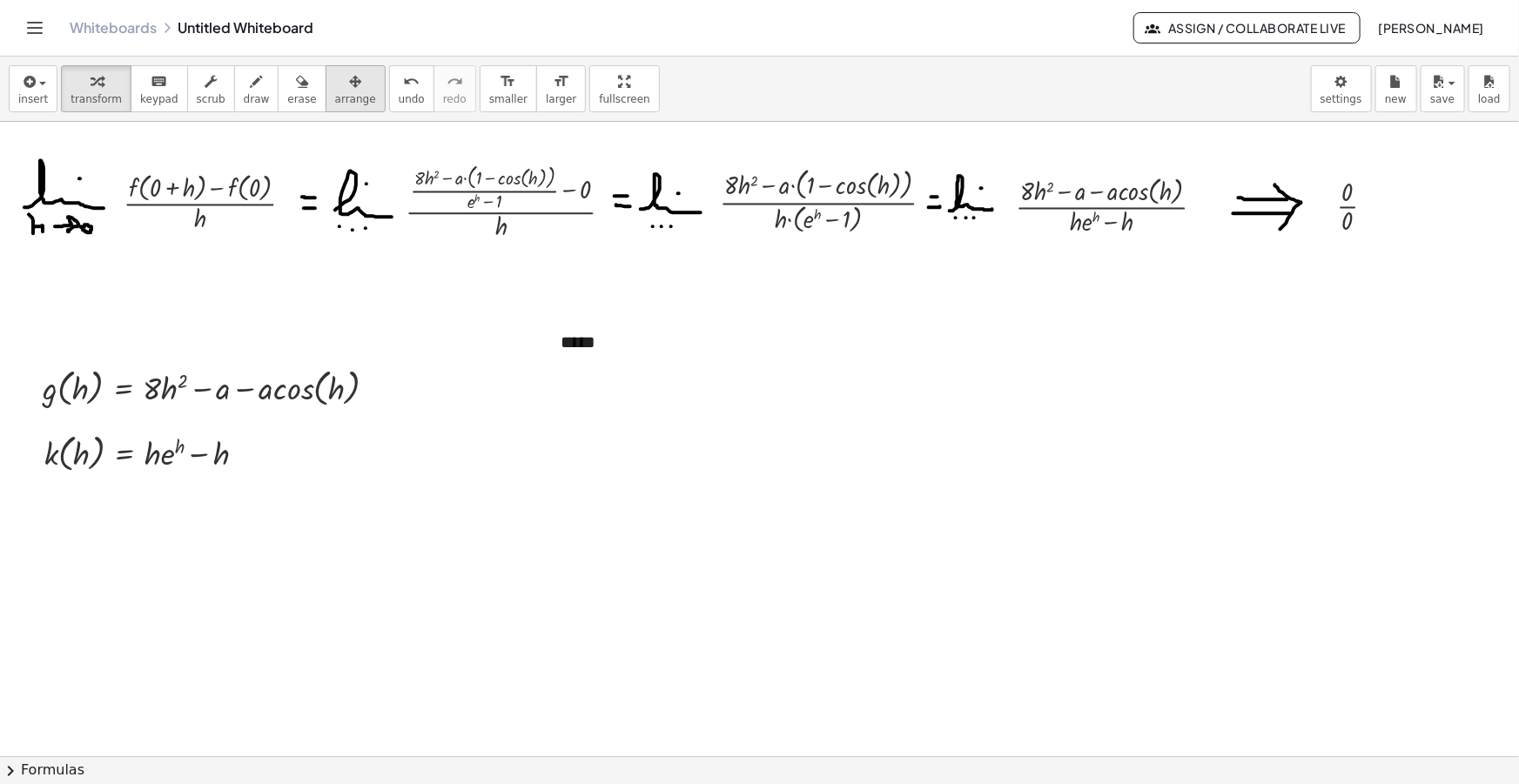
click at [350, 73] on icon "button" at bounding box center [355, 82] width 12 height 21
drag, startPoint x: 794, startPoint y: 360, endPoint x: 633, endPoint y: 356, distance: 161.0
click at [651, 357] on circle at bounding box center [666, 365] width 30 height 30
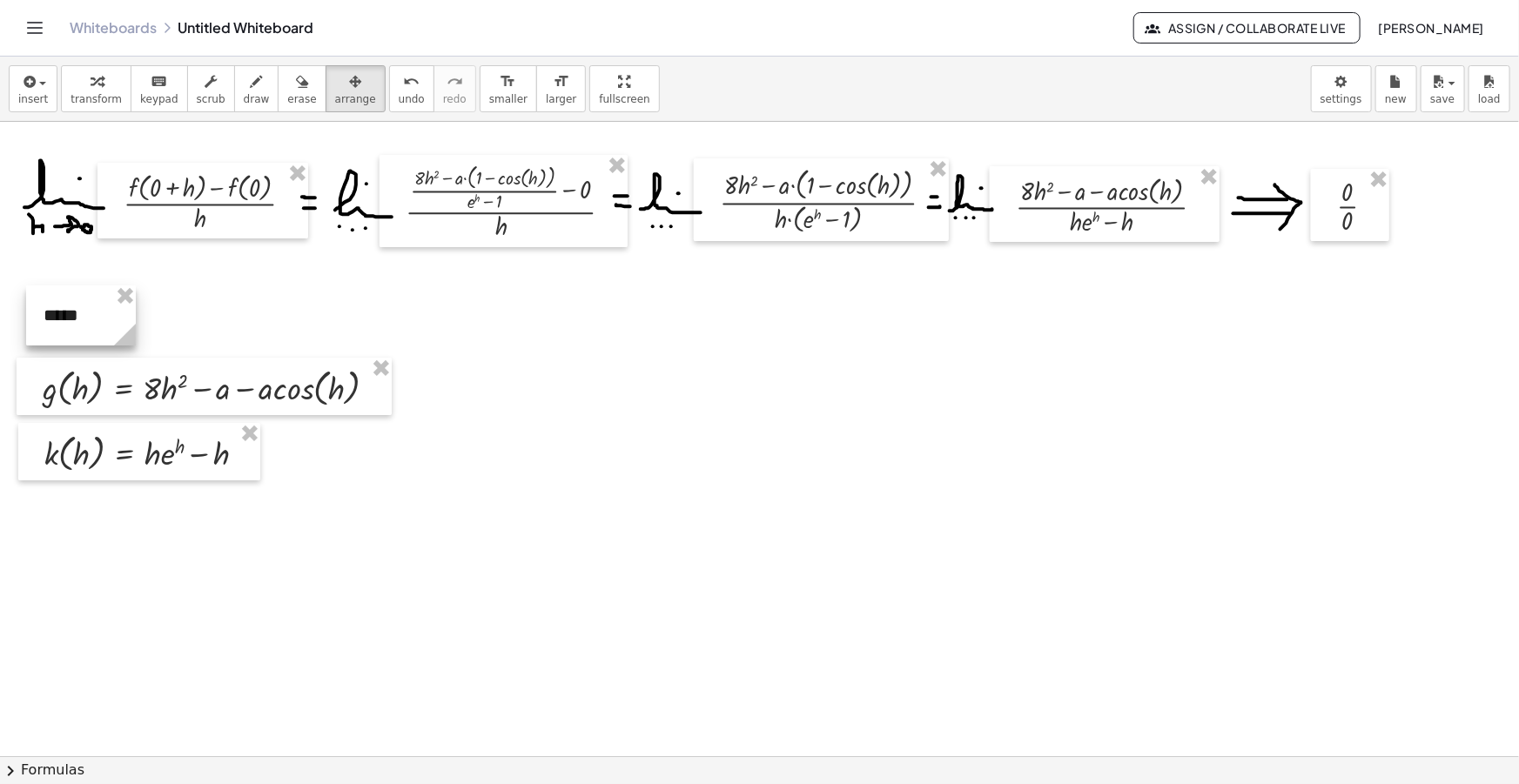
drag, startPoint x: 460, startPoint y: 346, endPoint x: 89, endPoint y: 326, distance: 371.5
click at [89, 326] on div at bounding box center [81, 315] width 110 height 60
click at [35, 101] on span "insert" at bounding box center [32, 99] width 29 height 12
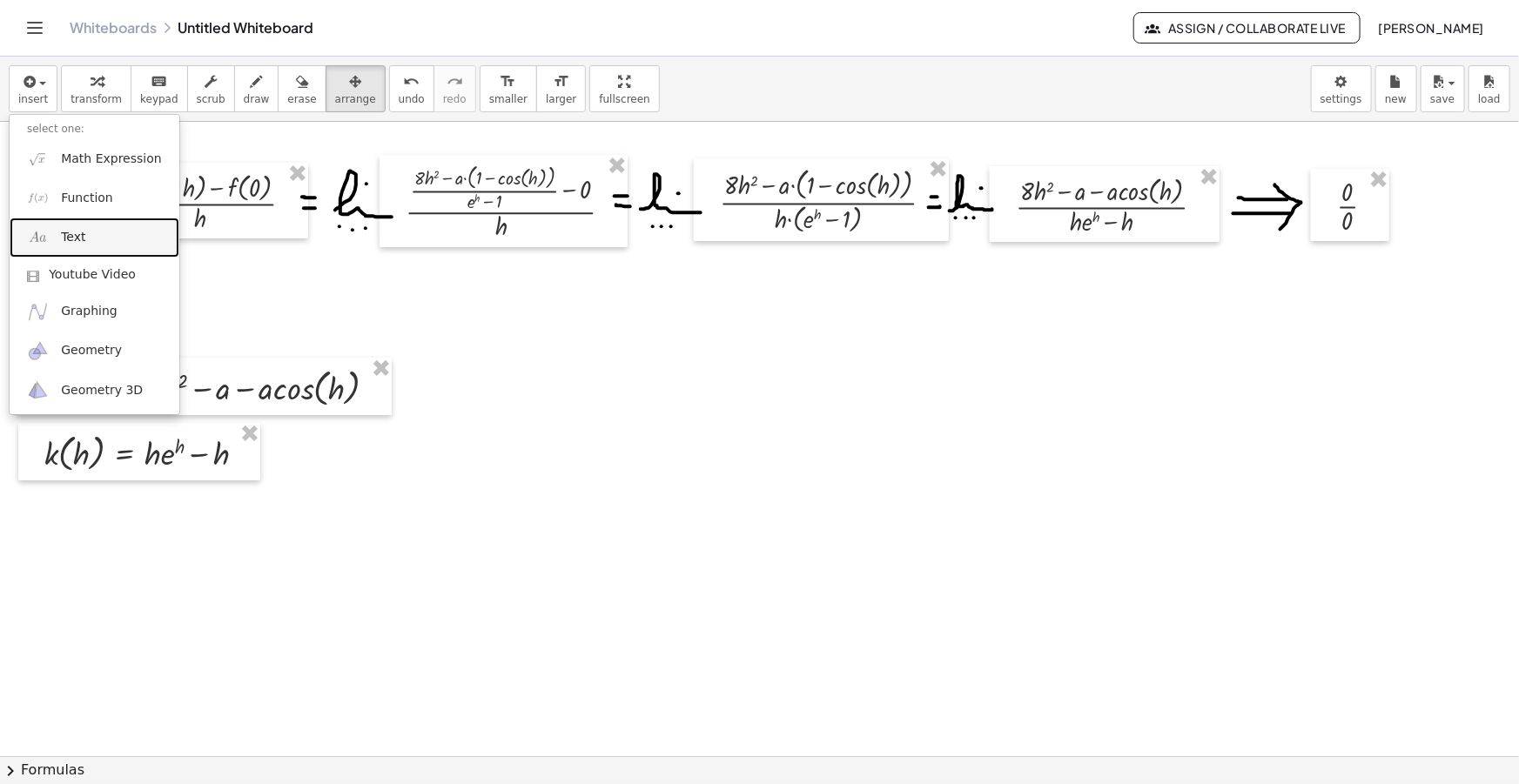
click at [75, 244] on span "Text" at bounding box center [74, 237] width 25 height 17
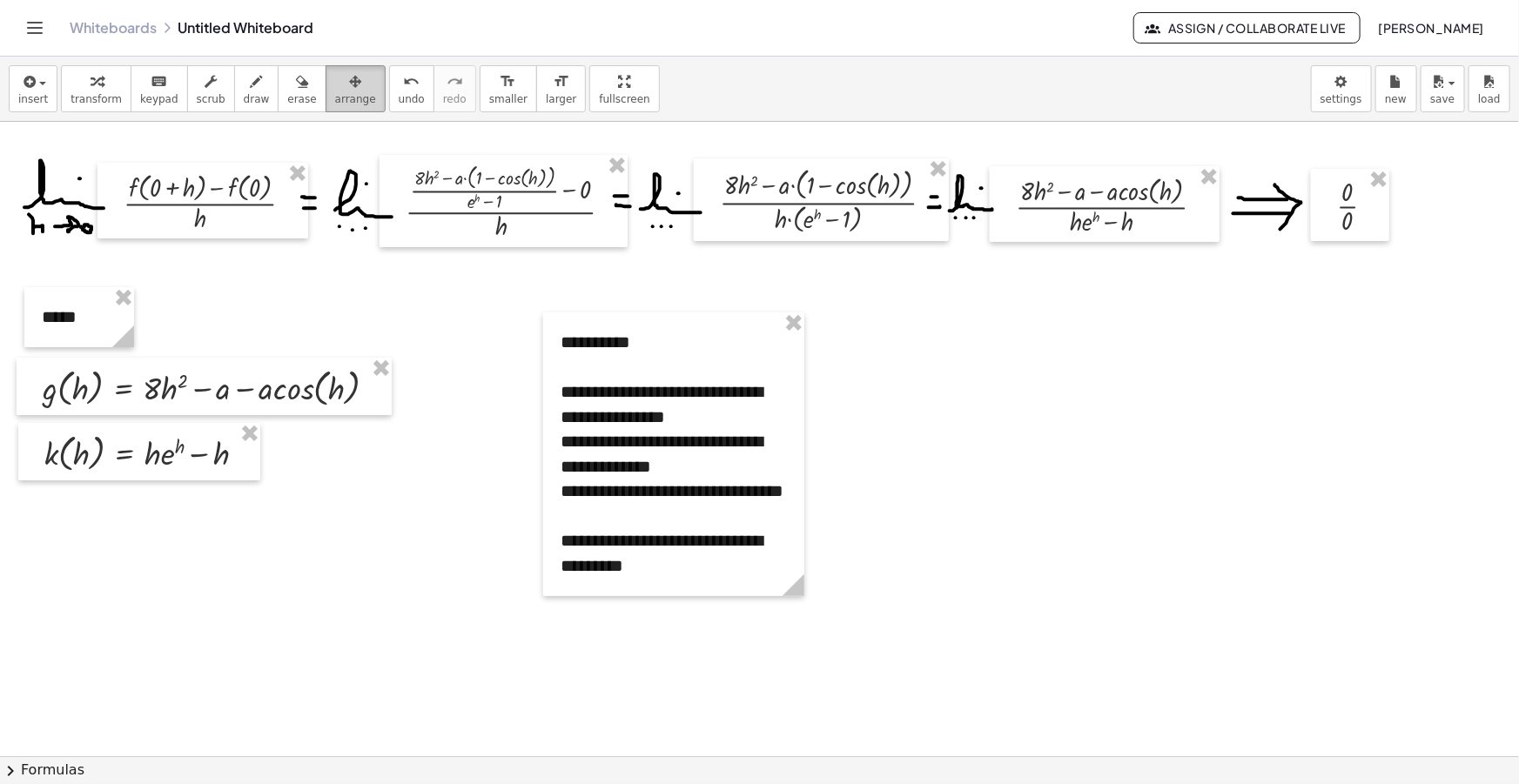
click at [326, 94] on button "arrange" at bounding box center [356, 89] width 60 height 47
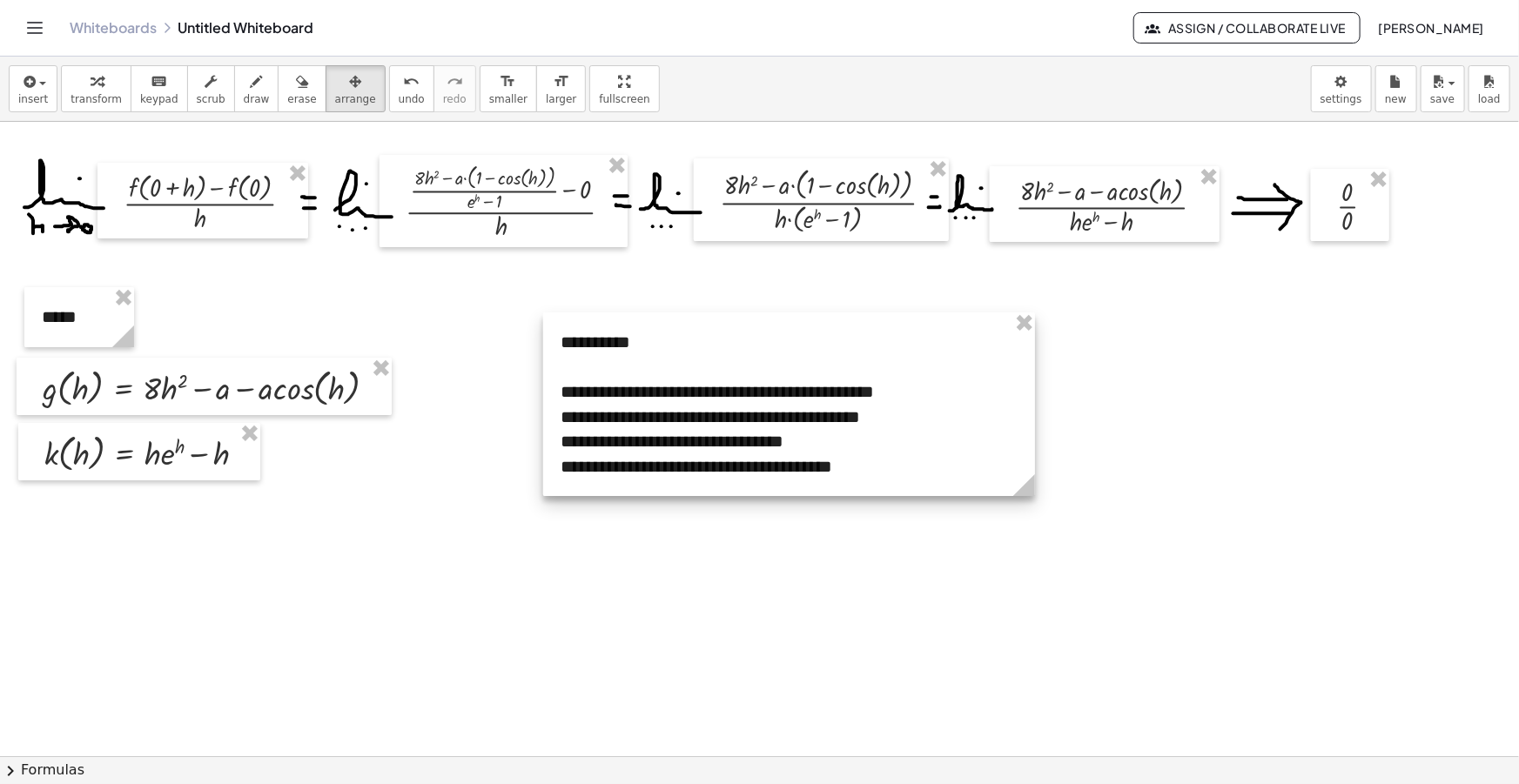
drag, startPoint x: 796, startPoint y: 576, endPoint x: 1027, endPoint y: 571, distance: 231.1
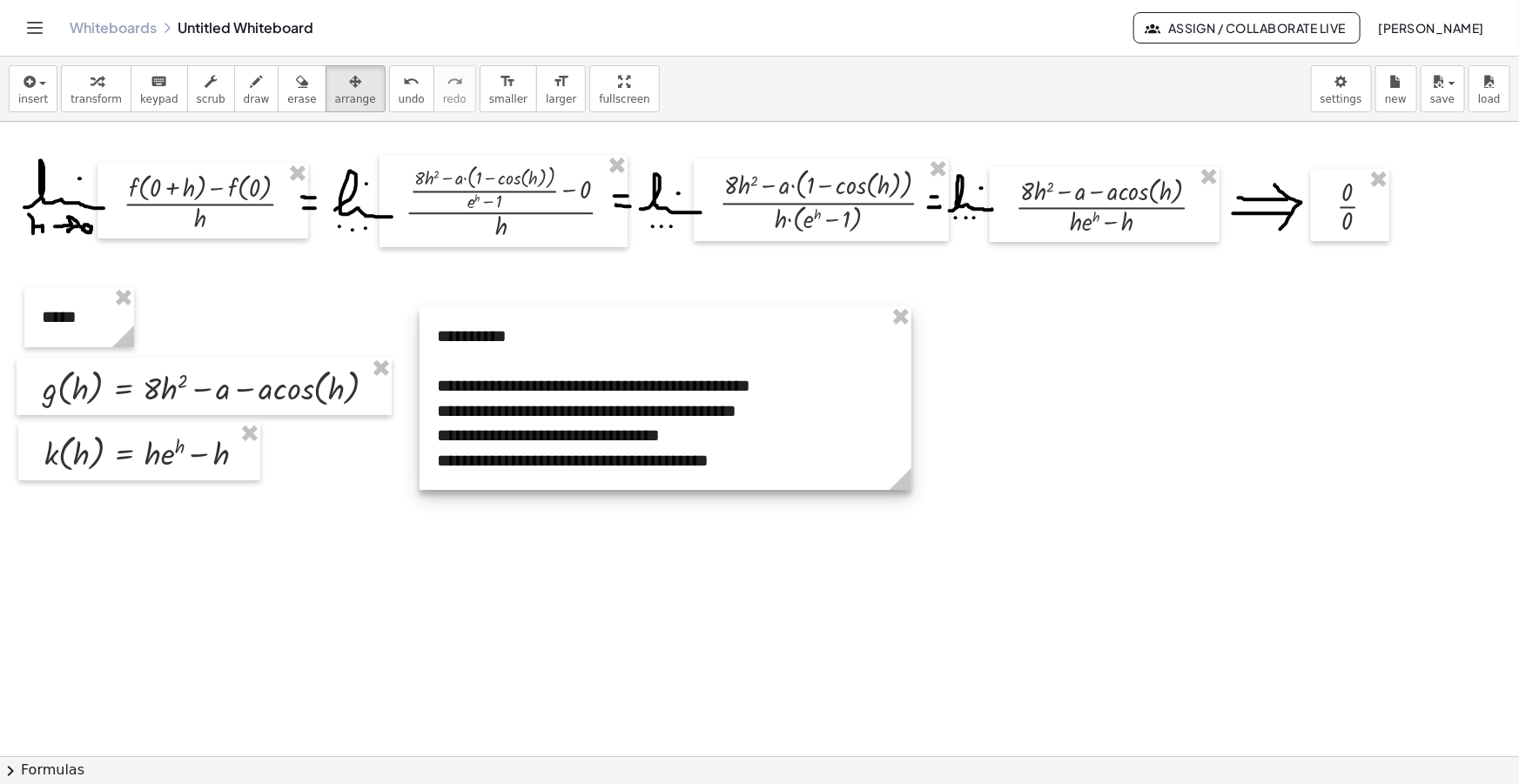
drag, startPoint x: 694, startPoint y: 423, endPoint x: 572, endPoint y: 417, distance: 122.1
click at [572, 417] on div at bounding box center [665, 398] width 492 height 183
click at [45, 94] on button "insert" at bounding box center [33, 89] width 49 height 47
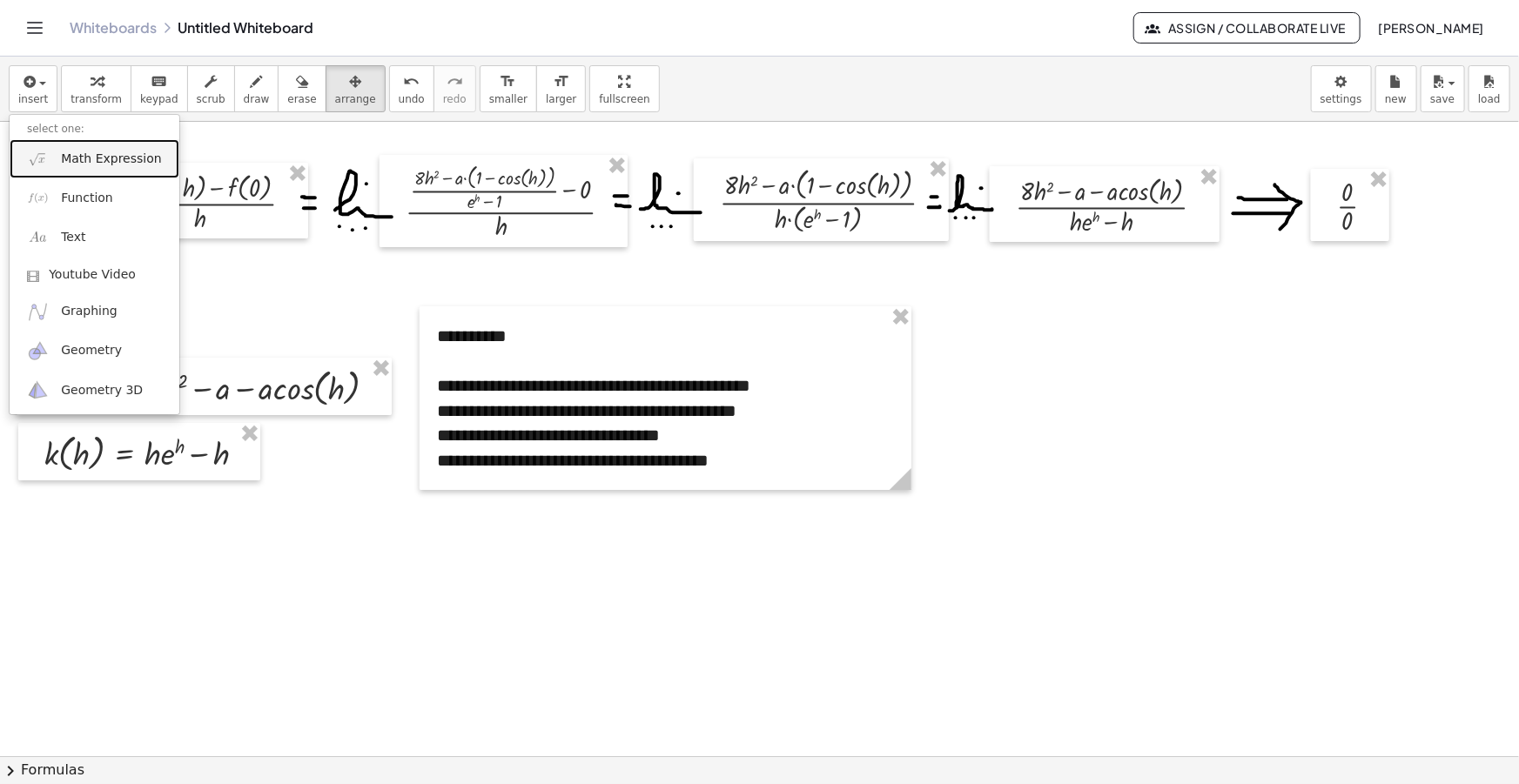
click at [94, 156] on span "Math Expression" at bounding box center [111, 159] width 100 height 17
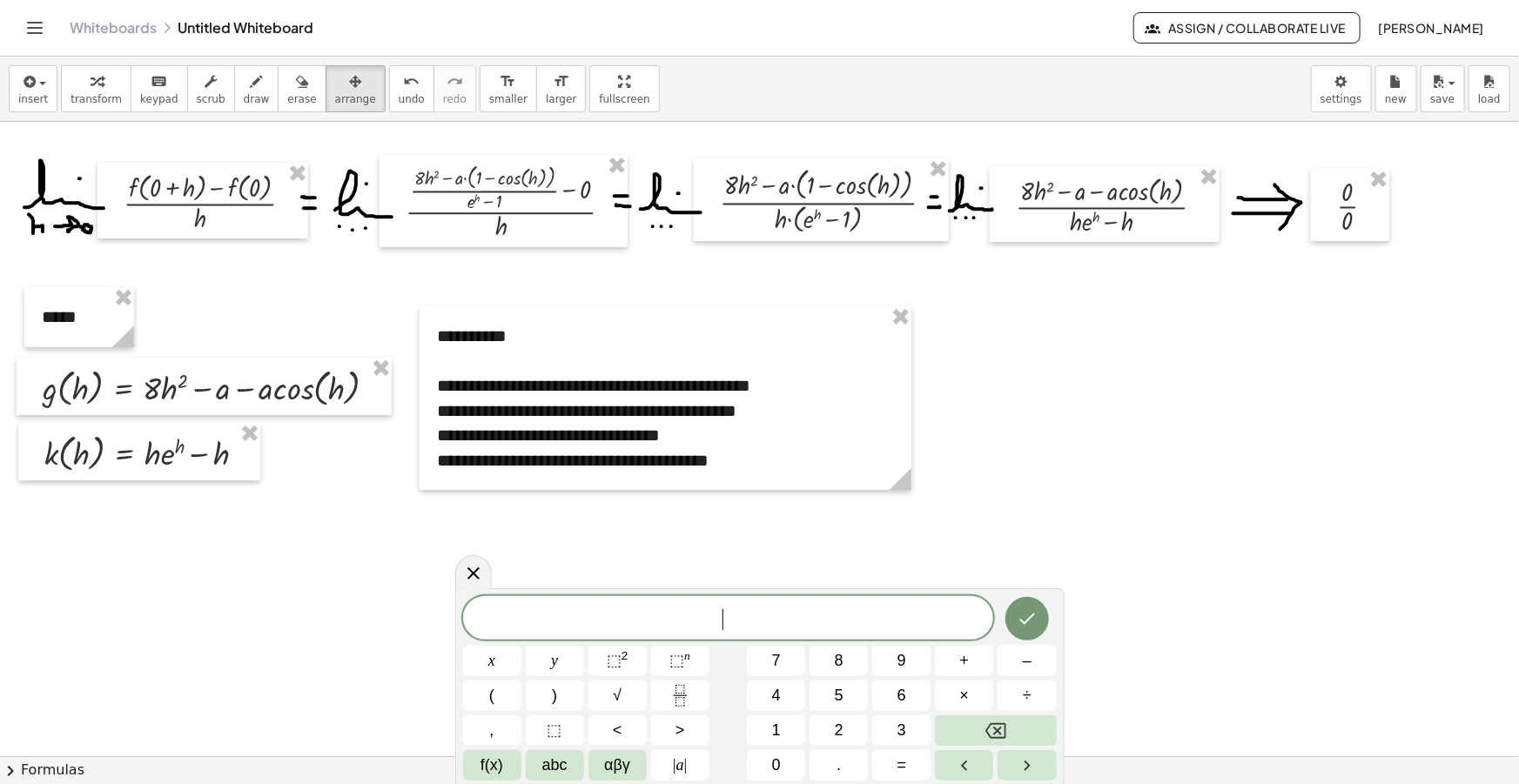
click at [723, 615] on span "​" at bounding box center [728, 620] width 531 height 25
click at [739, 611] on span "​" at bounding box center [728, 620] width 531 height 25
click at [739, 609] on span "​" at bounding box center [728, 620] width 531 height 25
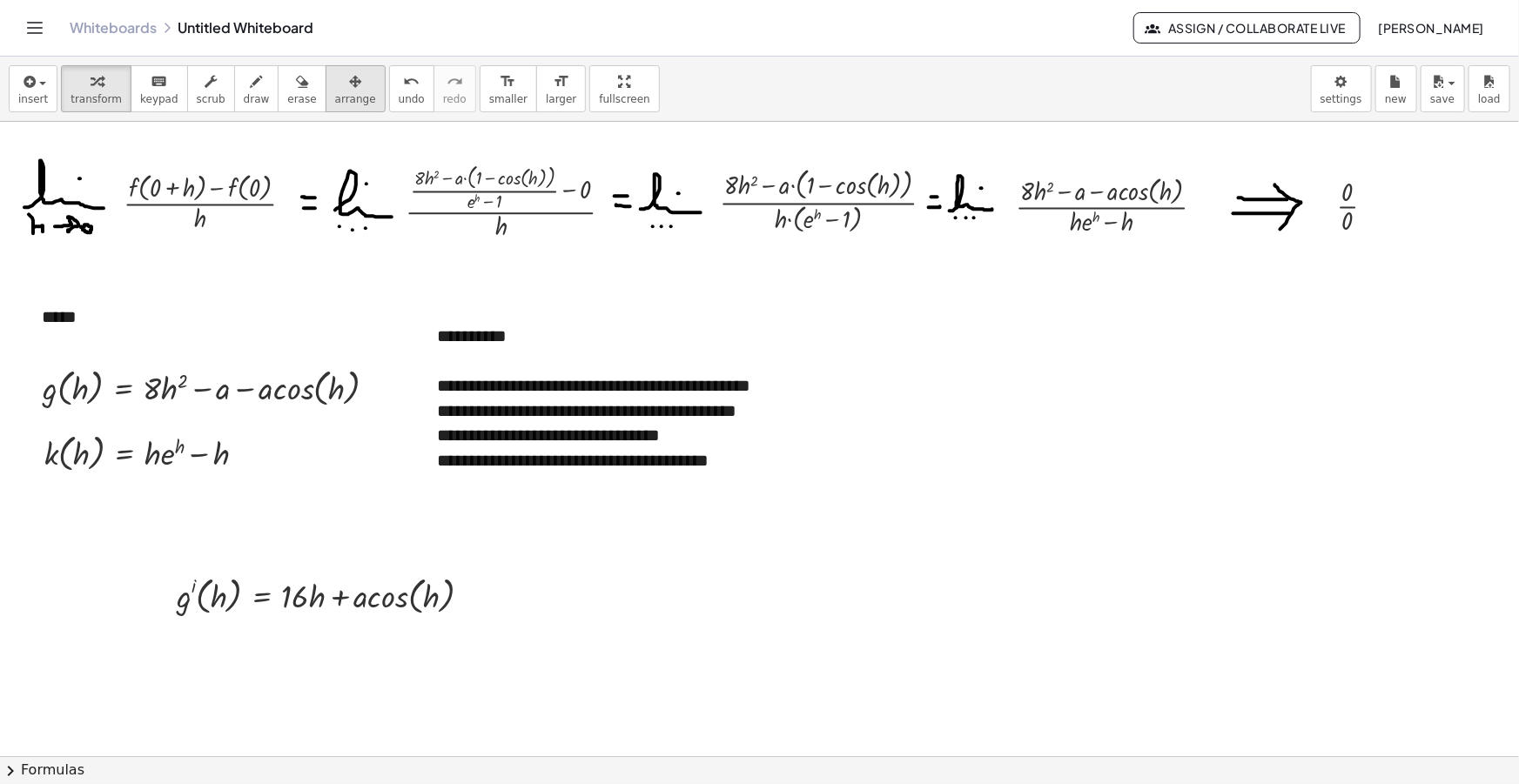
click at [350, 75] on icon "button" at bounding box center [355, 82] width 12 height 21
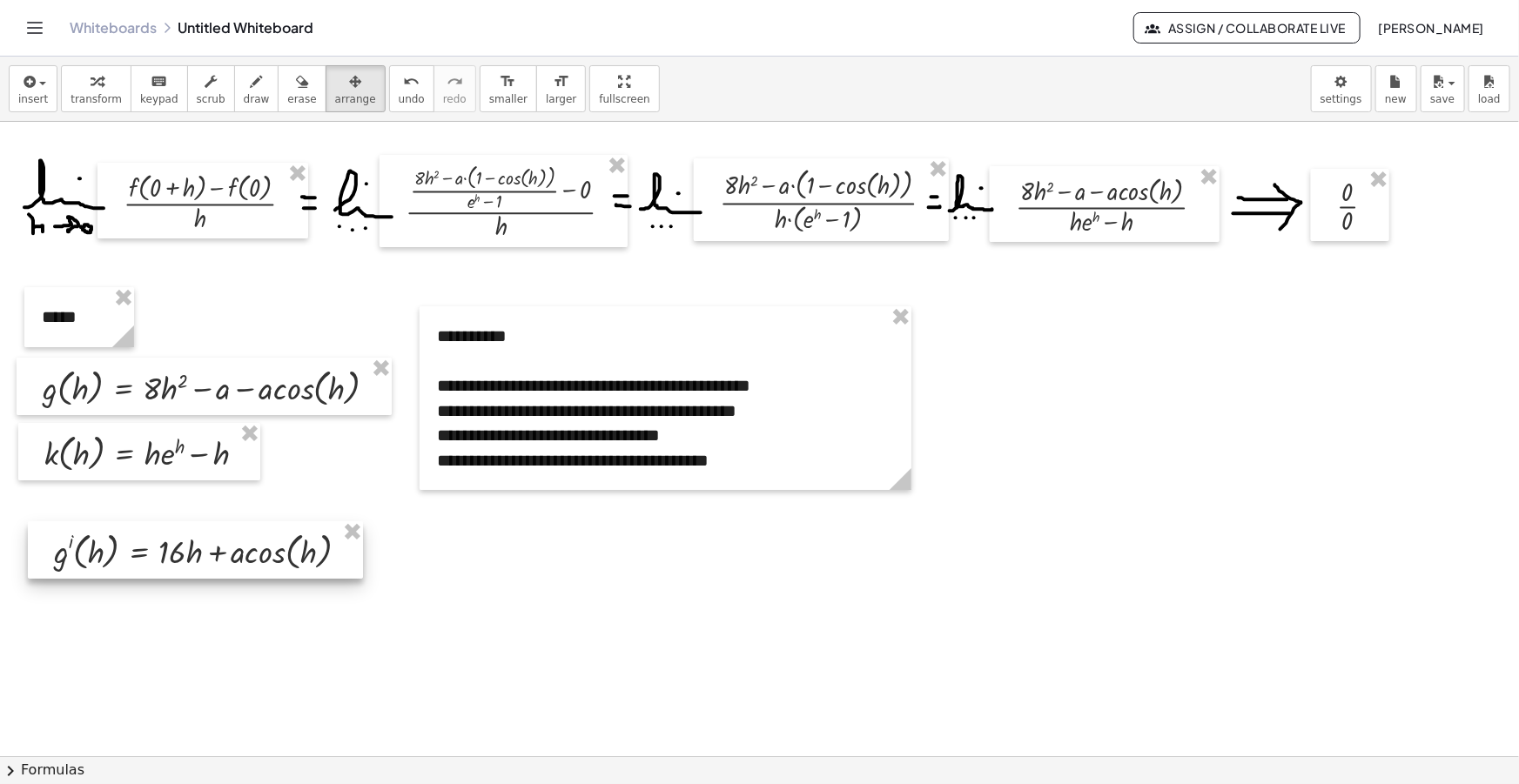
drag, startPoint x: 322, startPoint y: 583, endPoint x: 203, endPoint y: 538, distance: 127.2
click at [203, 538] on div at bounding box center [195, 550] width 335 height 58
click at [35, 67] on button "insert" at bounding box center [33, 89] width 49 height 47
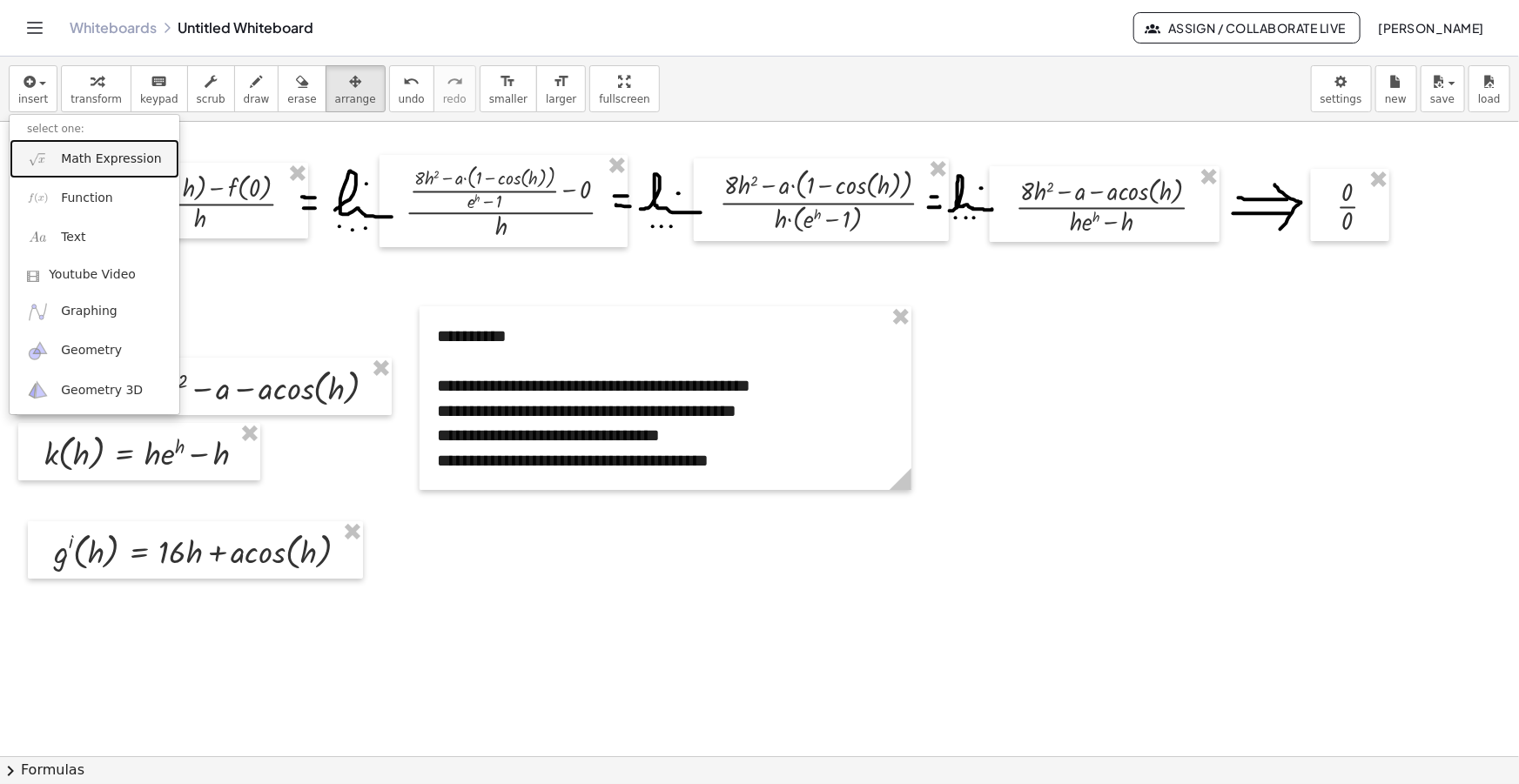
click at [61, 158] on span "Math Expression" at bounding box center [111, 159] width 100 height 17
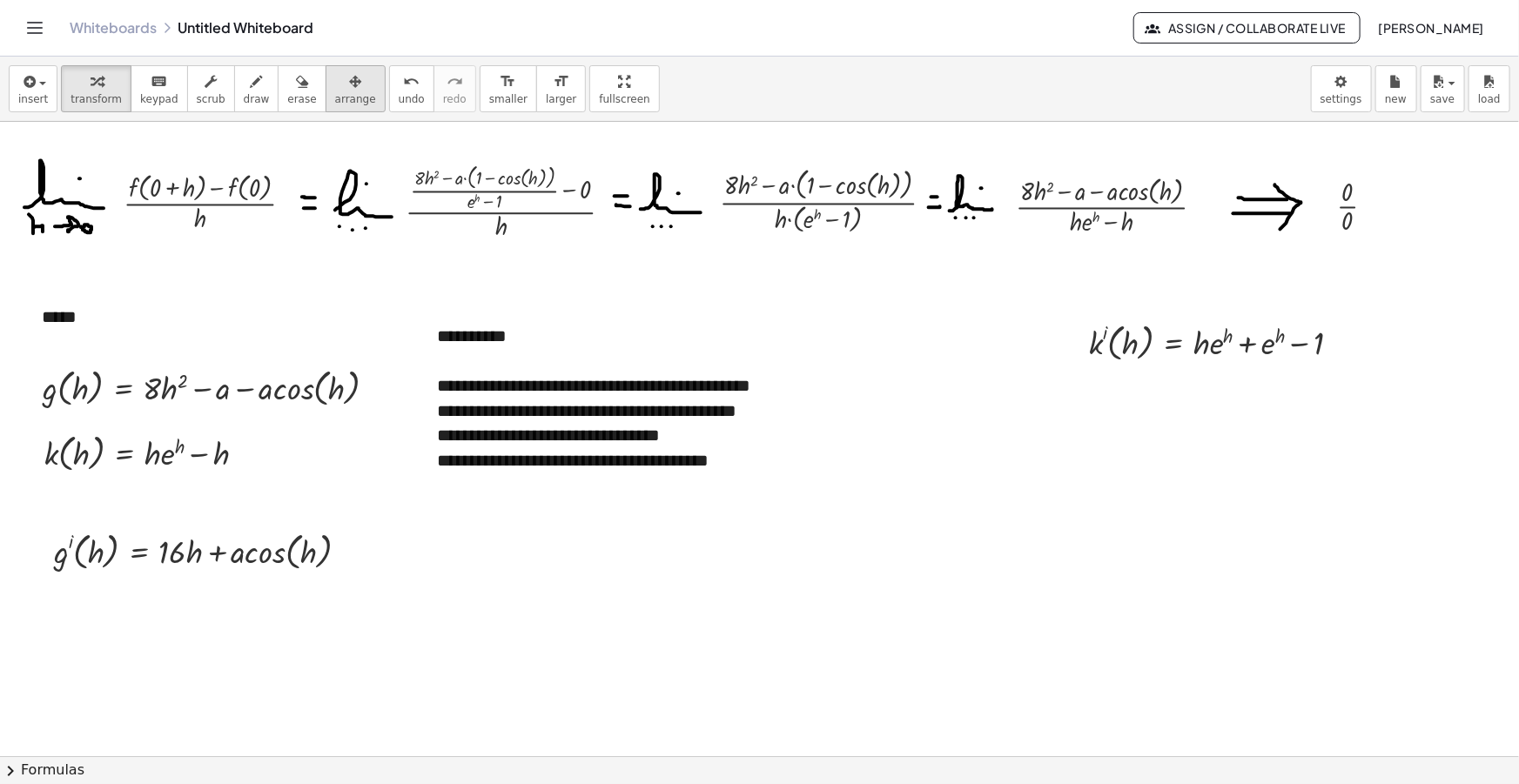
click at [335, 94] on span "arrange" at bounding box center [355, 99] width 41 height 12
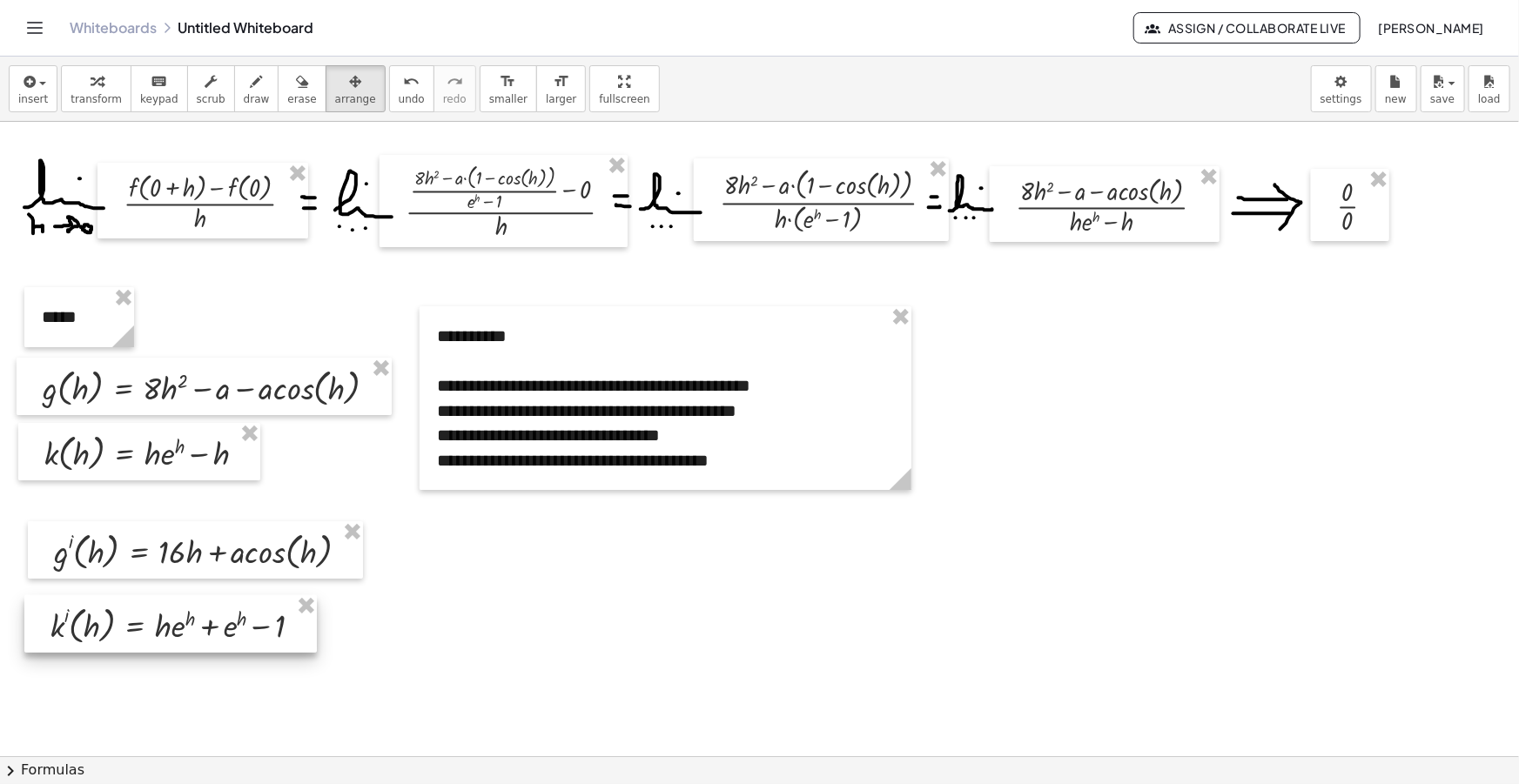
drag, startPoint x: 1204, startPoint y: 349, endPoint x: 165, endPoint y: 632, distance: 1076.9
click at [165, 632] on div at bounding box center [171, 623] width 293 height 58
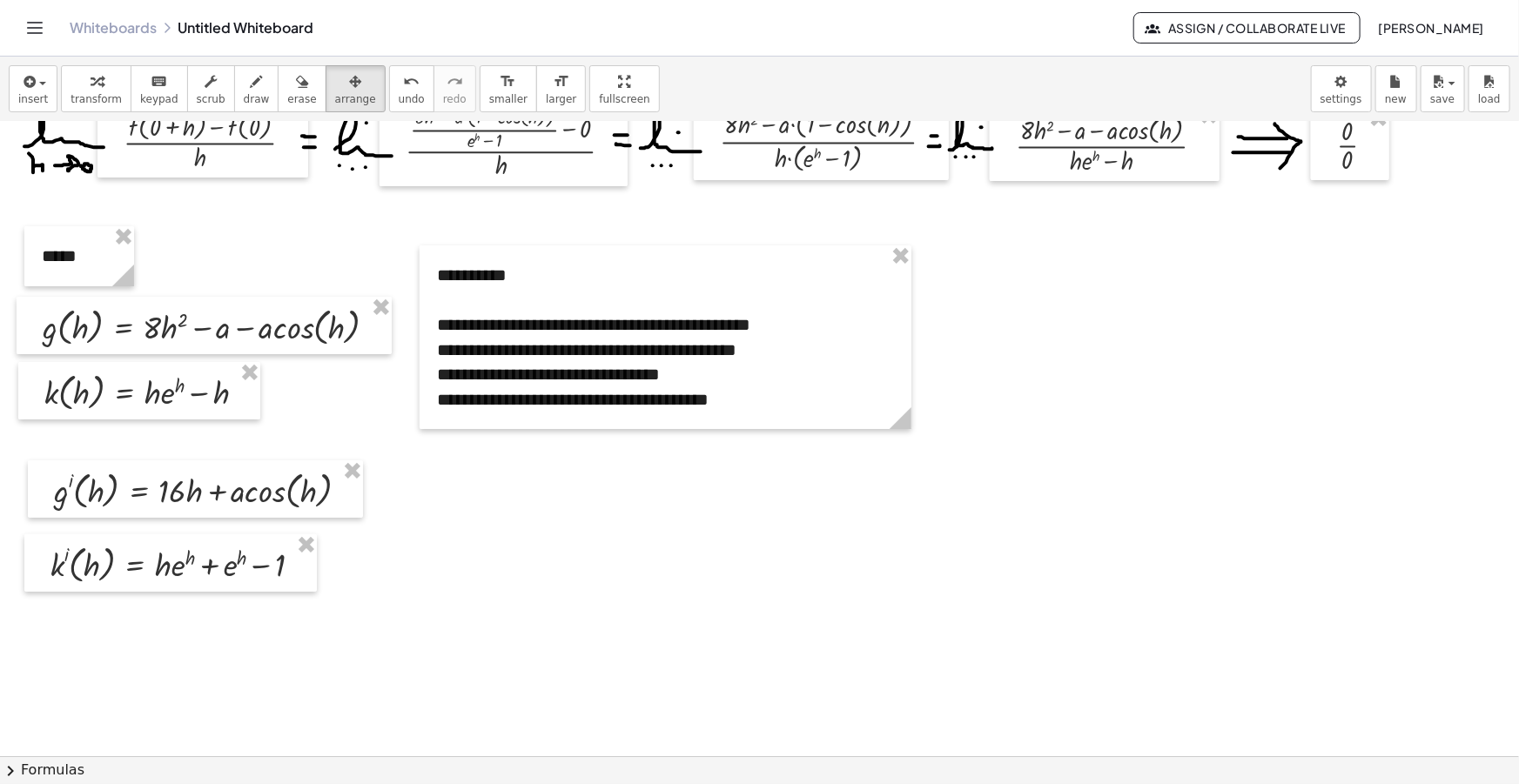
scroll to position [78, 0]
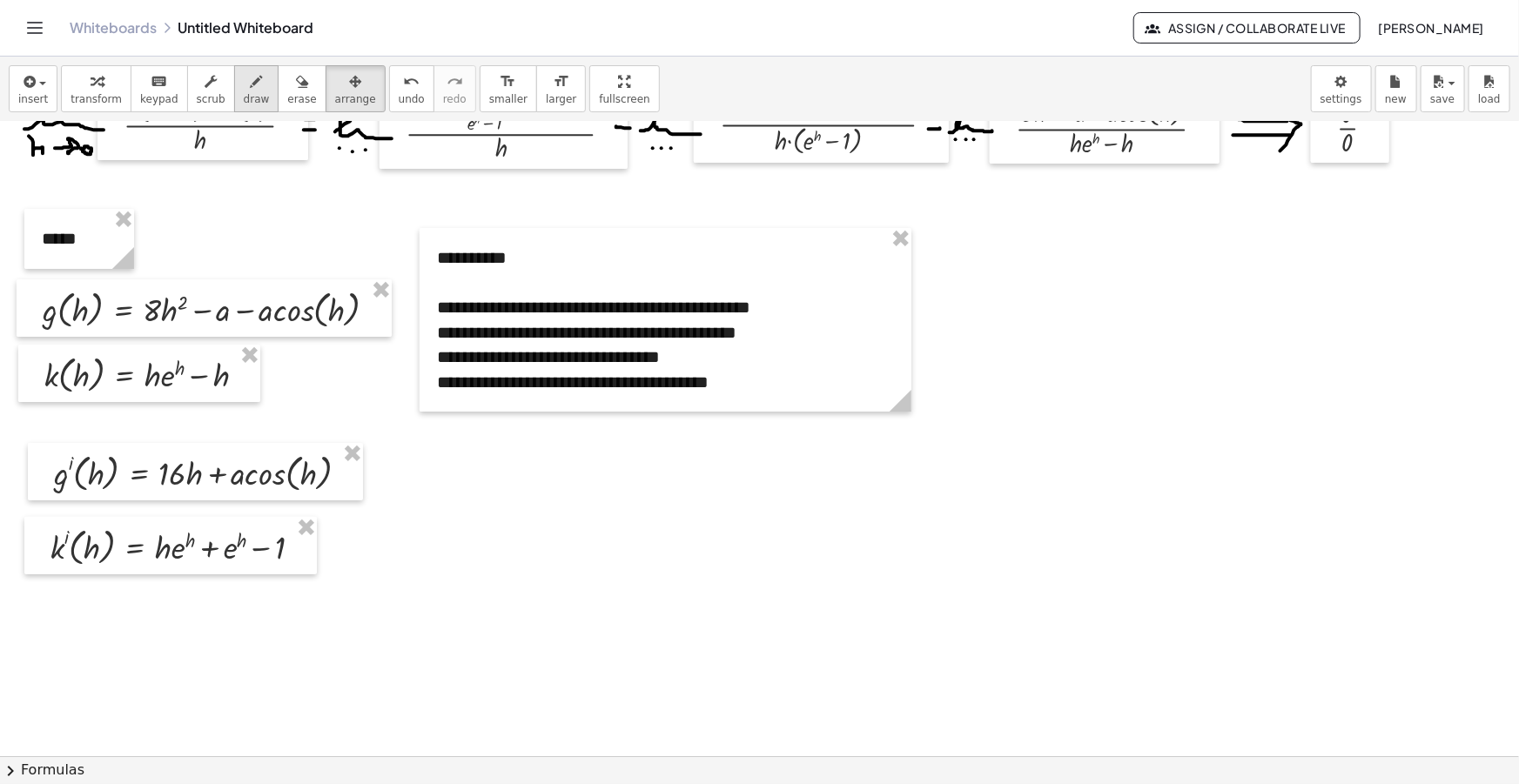
click at [245, 74] on div "button" at bounding box center [257, 81] width 26 height 21
drag, startPoint x: 52, startPoint y: 662, endPoint x: 122, endPoint y: 663, distance: 70.0
click at [122, 665] on div at bounding box center [760, 734] width 1519 height 1382
click at [104, 638] on div at bounding box center [760, 734] width 1519 height 1382
click at [70, 679] on div at bounding box center [760, 734] width 1519 height 1382
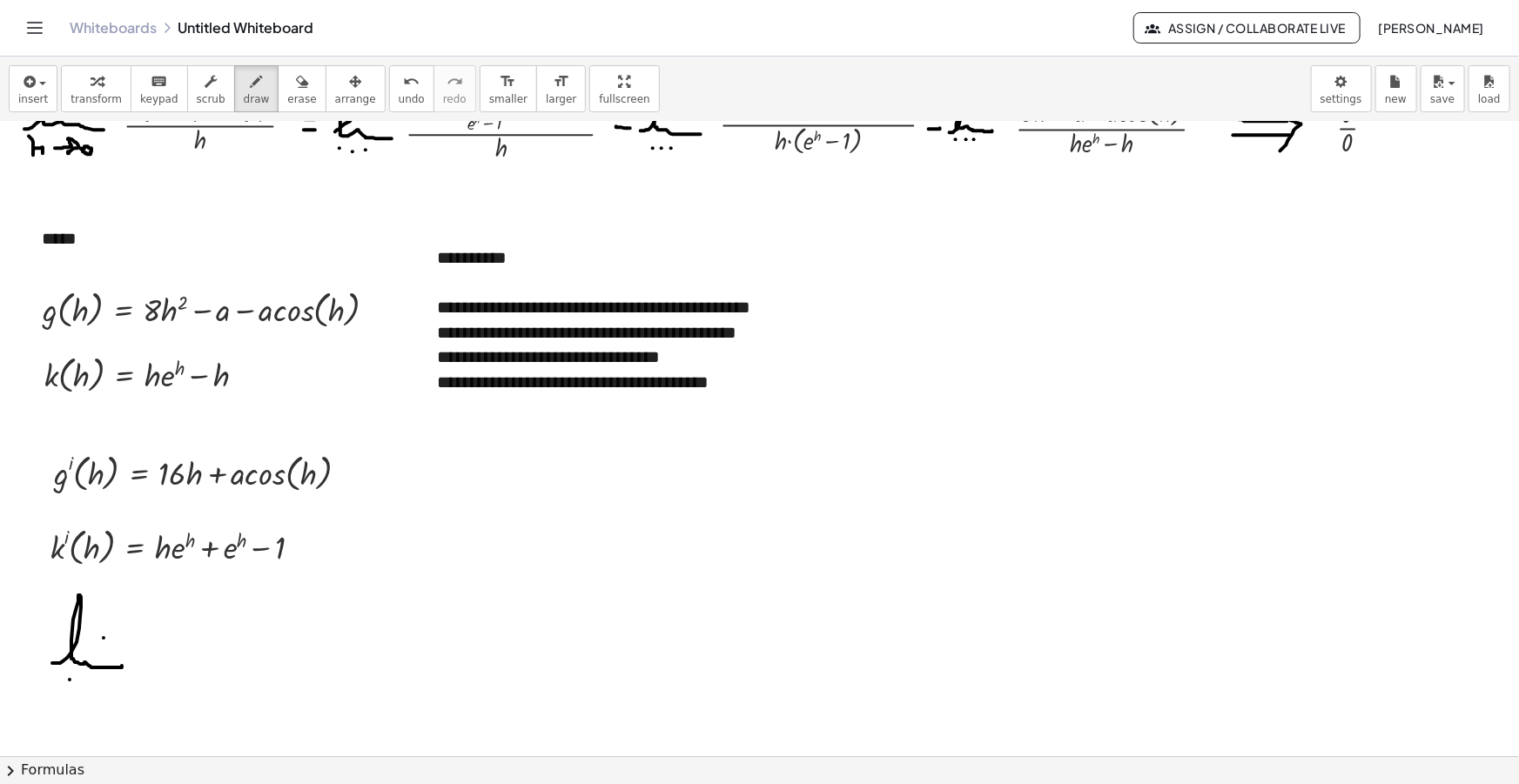
click at [81, 680] on div at bounding box center [760, 734] width 1519 height 1382
click at [90, 680] on div at bounding box center [760, 734] width 1519 height 1382
click at [36, 80] on span "button" at bounding box center [38, 83] width 4 height 12
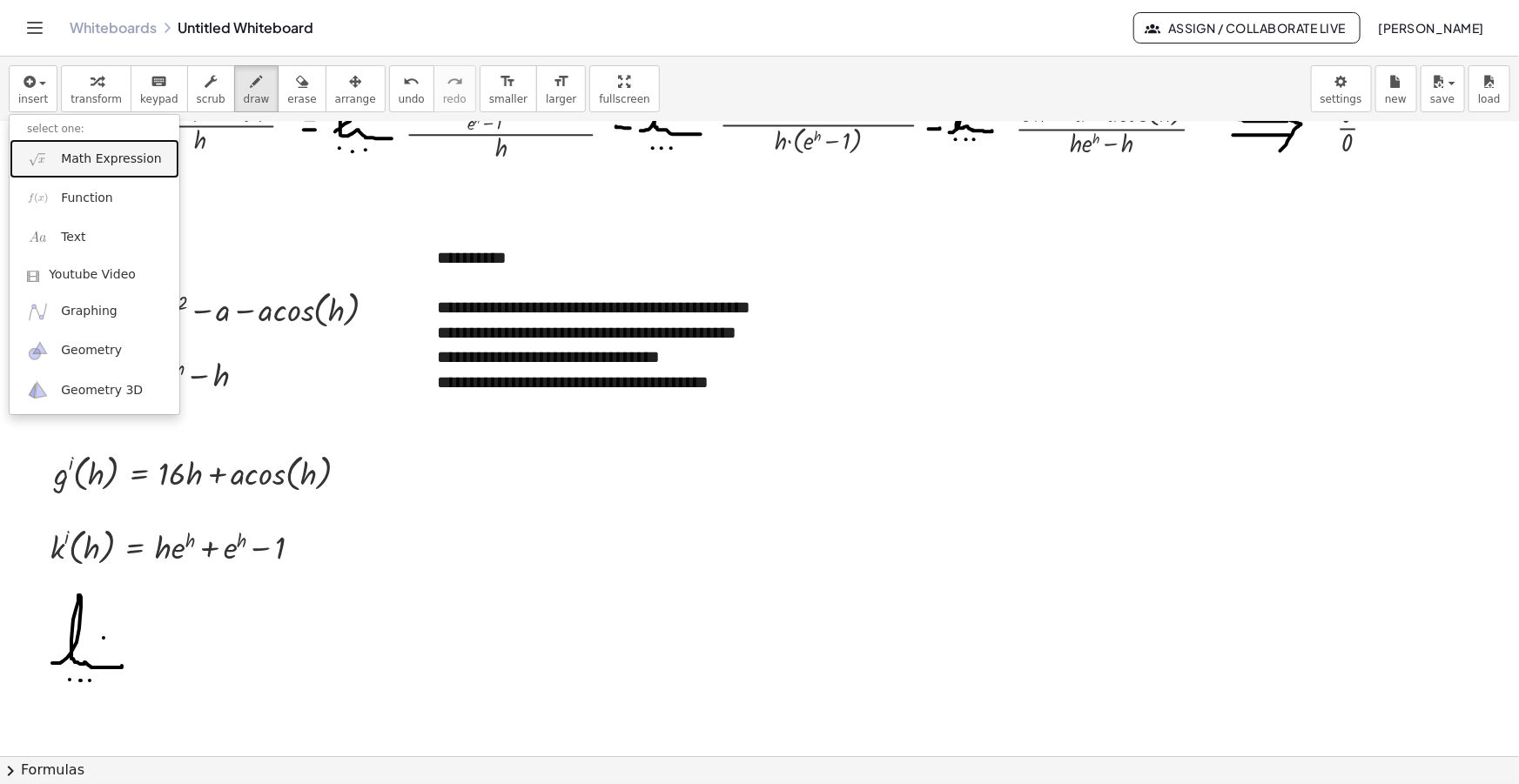
click at [64, 157] on span "Math Expression" at bounding box center [111, 159] width 100 height 17
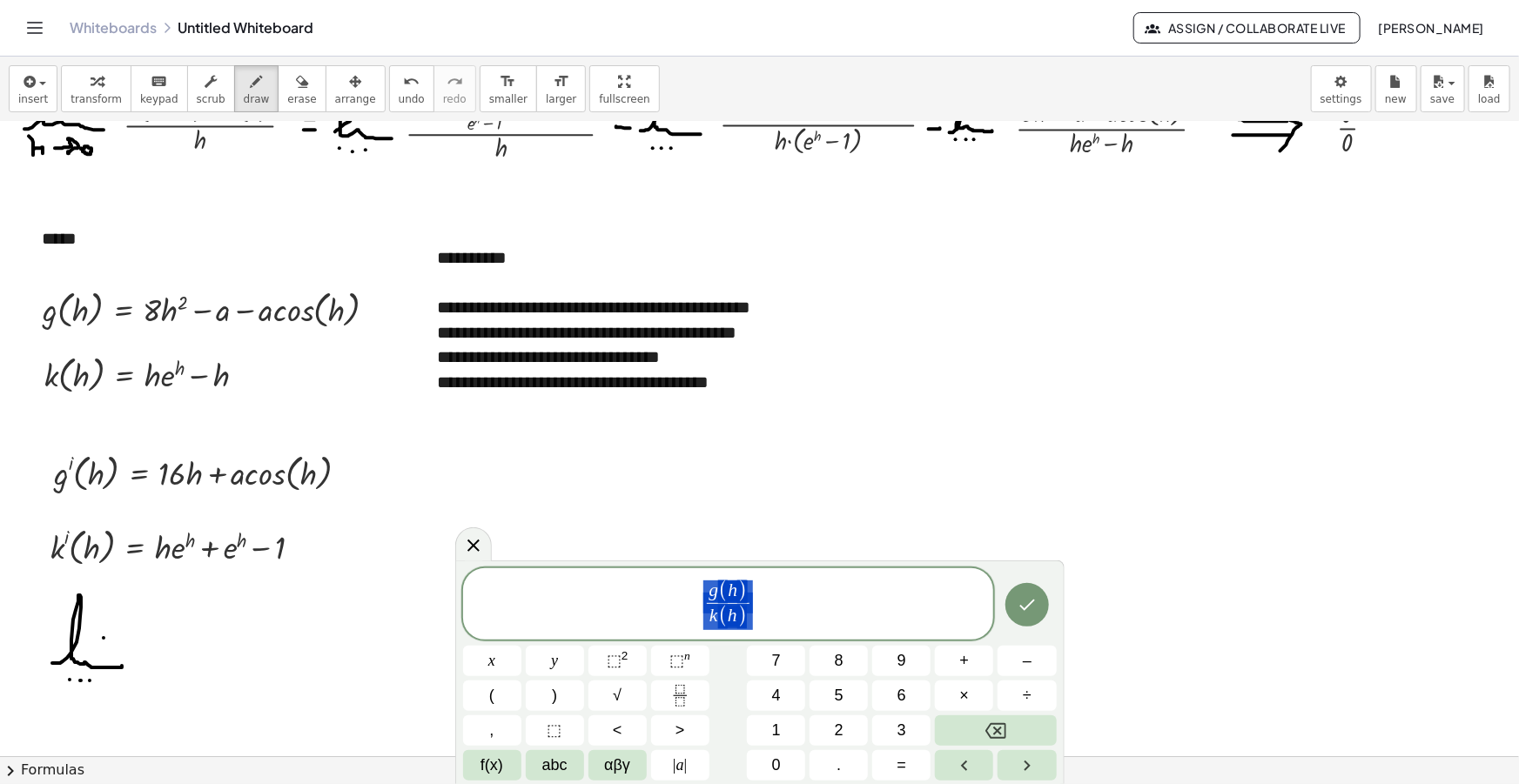
drag, startPoint x: 755, startPoint y: 605, endPoint x: 661, endPoint y: 595, distance: 94.5
click at [662, 595] on span "g ( h ) k ( h ) ​" at bounding box center [728, 605] width 531 height 53
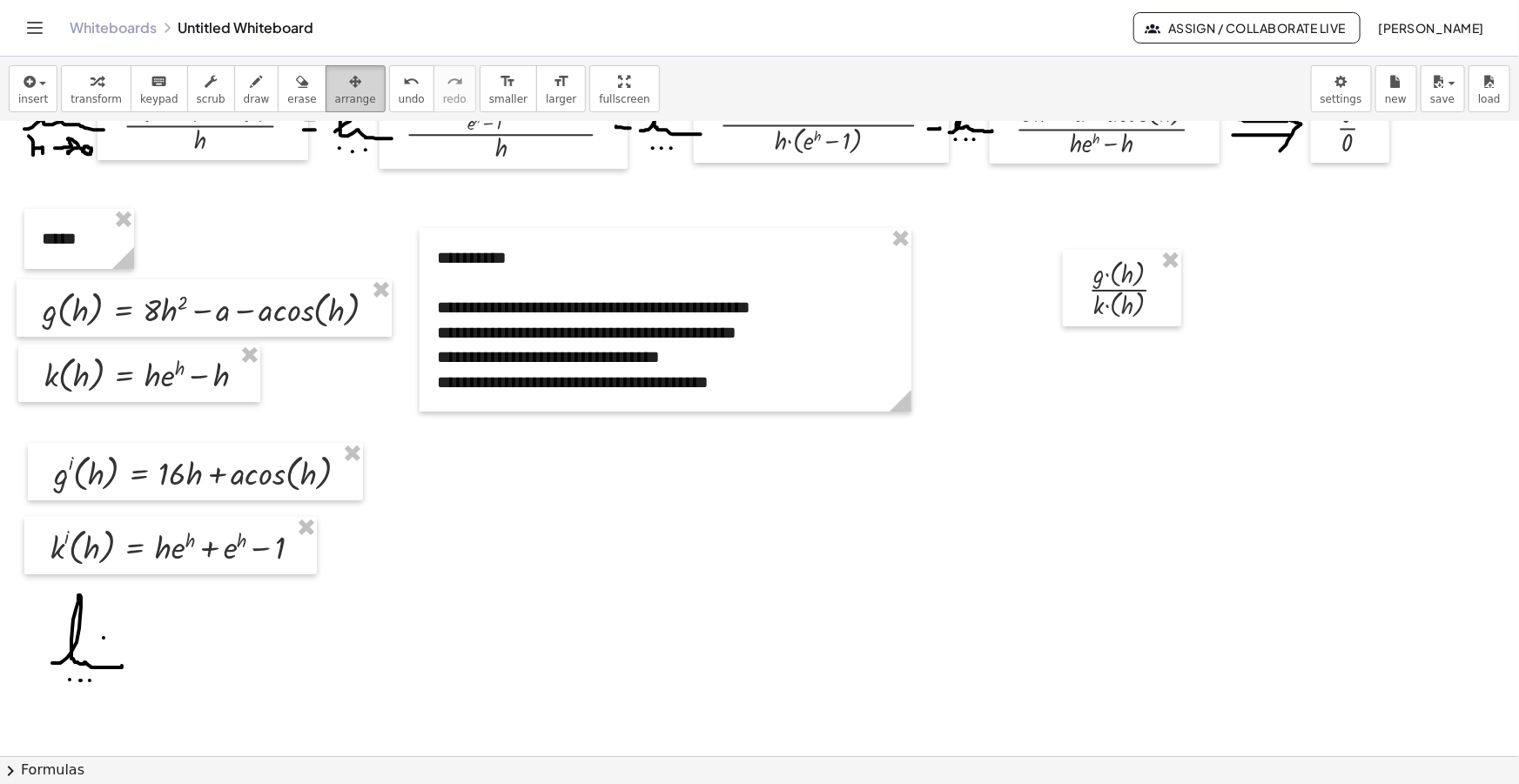
click at [326, 83] on button "arrange" at bounding box center [356, 89] width 60 height 47
drag, startPoint x: 924, startPoint y: 384, endPoint x: 168, endPoint y: 659, distance: 804.5
click at [168, 659] on div at bounding box center [174, 648] width 118 height 77
click at [250, 82] on icon "button" at bounding box center [256, 82] width 12 height 21
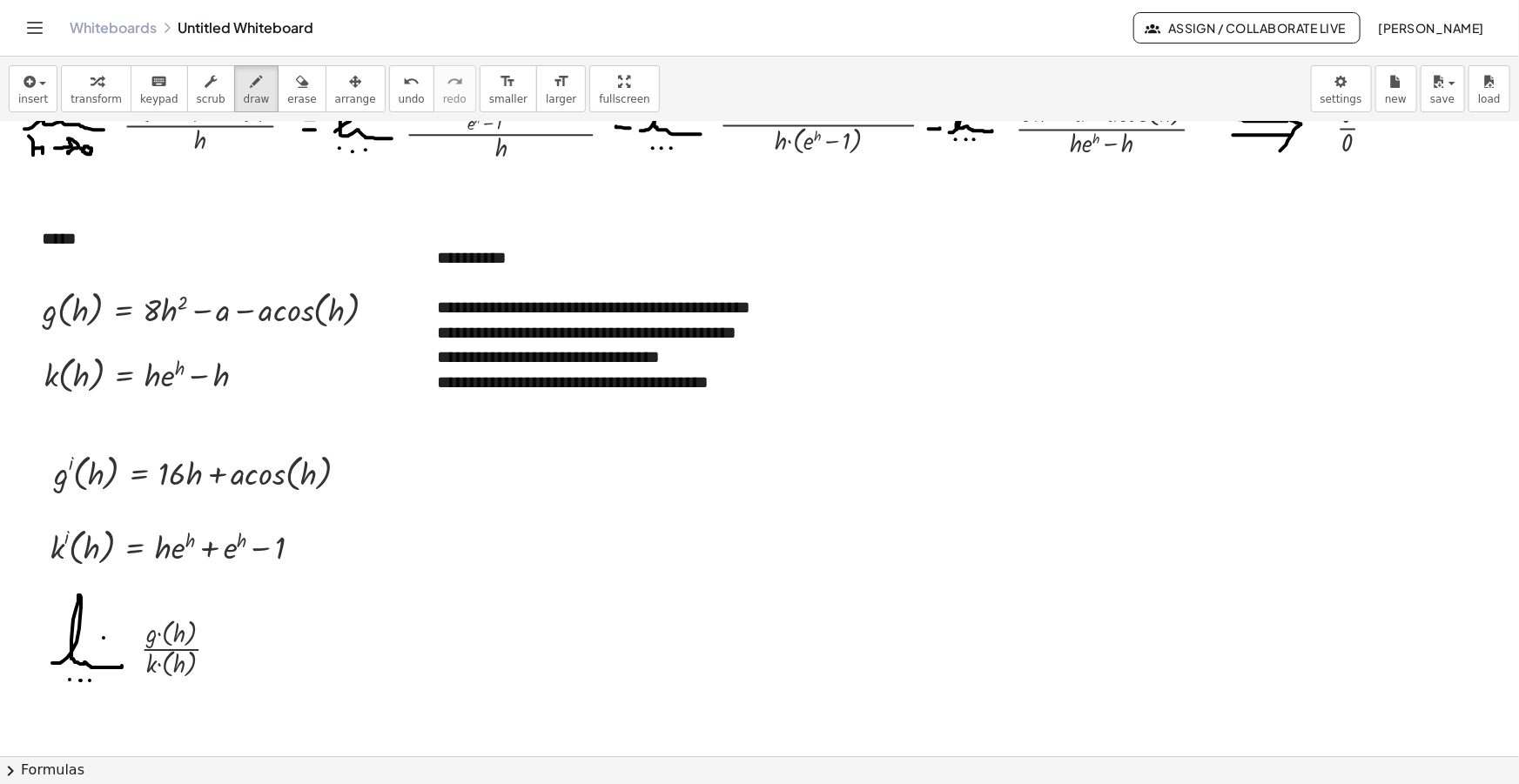
click at [236, 641] on div at bounding box center [760, 734] width 1519 height 1382
click at [233, 658] on div at bounding box center [760, 734] width 1519 height 1382
drag, startPoint x: 251, startPoint y: 660, endPoint x: 303, endPoint y: 656, distance: 52.2
click at [302, 662] on div at bounding box center [760, 734] width 1519 height 1382
click at [290, 644] on div at bounding box center [760, 734] width 1519 height 1382
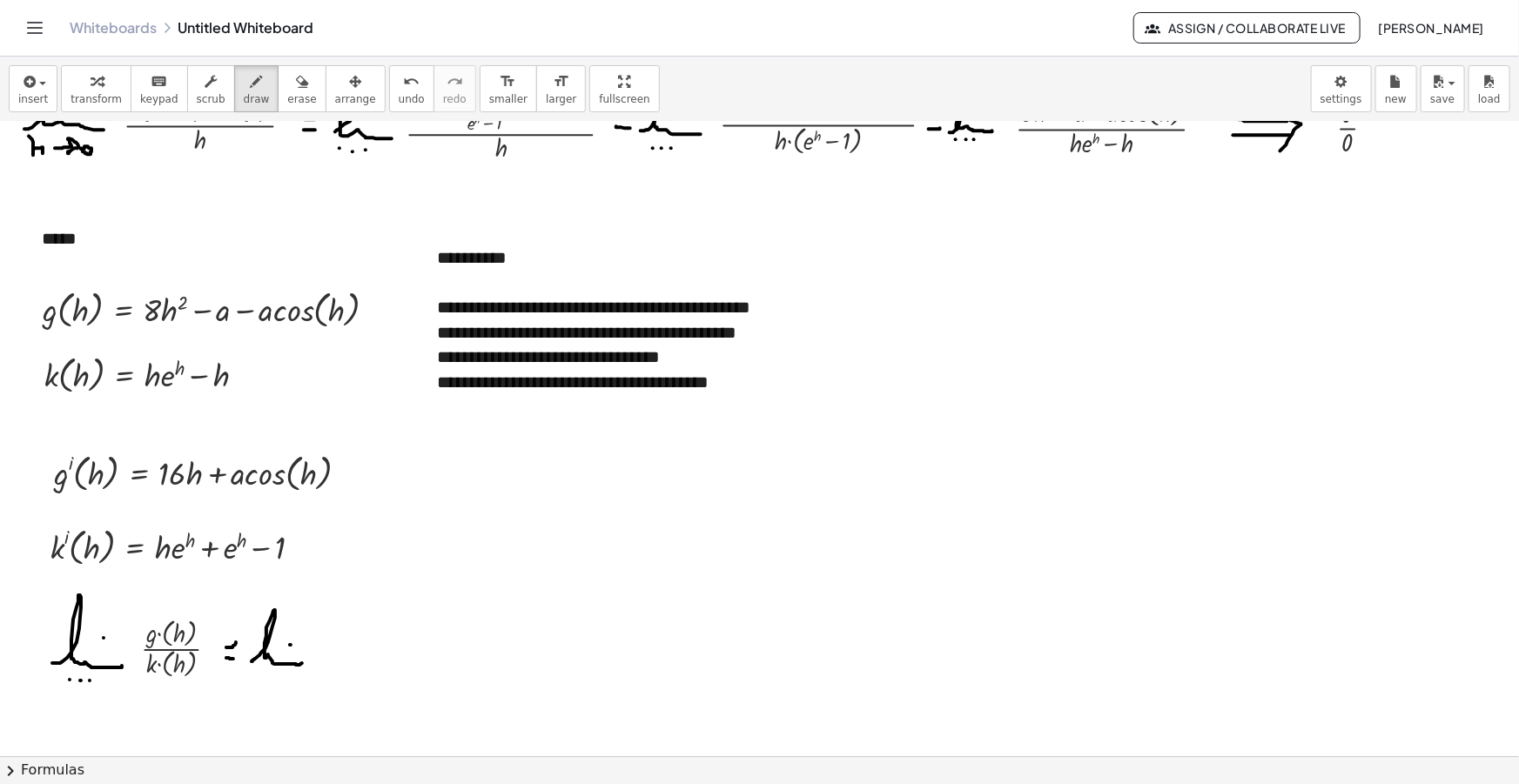
click at [265, 674] on div at bounding box center [760, 734] width 1519 height 1382
click at [272, 674] on div at bounding box center [760, 734] width 1519 height 1382
click at [282, 677] on div at bounding box center [760, 734] width 1519 height 1382
click at [26, 96] on span "insert" at bounding box center [32, 99] width 29 height 12
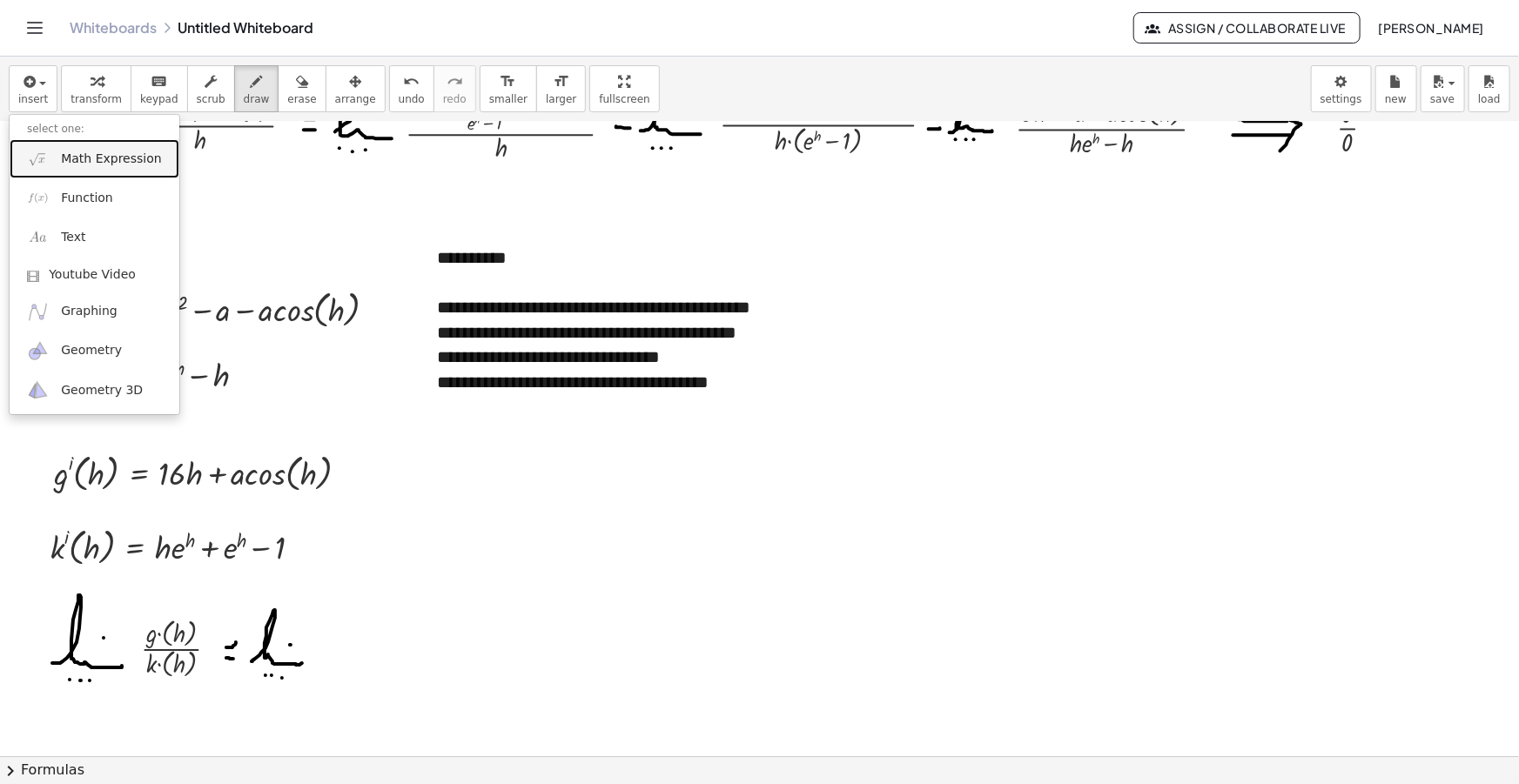
click at [82, 156] on span "Math Expression" at bounding box center [111, 159] width 100 height 17
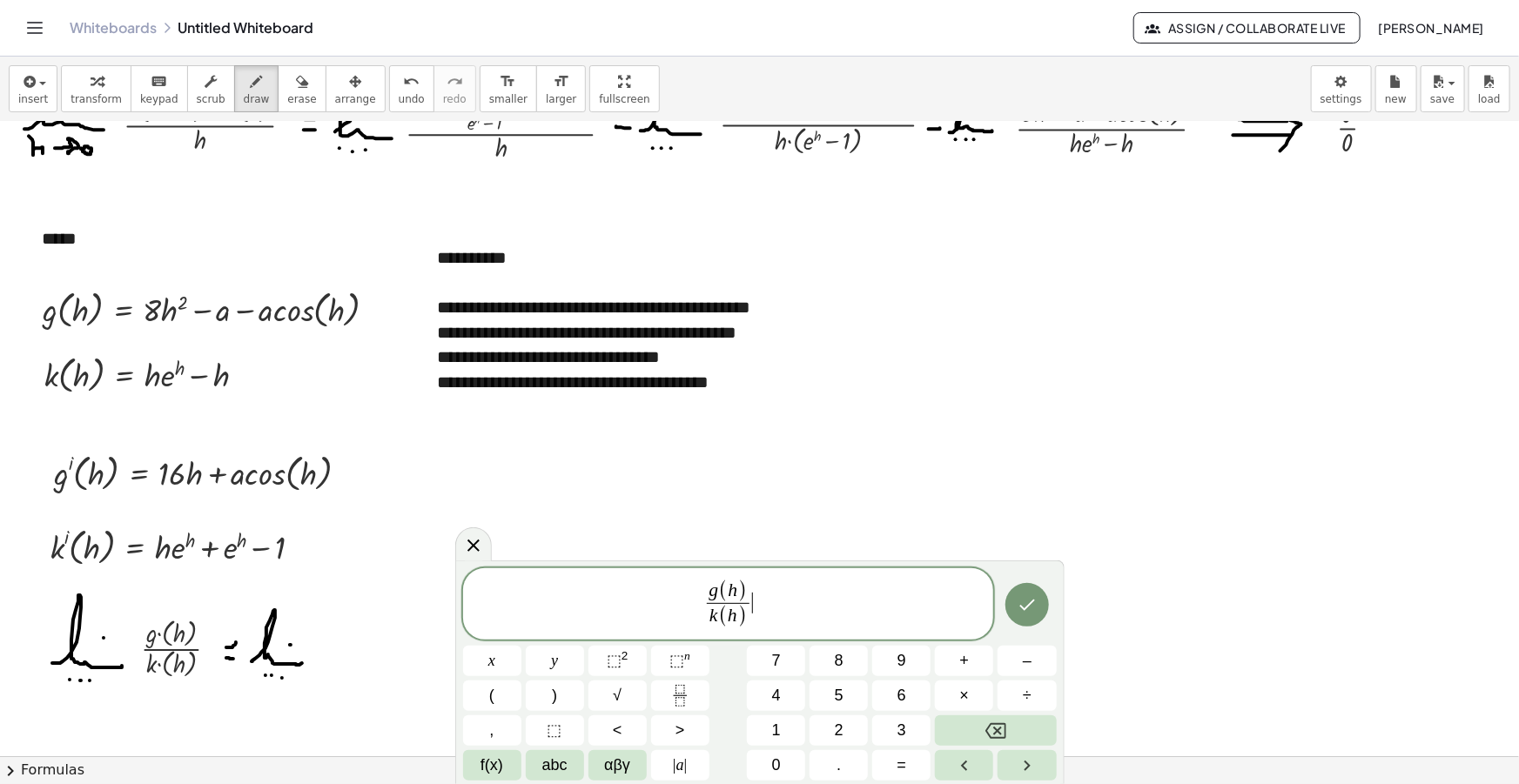
click at [715, 592] on var "g" at bounding box center [713, 590] width 9 height 21
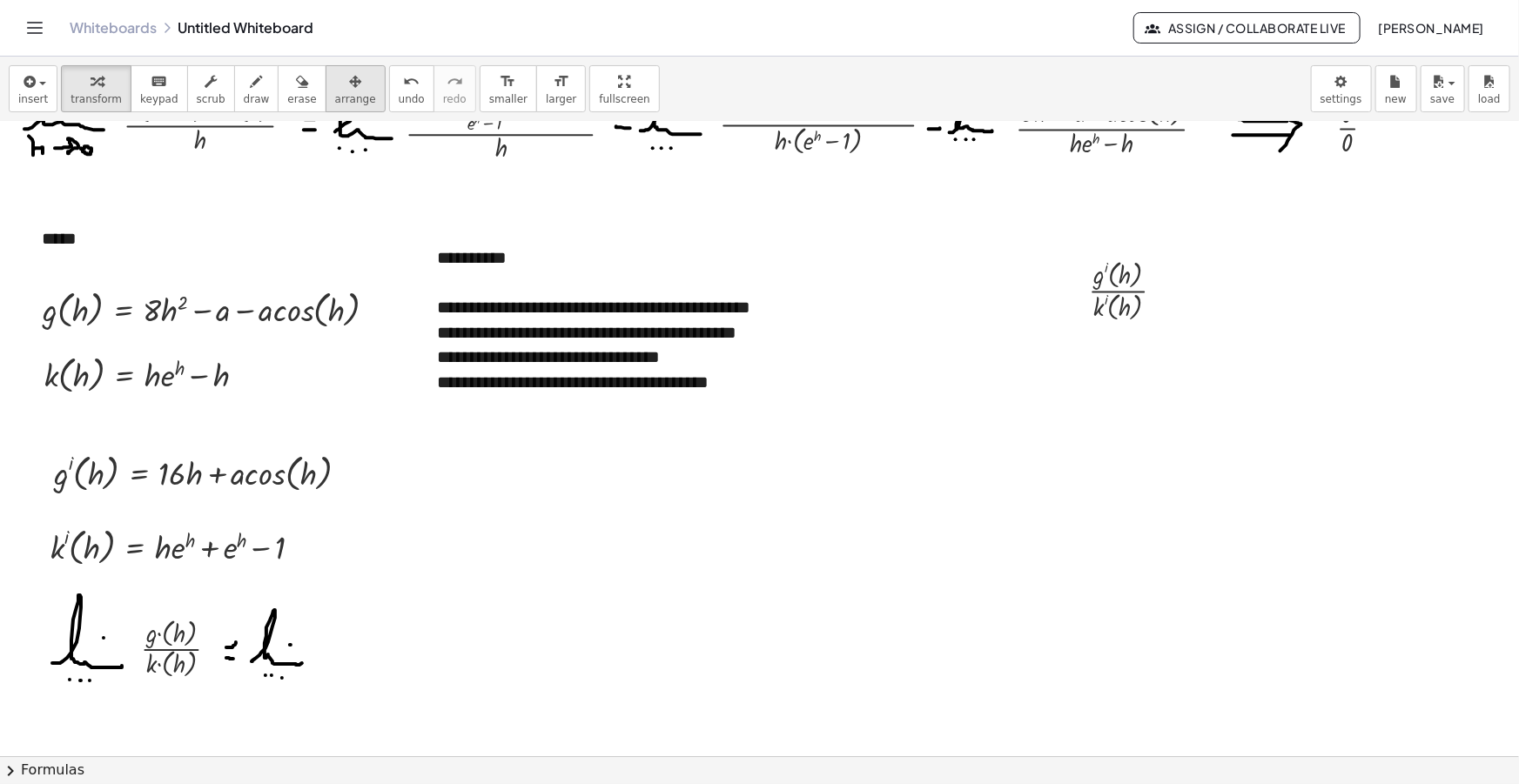
click at [350, 78] on icon "button" at bounding box center [355, 82] width 12 height 21
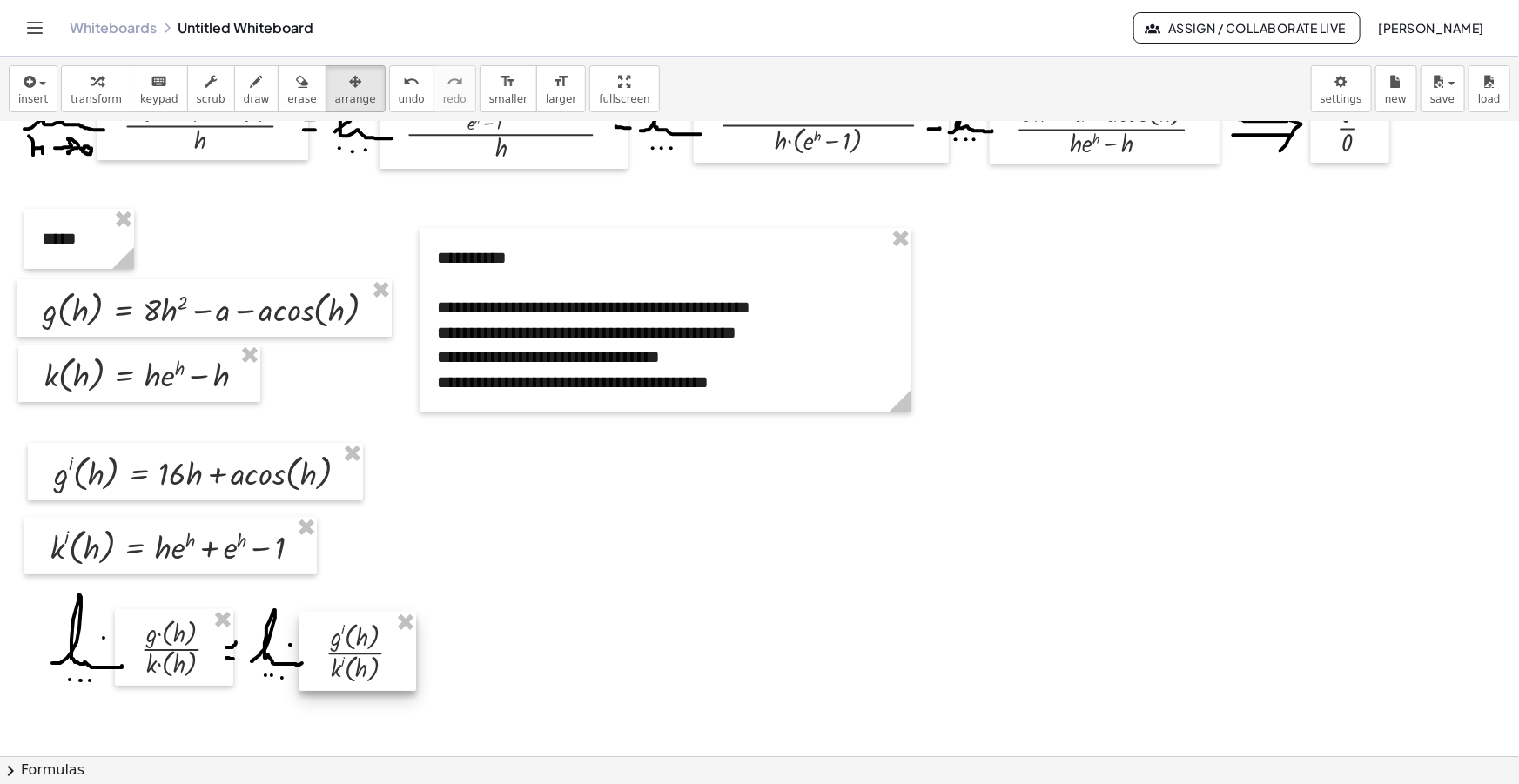
drag, startPoint x: 1137, startPoint y: 292, endPoint x: 358, endPoint y: 511, distance: 809.2
click at [376, 653] on div at bounding box center [357, 652] width 116 height 79
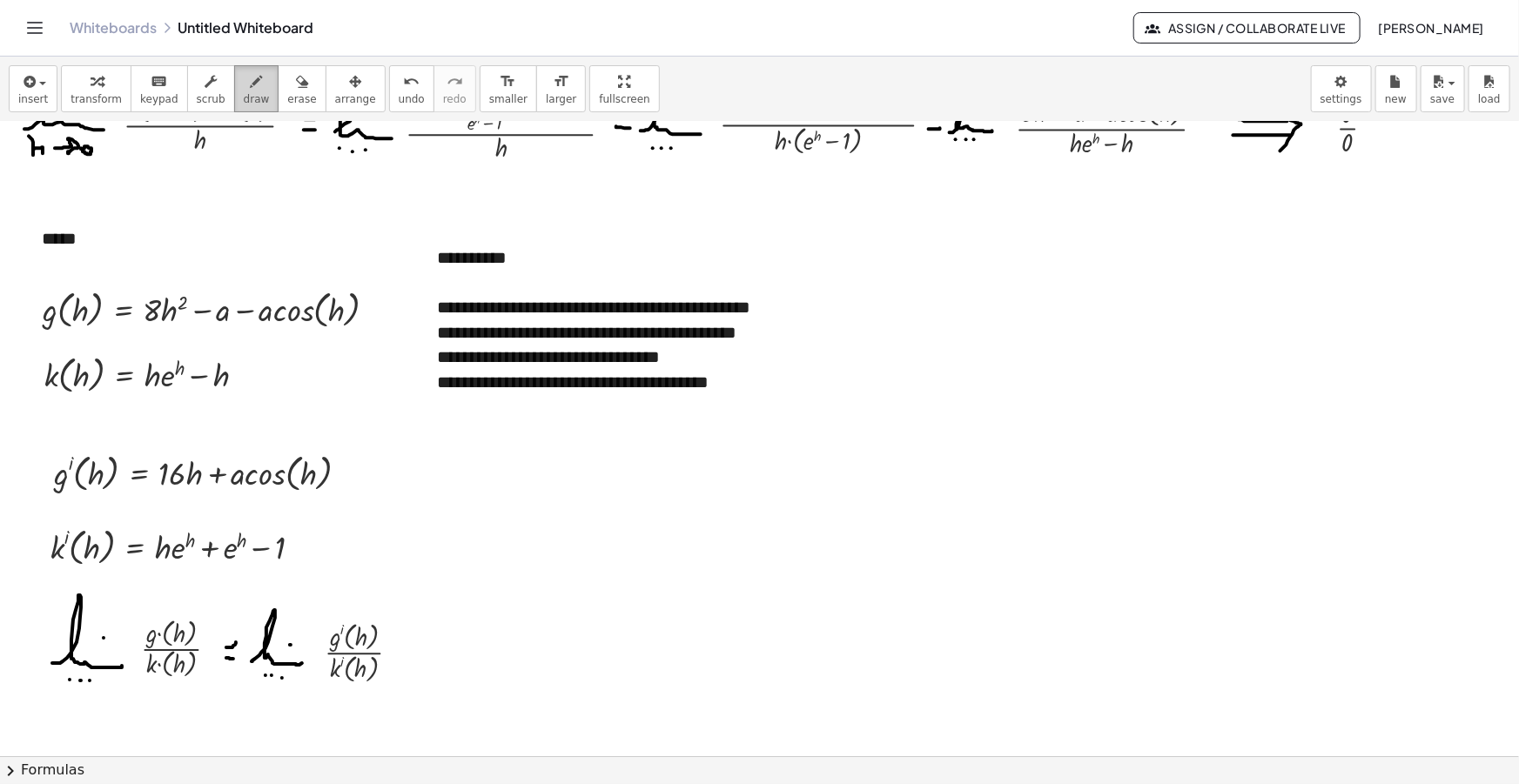
click at [252, 91] on button "draw" at bounding box center [257, 89] width 45 height 47
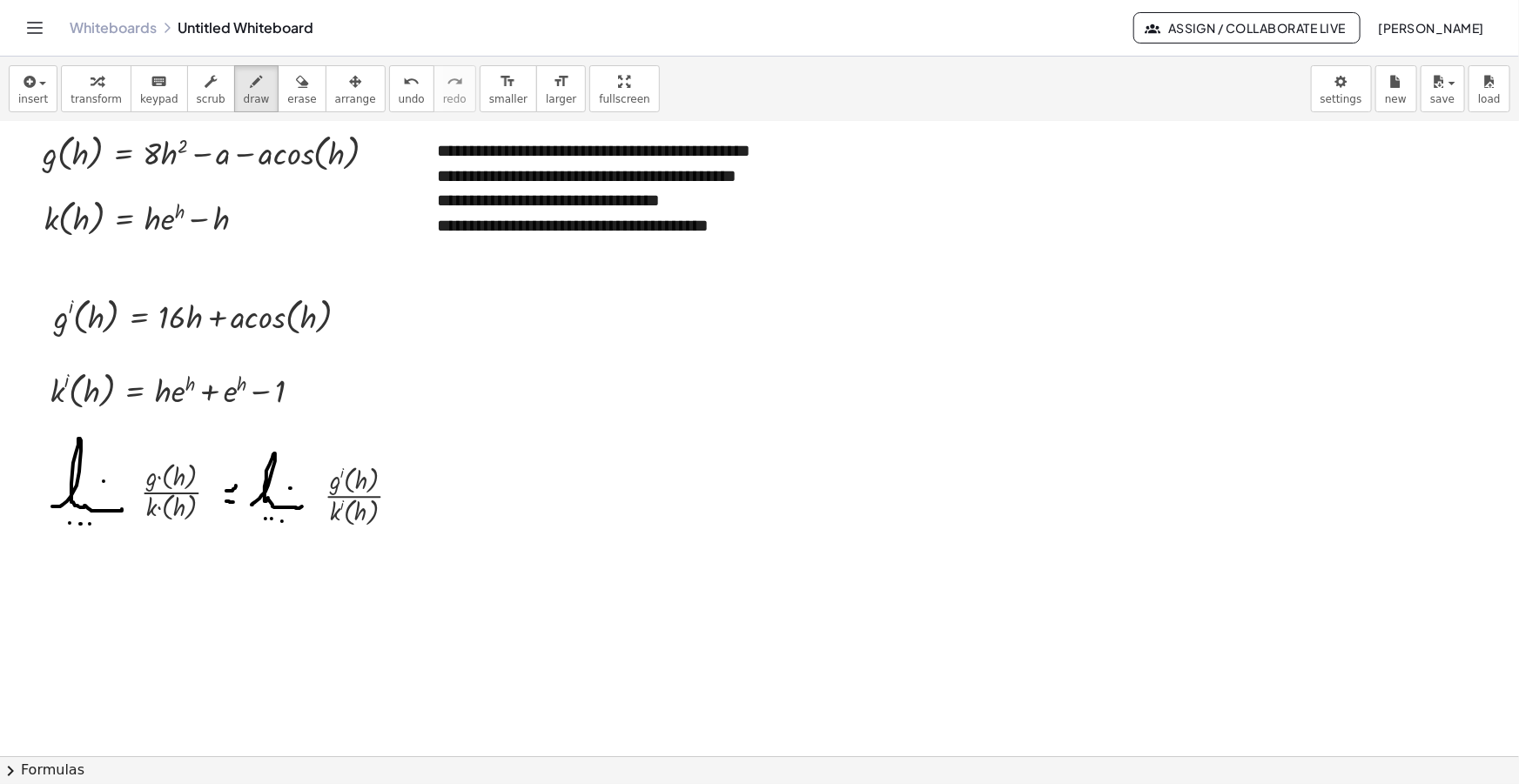
scroll to position [237, 0]
click at [416, 492] on div at bounding box center [760, 575] width 1519 height 1382
drag, startPoint x: 406, startPoint y: 505, endPoint x: 418, endPoint y: 505, distance: 12.0
click at [418, 505] on div at bounding box center [760, 575] width 1519 height 1382
drag, startPoint x: 435, startPoint y: 505, endPoint x: 491, endPoint y: 506, distance: 56.0
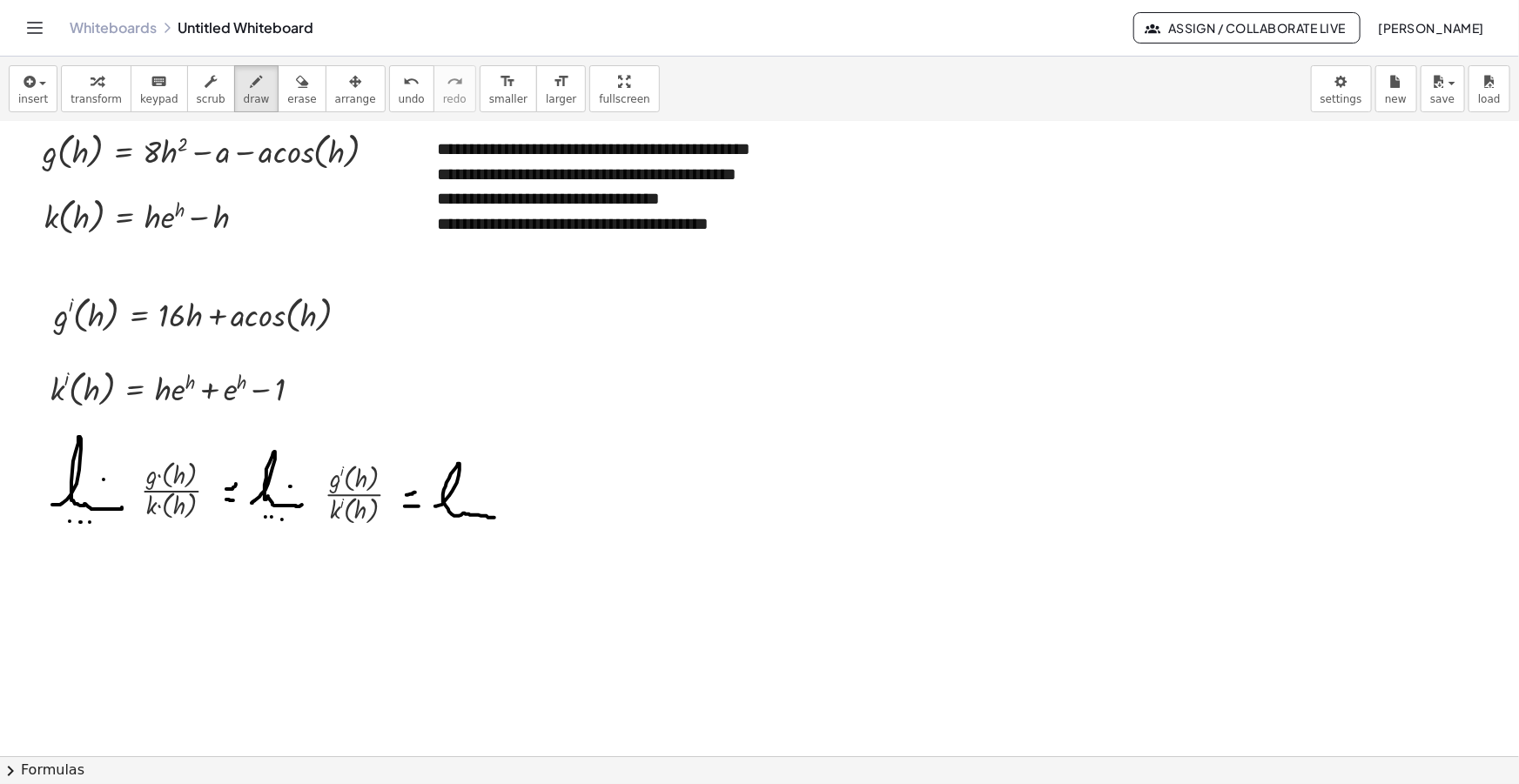
click at [495, 517] on div at bounding box center [760, 575] width 1519 height 1382
drag, startPoint x: 476, startPoint y: 497, endPoint x: 461, endPoint y: 522, distance: 29.2
click at [475, 497] on div at bounding box center [760, 575] width 1519 height 1382
click at [449, 537] on div at bounding box center [760, 575] width 1519 height 1382
click at [465, 533] on div at bounding box center [760, 575] width 1519 height 1382
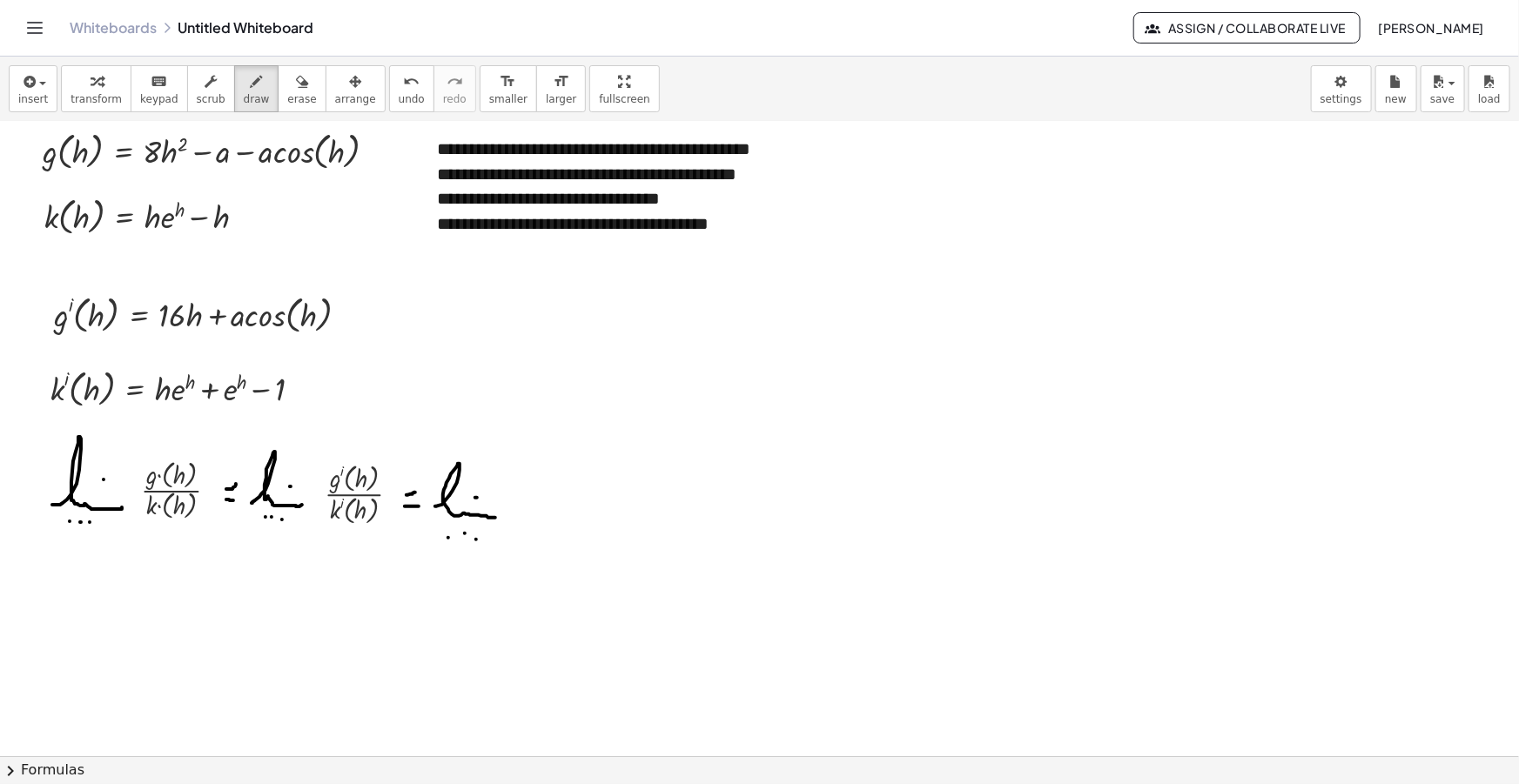
click at [476, 538] on div at bounding box center [760, 575] width 1519 height 1382
click at [29, 94] on span "insert" at bounding box center [32, 99] width 29 height 12
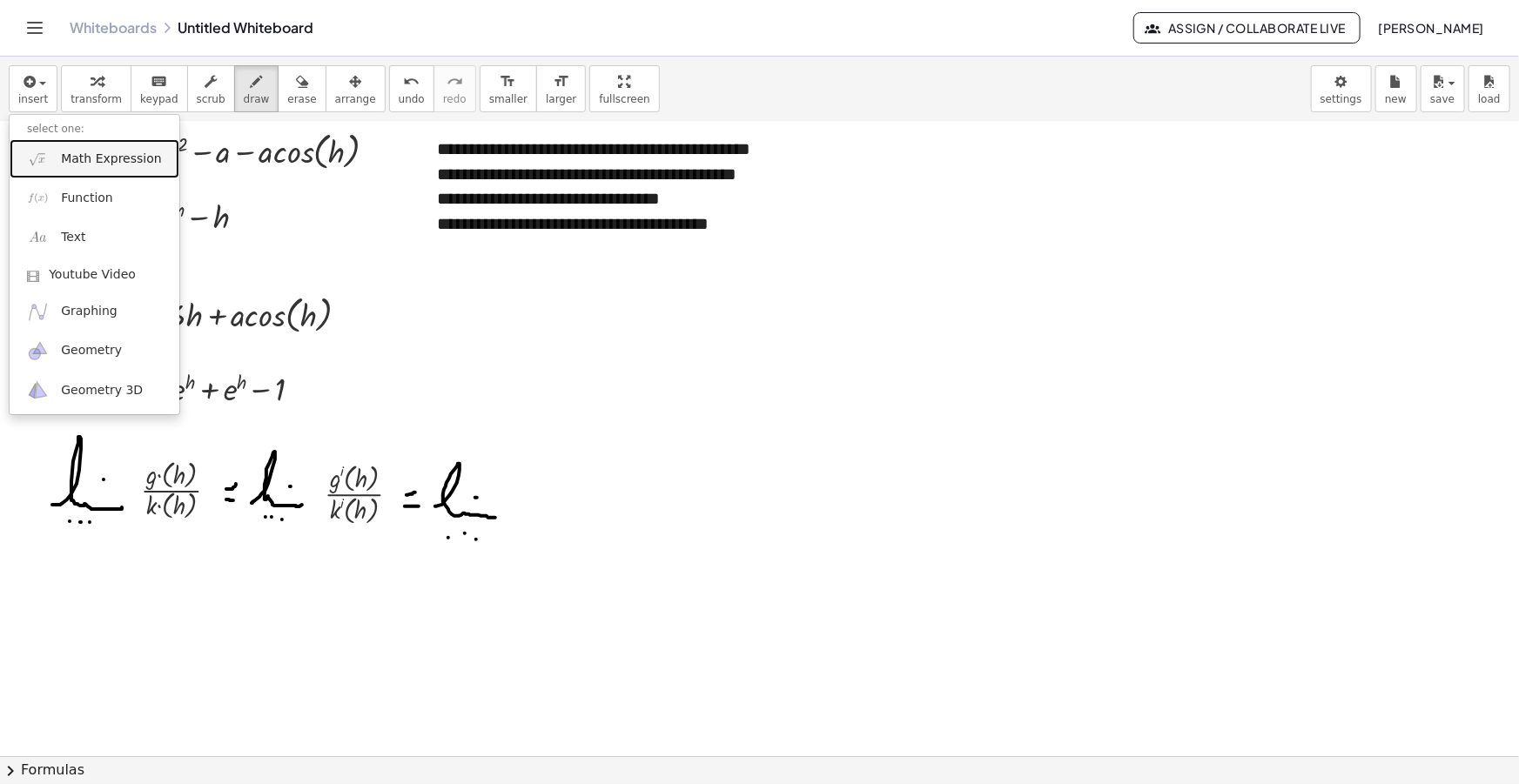
drag, startPoint x: 79, startPoint y: 143, endPoint x: 316, endPoint y: 82, distance: 244.7
click at [79, 144] on link "Math Expression" at bounding box center [94, 158] width 170 height 39
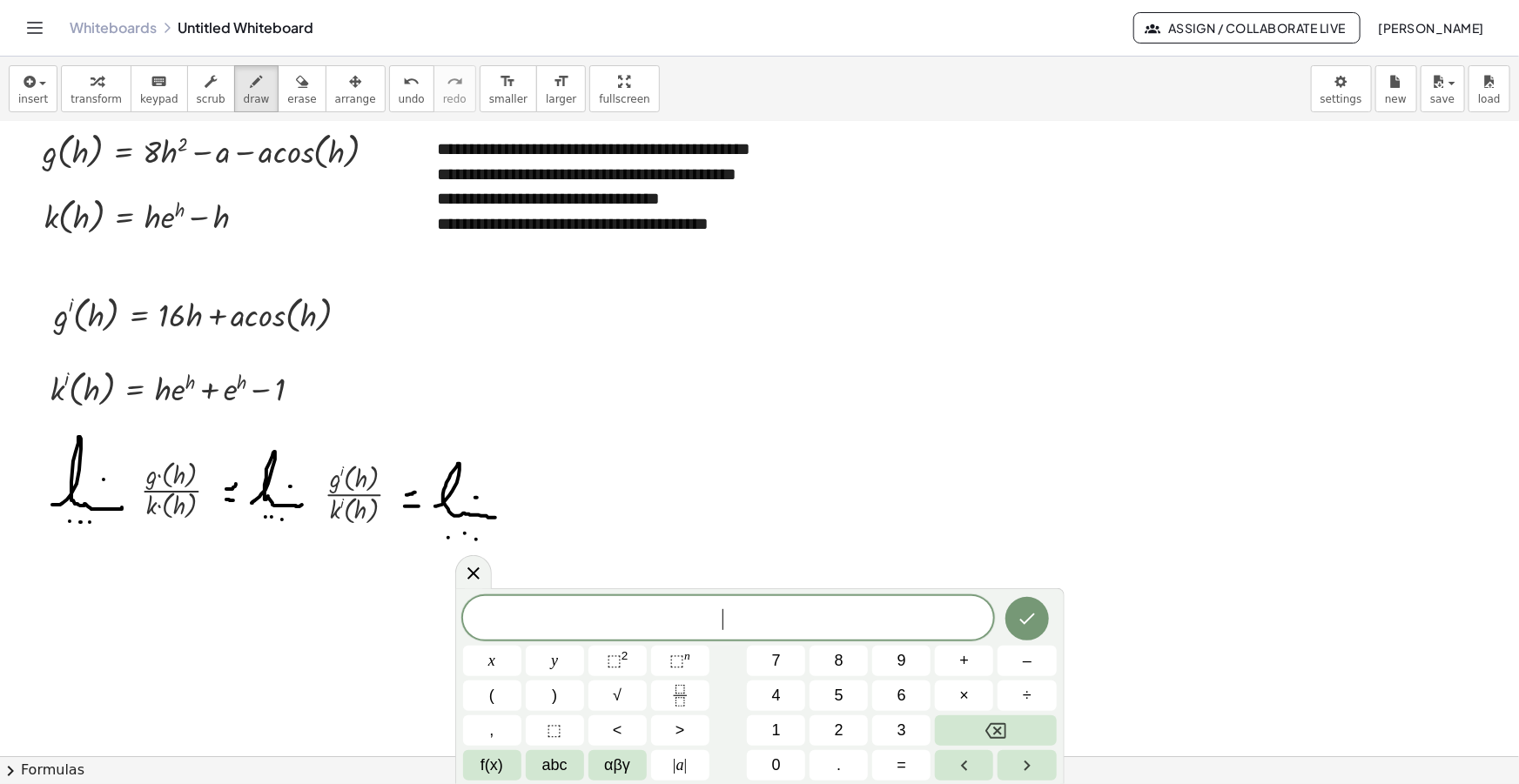
click at [739, 623] on span "​" at bounding box center [728, 620] width 531 height 25
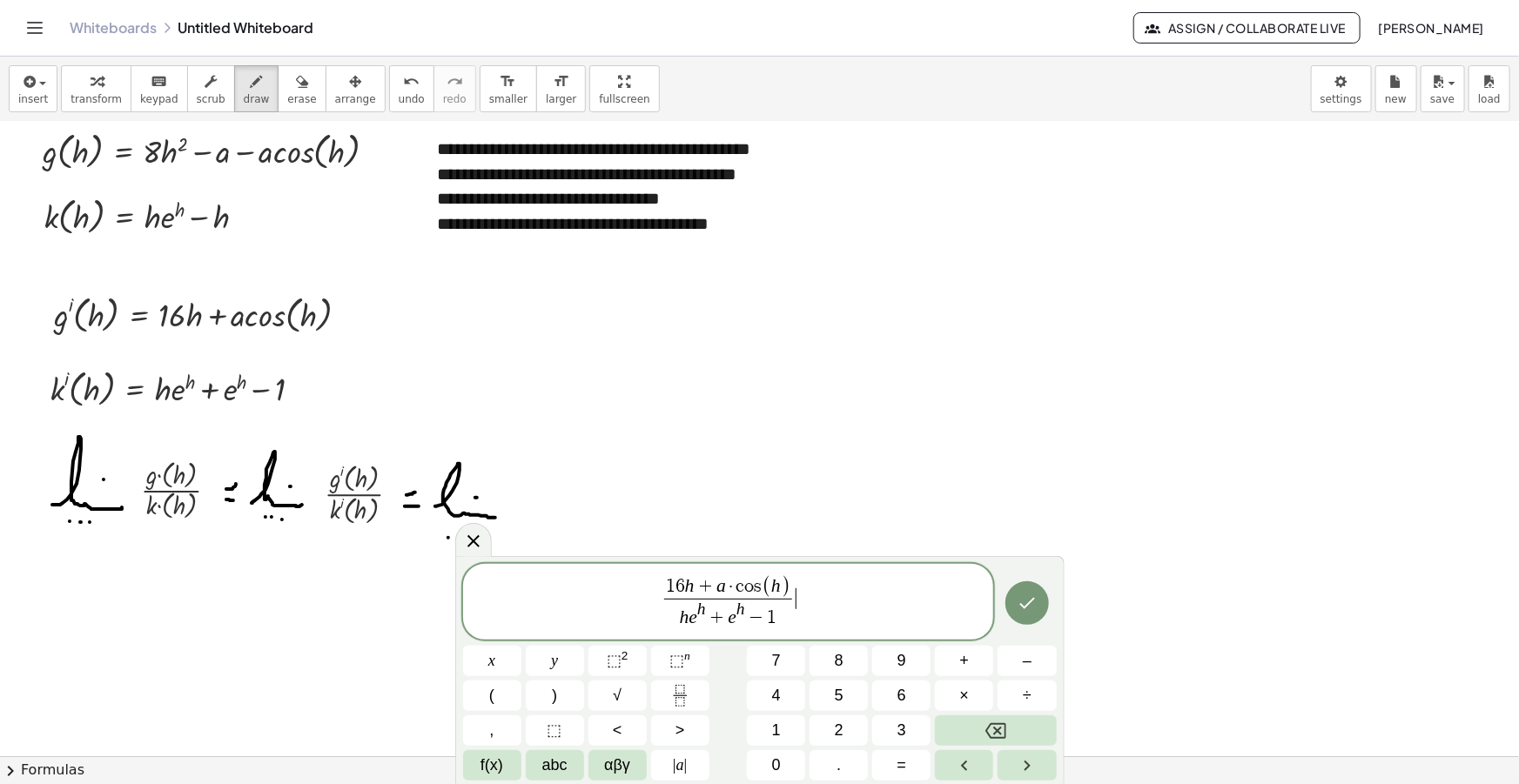
drag, startPoint x: 811, startPoint y: 591, endPoint x: 601, endPoint y: 605, distance: 210.5
click at [604, 605] on span "1 6 h + a · c o s ( h ) h e h + e h − 1 ​ ​" at bounding box center [728, 603] width 531 height 58
click at [871, 601] on span "1 6 h + a · c o s ( h ) h e h + e h − 1 ​" at bounding box center [728, 603] width 531 height 58
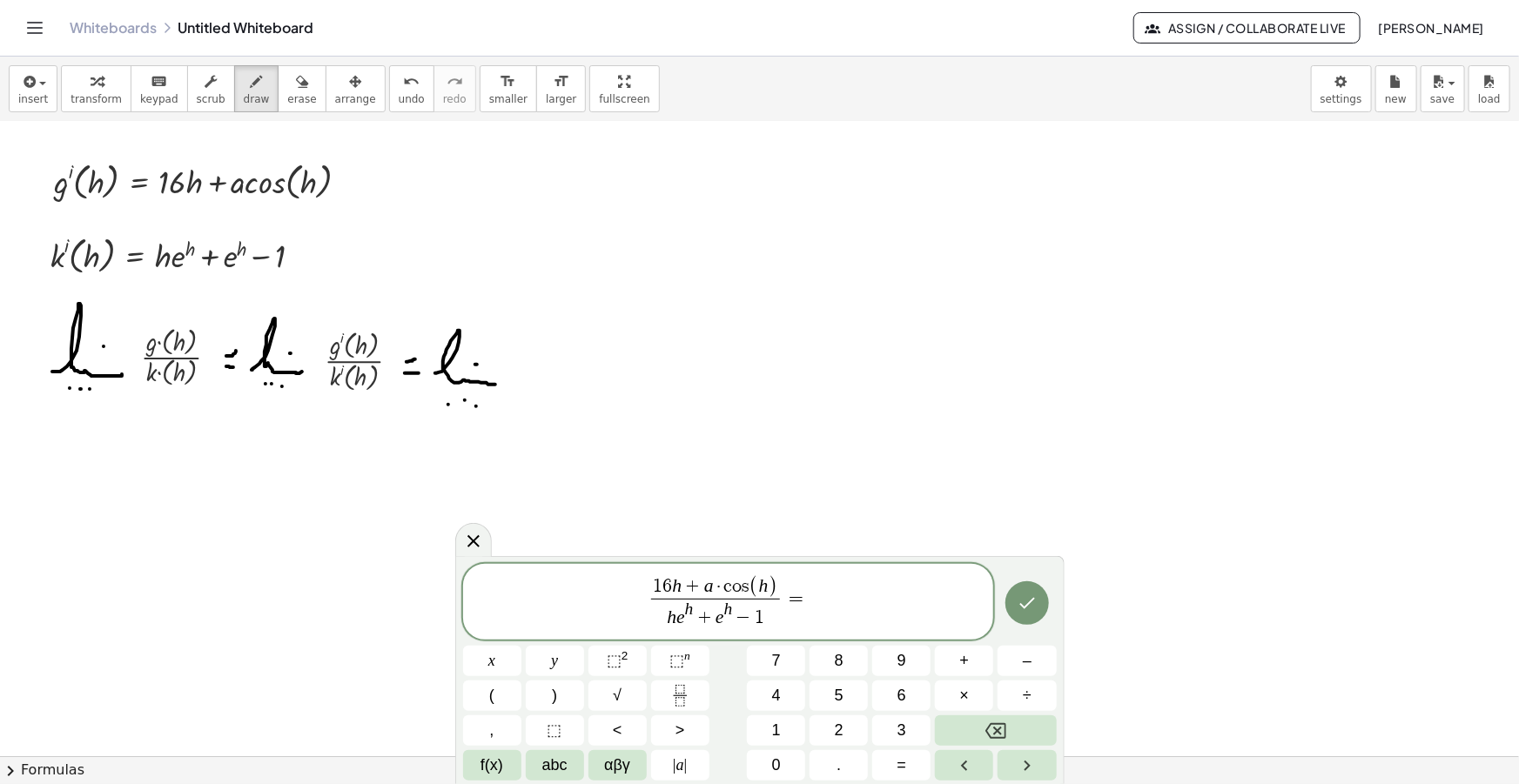
scroll to position [395, 0]
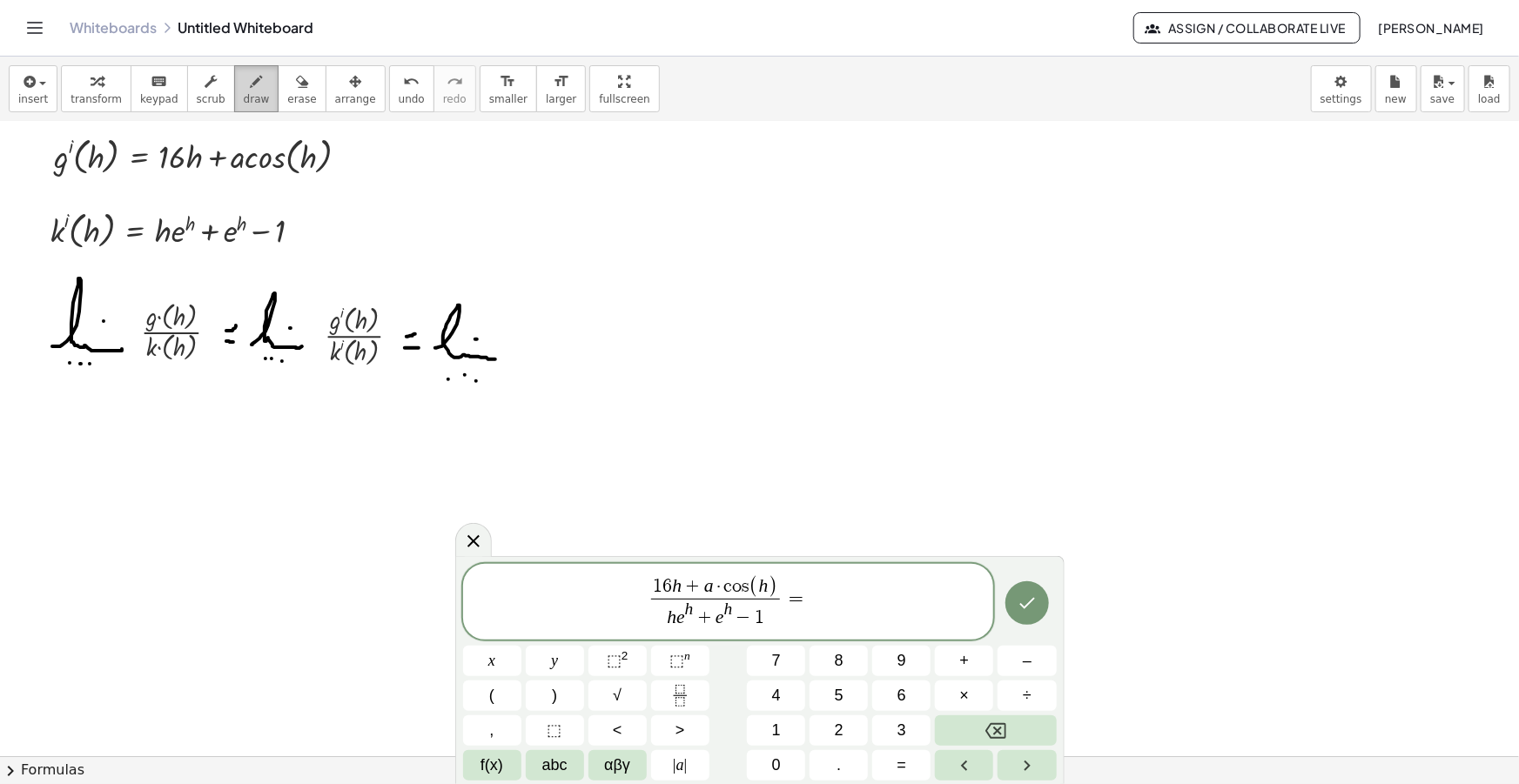
click at [250, 80] on icon "button" at bounding box center [256, 82] width 12 height 21
drag, startPoint x: 841, startPoint y: 601, endPoint x: 641, endPoint y: 601, distance: 200.0
click at [642, 601] on span "1 6 h + a · c o s ( h ) h e h + e h − 1 ​ =" at bounding box center [728, 603] width 531 height 58
click at [859, 601] on span "1 6 h + a · c o s ( h ) h e h + e h − 1 ​ =" at bounding box center [728, 603] width 531 height 58
click at [826, 599] on span "1 6 h + a · c o s ( h ) h e h + e h − 1 ​ = ​" at bounding box center [728, 603] width 531 height 58
